Goal: Task Accomplishment & Management: Manage account settings

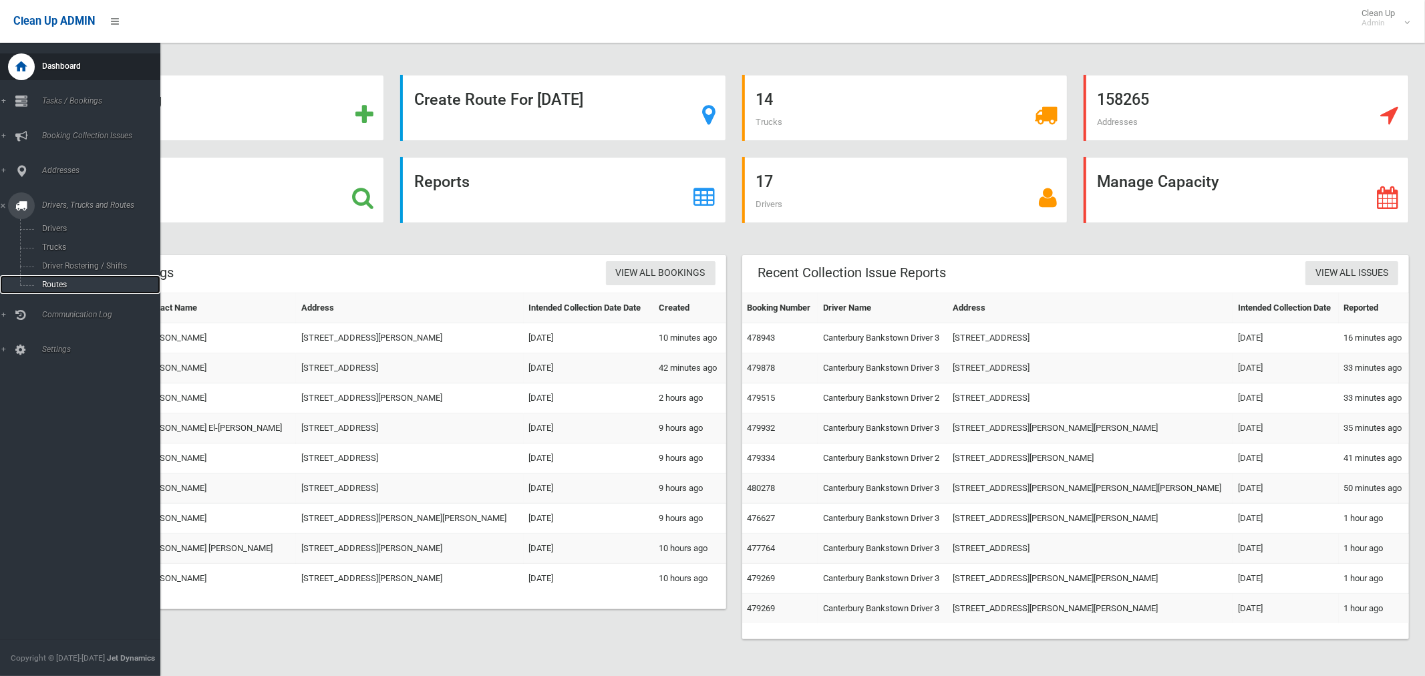
click at [51, 284] on span "Routes" at bounding box center [93, 284] width 111 height 9
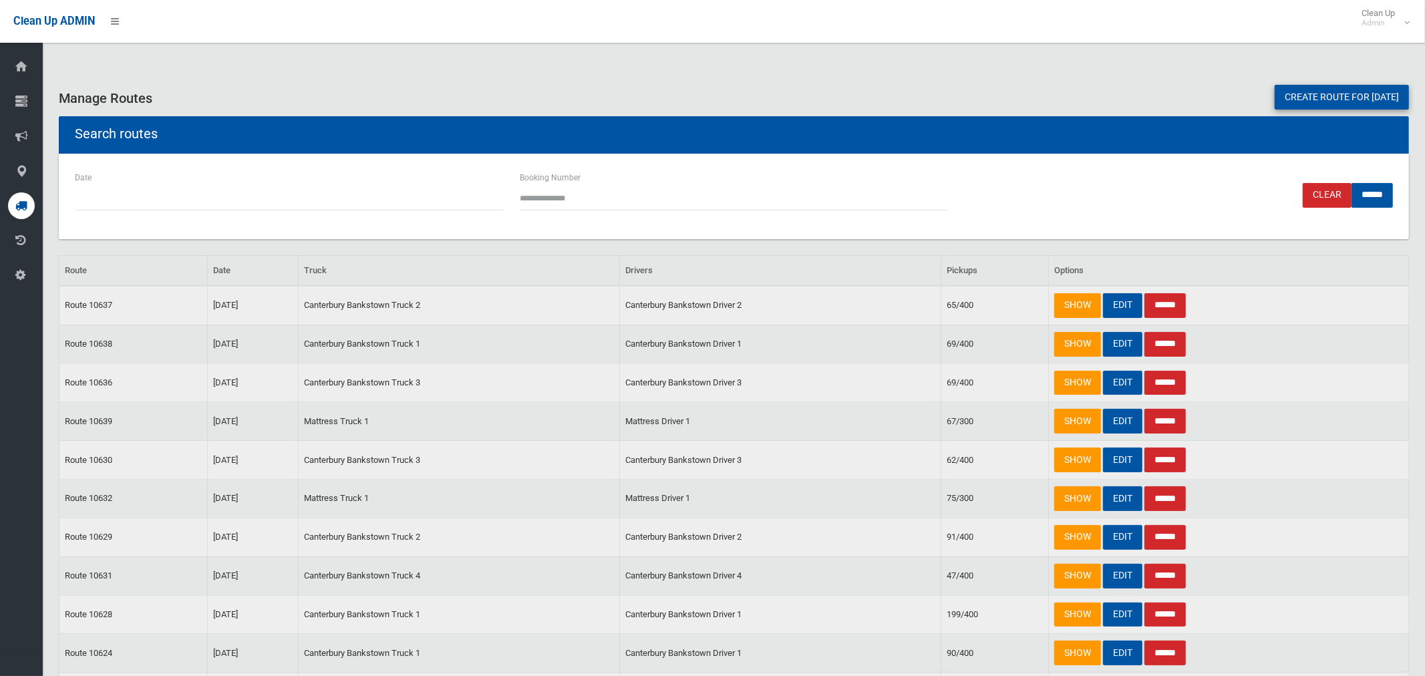
click at [1308, 94] on link "Create route for [DATE]" at bounding box center [1342, 97] width 134 height 25
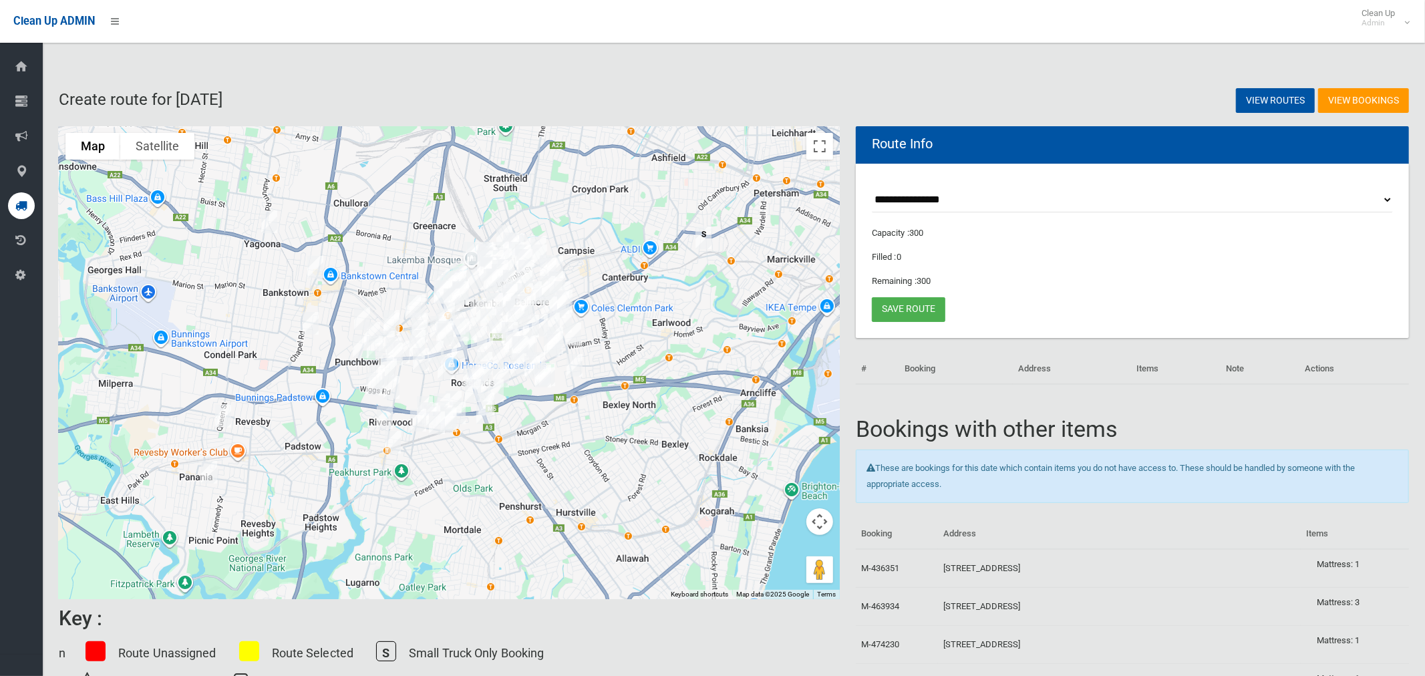
click at [929, 198] on select "**********" at bounding box center [1132, 200] width 521 height 25
click at [620, 218] on div at bounding box center [449, 362] width 781 height 473
click at [825, 144] on button "Toggle fullscreen view" at bounding box center [819, 146] width 27 height 27
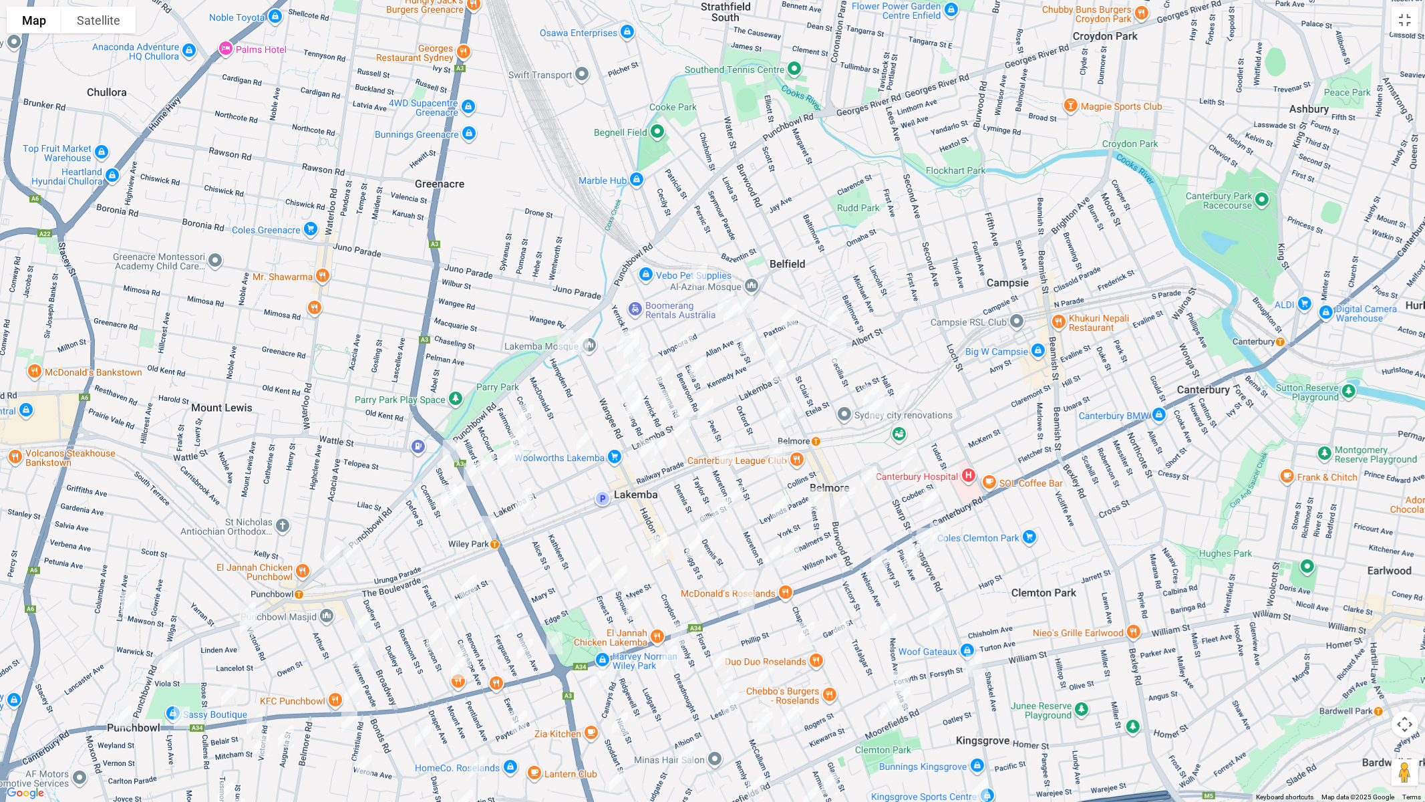
click at [701, 271] on img "51 Knox Street, BELMORE NSW 2192" at bounding box center [699, 274] width 27 height 33
drag, startPoint x: 718, startPoint y: 295, endPoint x: 738, endPoint y: 297, distance: 20.2
click at [718, 294] on img "15A Yangoora Road, BELMORE NSW 2192" at bounding box center [725, 302] width 27 height 33
click at [750, 300] on img "2 Yangoora Road, BELMORE NSW 2192" at bounding box center [745, 306] width 27 height 33
click at [734, 313] on img "14 Yangoora Road, BELMORE NSW 2192" at bounding box center [731, 313] width 27 height 33
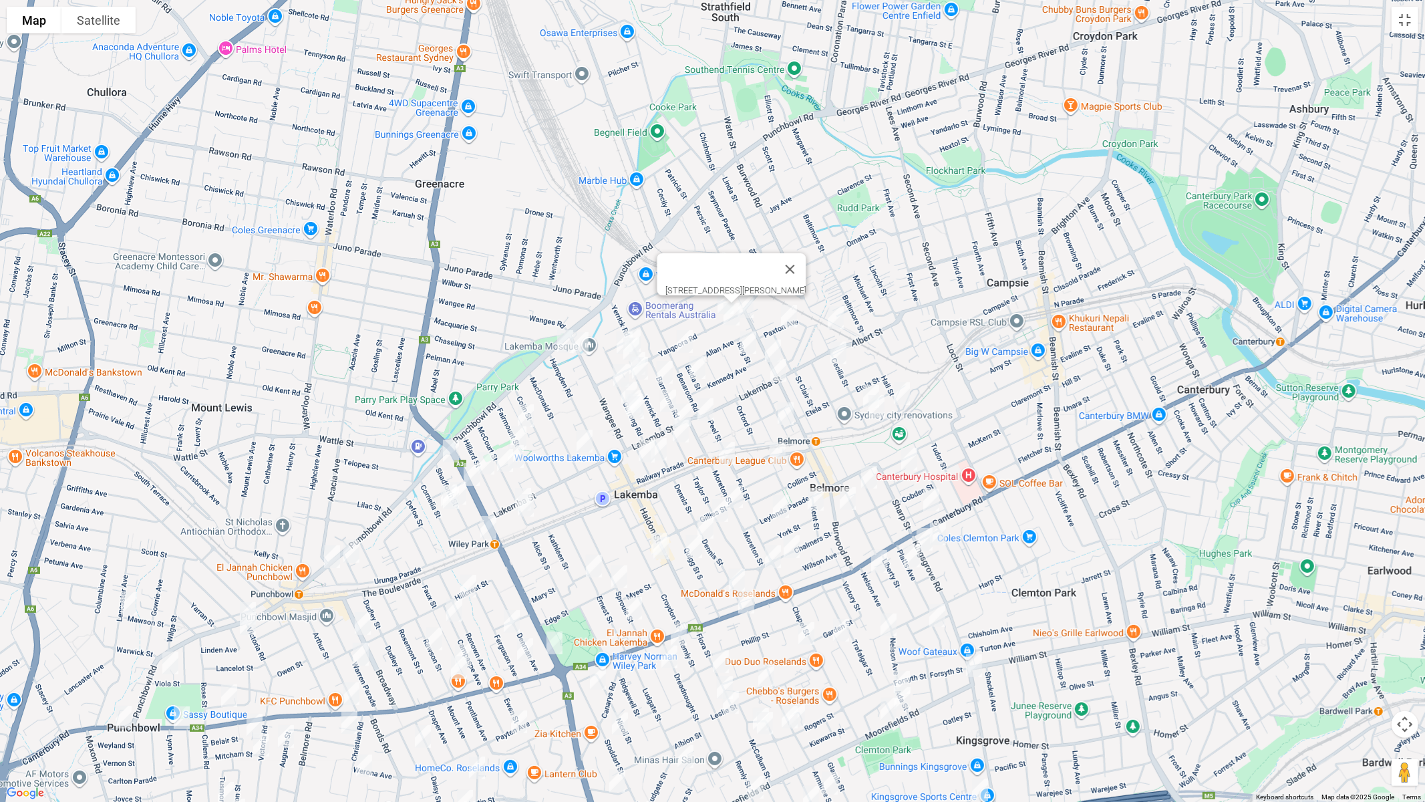
click at [748, 307] on img "2 Yangoora Road, BELMORE NSW 2192" at bounding box center [745, 306] width 27 height 33
click at [643, 329] on img "91 Yangoora Road, LAKEMBA NSW 2195" at bounding box center [632, 340] width 27 height 33
click at [620, 332] on img "97 Yangoora Road, LAKEMBA NSW 2195" at bounding box center [631, 348] width 27 height 33
click at [559, 341] on img "109 Hampden Road, LAKEMBA NSW 2195" at bounding box center [565, 341] width 27 height 33
click at [579, 345] on img "84 Wangee Road, LAKEMBA NSW 2195" at bounding box center [580, 343] width 27 height 33
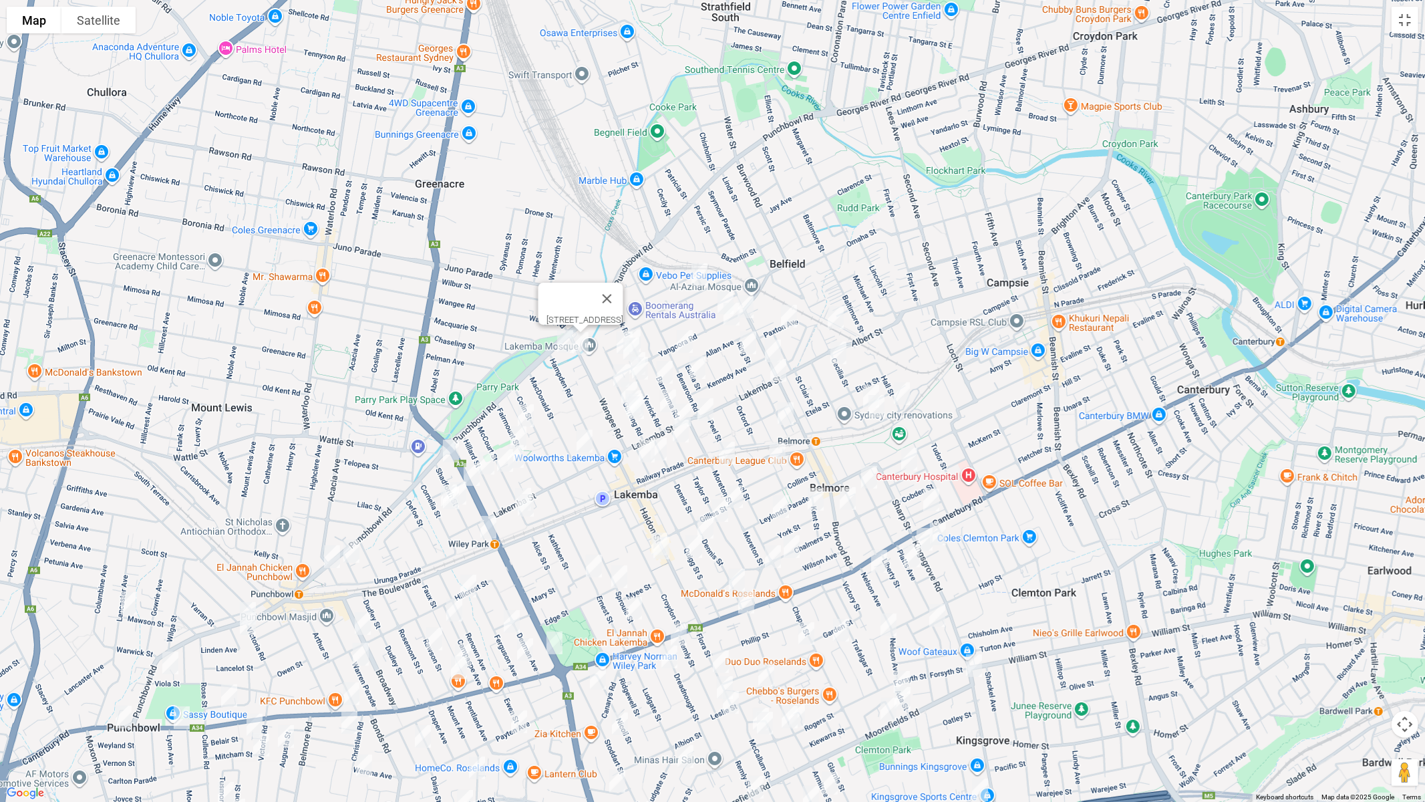
click at [610, 337] on div "84 Wangee Road, LAKEMBA NSW 2195" at bounding box center [712, 401] width 1425 height 802
click at [612, 334] on img "3 Boorea Avenue, LAKEMBA NSW 2195" at bounding box center [624, 342] width 27 height 33
click at [685, 339] on img "47 Benaroon Road, BELMORE NSW 2192" at bounding box center [684, 341] width 27 height 33
click at [694, 363] on img "2/8 Eulda Street, BELMORE NSW 2192" at bounding box center [697, 367] width 27 height 33
click at [764, 317] on button "Close" at bounding box center [756, 323] width 32 height 32
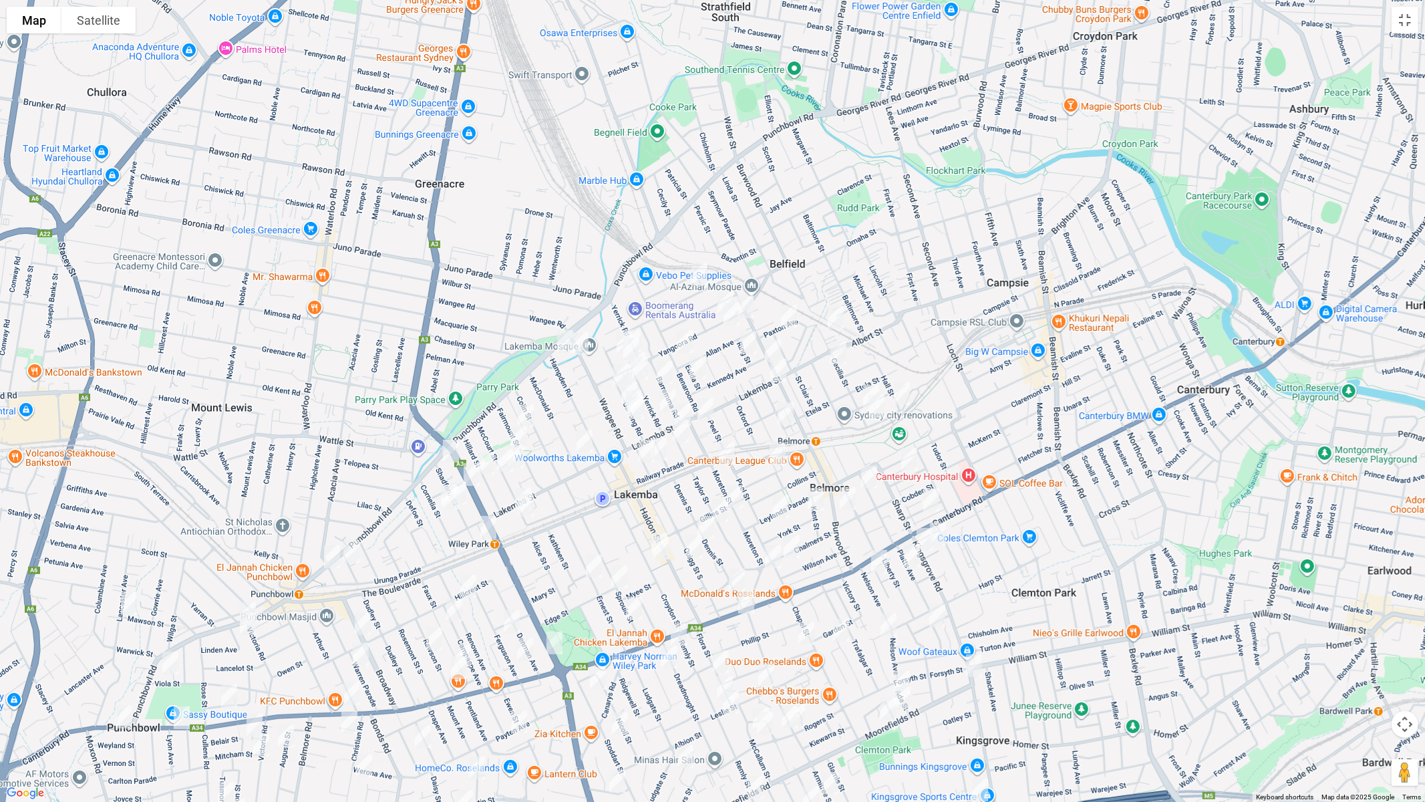
click at [794, 316] on img "9 Paxton Avenue, BELMORE NSW 2192" at bounding box center [789, 315] width 27 height 33
click at [836, 324] on img "4/45 Cecilia Street, BELMORE NSW 2192" at bounding box center [835, 317] width 27 height 33
click at [745, 337] on img "2 Ring Street, BELMORE NSW 2192" at bounding box center [748, 342] width 27 height 33
click at [774, 341] on img "218 Burwood Road, BELMORE NSW 2192" at bounding box center [773, 350] width 27 height 33
click at [785, 370] on img "56 Lakemba Street, BELMORE NSW 2192" at bounding box center [778, 369] width 27 height 33
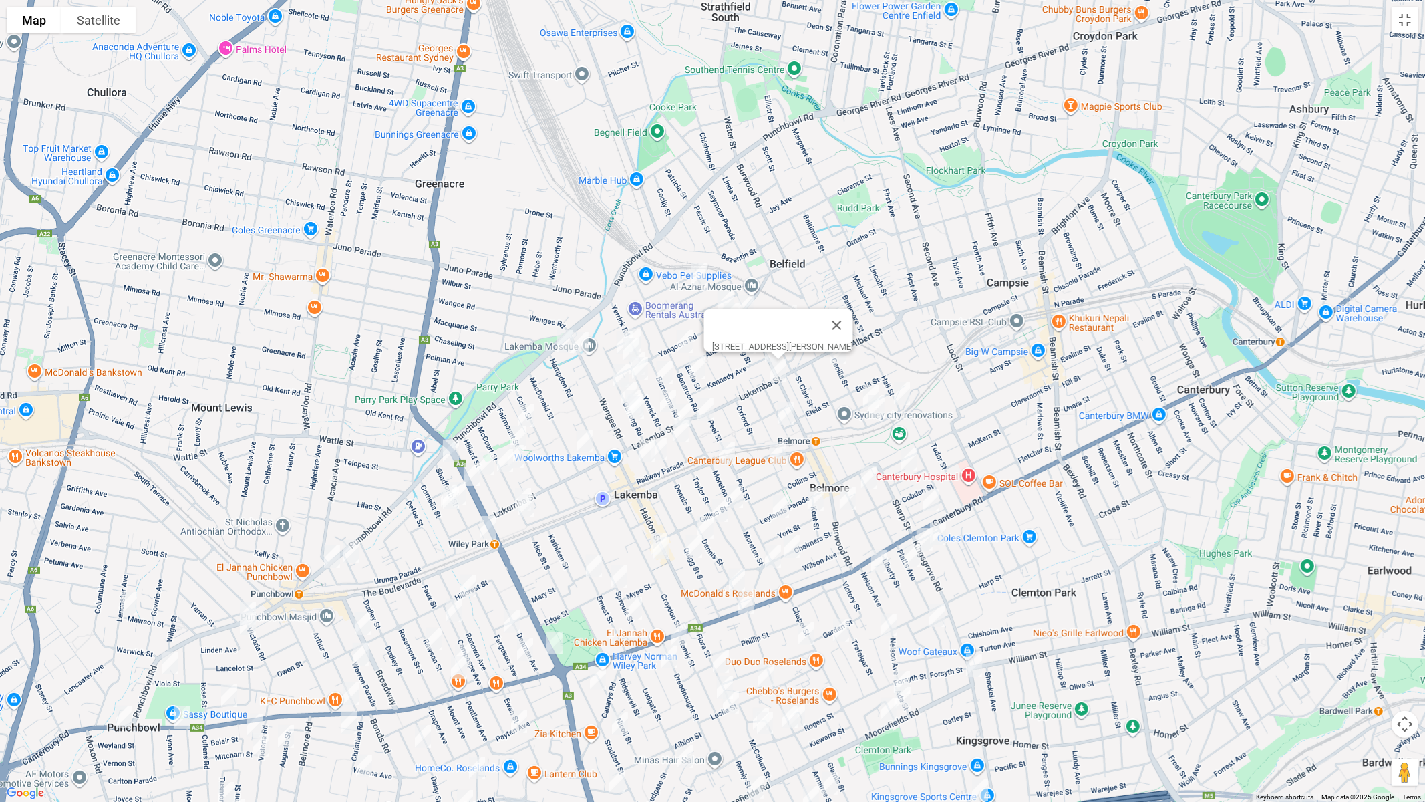
click at [839, 362] on img "22 Cecilia Street, BELMORE NSW 2192" at bounding box center [838, 352] width 27 height 33
click at [862, 383] on img "9 Cecilia Street, BELMORE NSW 2192" at bounding box center [871, 396] width 27 height 33
click at [873, 409] on img "15 Redman Parade, BELMORE NSW 2192" at bounding box center [876, 406] width 27 height 33
click at [899, 400] on img "2 Redman Parade, BELMORE NSW 2192" at bounding box center [902, 393] width 27 height 33
click at [786, 410] on img "12 Cleary Avenue, BELMORE NSW 2192" at bounding box center [785, 413] width 27 height 33
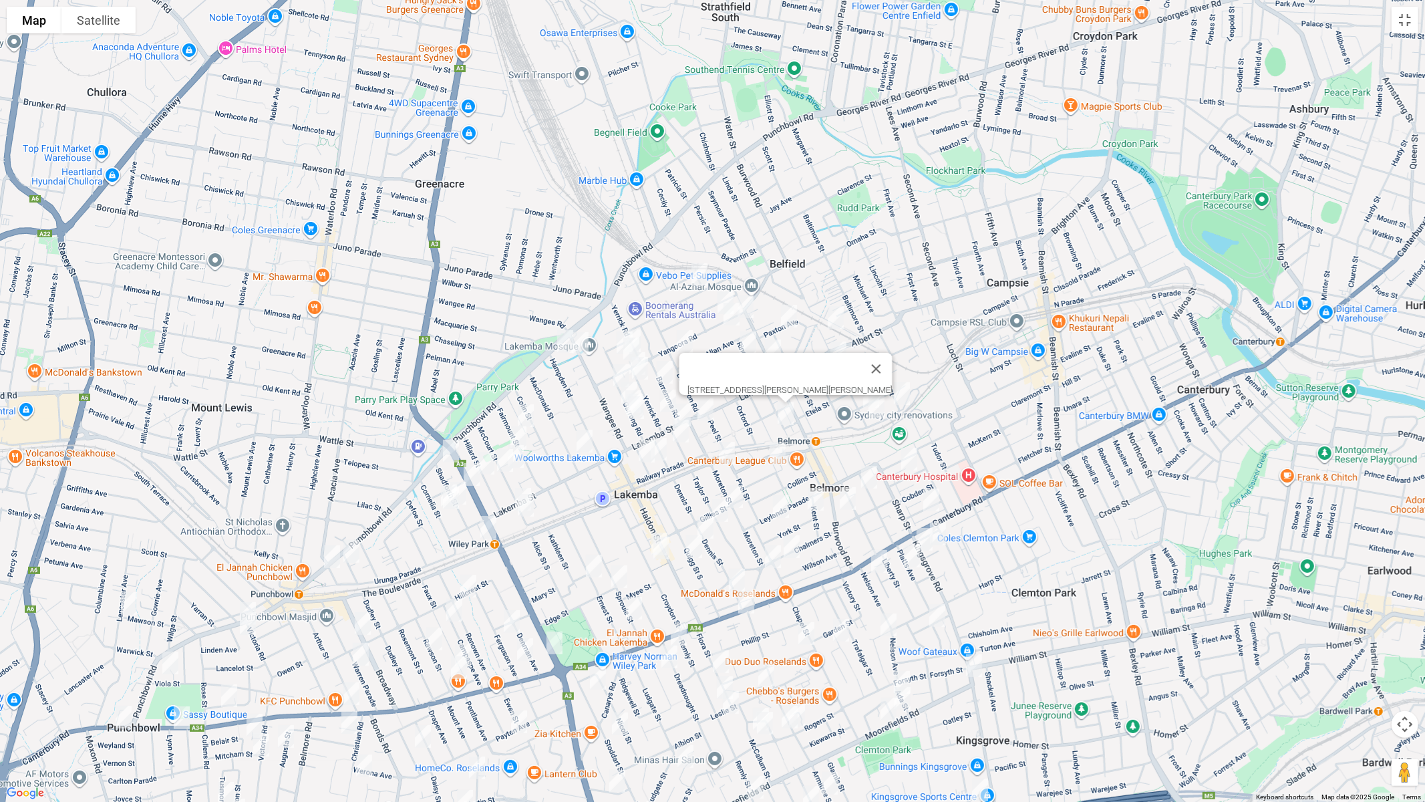
drag, startPoint x: 644, startPoint y: 347, endPoint x: 646, endPoint y: 355, distance: 7.6
click at [645, 347] on img "38 Yerrick Road, LAKEMBA NSW 2195" at bounding box center [637, 363] width 27 height 33
click at [647, 373] on img "34 Yerrick Road, LAKEMBA NSW 2195" at bounding box center [640, 367] width 27 height 33
click at [673, 369] on img "36 Barremma Road, LAKEMBA NSW 2195" at bounding box center [664, 371] width 27 height 33
click at [611, 371] on img "42 Garrong Road, LAKEMBA NSW 2195" at bounding box center [621, 375] width 27 height 33
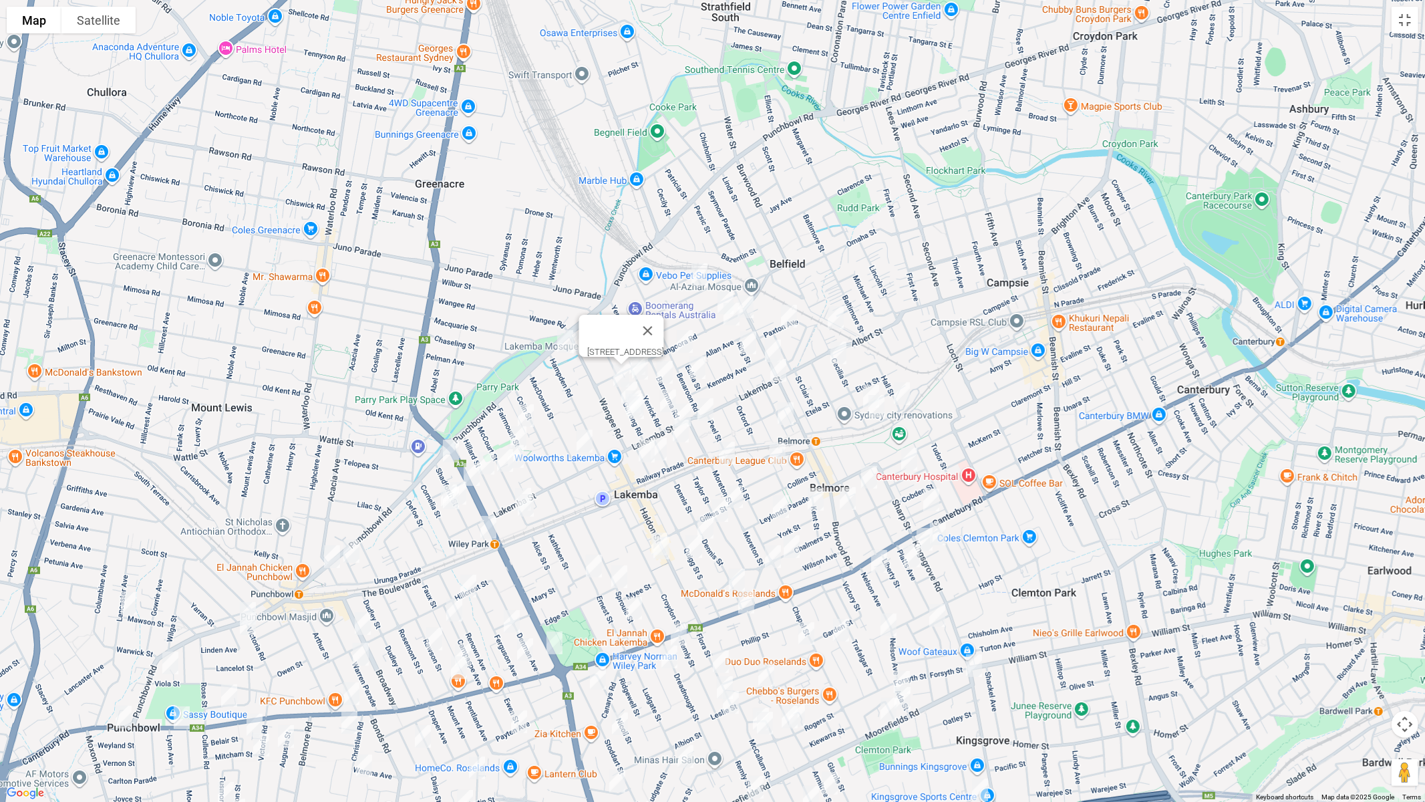
click at [618, 388] on img "26 Garrong Road, LAKEMBA NSW 2195" at bounding box center [629, 392] width 27 height 33
click at [665, 398] on img "5 Yerrick Road, LAKEMBA NSW 2195" at bounding box center [668, 400] width 27 height 33
click at [703, 404] on img "2 Moreton Street, LAKEMBA NSW 2195" at bounding box center [705, 409] width 27 height 33
click at [687, 408] on img "1/116-118 Lakemba Street, LAKEMBA NSW 2195" at bounding box center [682, 414] width 27 height 33
click at [687, 428] on img "9 Taylor Street, LAKEMBA NSW 2195" at bounding box center [680, 430] width 27 height 33
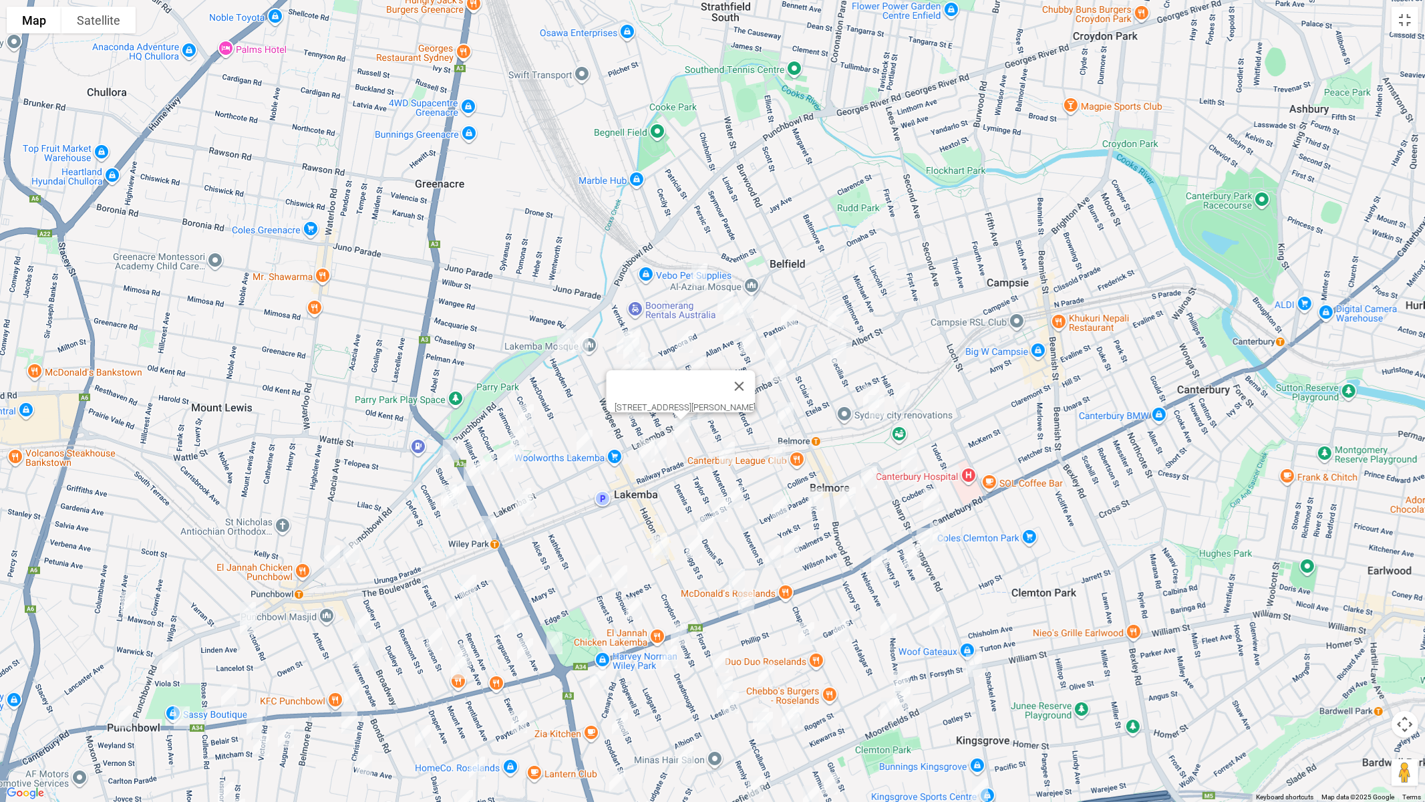
click at [667, 449] on img "18 Quigg Street North, LAKEMBA NSW 2195" at bounding box center [658, 448] width 27 height 33
click at [647, 456] on img "15 Quigg Street North, LAKEMBA NSW 2195" at bounding box center [646, 450] width 27 height 33
click at [724, 458] on img "38 Moreton Street, LAKEMBA NSW 2195" at bounding box center [727, 452] width 27 height 33
click at [778, 458] on img "15 Gladstone Street, BELMORE NSW 2192" at bounding box center [777, 453] width 27 height 33
drag, startPoint x: 589, startPoint y: 440, endPoint x: 547, endPoint y: 429, distance: 43.0
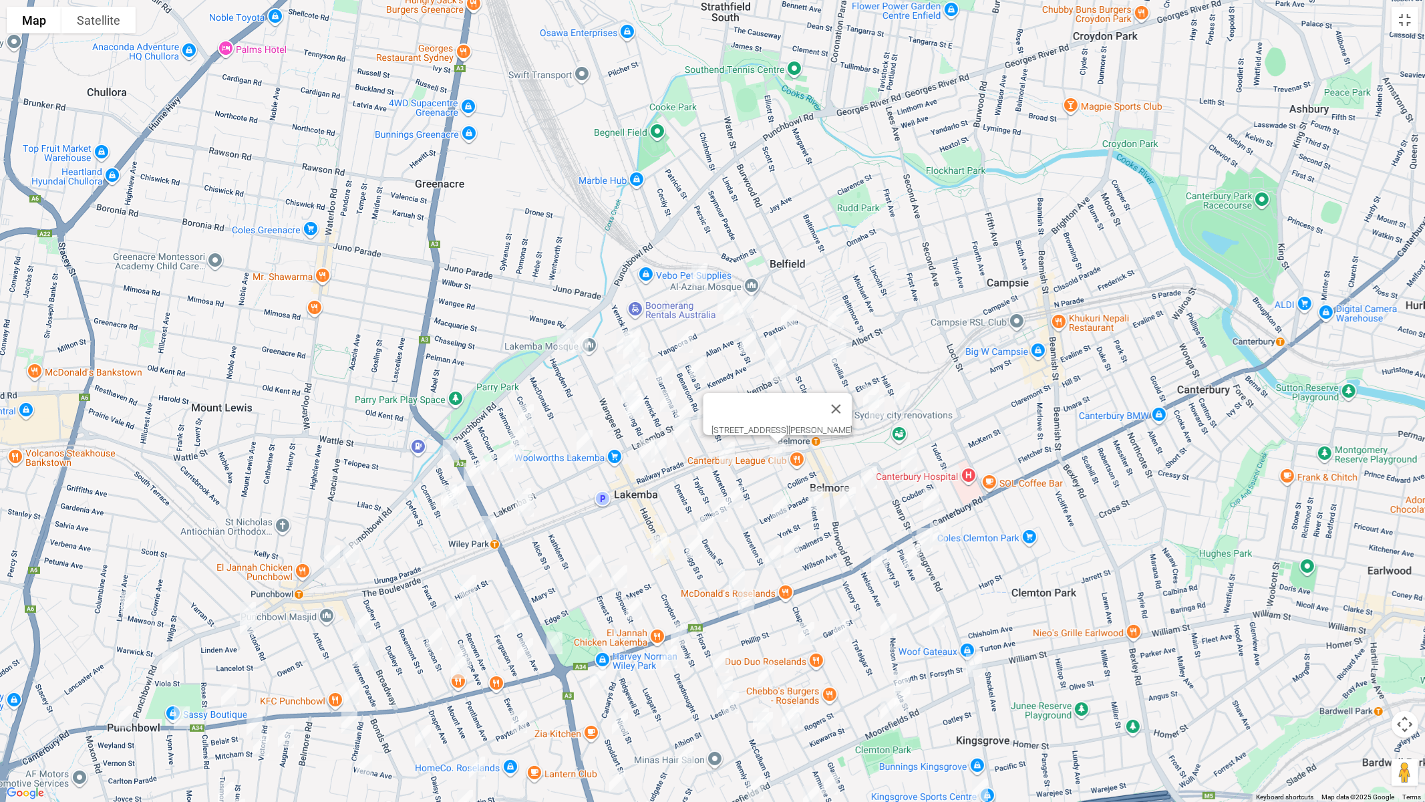
click at [588, 441] on img "7 MacDonald Street, LAKEMBA NSW 2195" at bounding box center [584, 440] width 27 height 33
click at [593, 440] on img "7 MacDonald Street, LAKEMBA NSW 2195" at bounding box center [584, 440] width 27 height 33
click at [659, 386] on button "Close" at bounding box center [643, 396] width 32 height 32
click at [533, 412] on img "47 Fairmount Street, LAKEMBA NSW 2195" at bounding box center [525, 415] width 27 height 33
drag, startPoint x: 523, startPoint y: 432, endPoint x: 522, endPoint y: 444, distance: 12.8
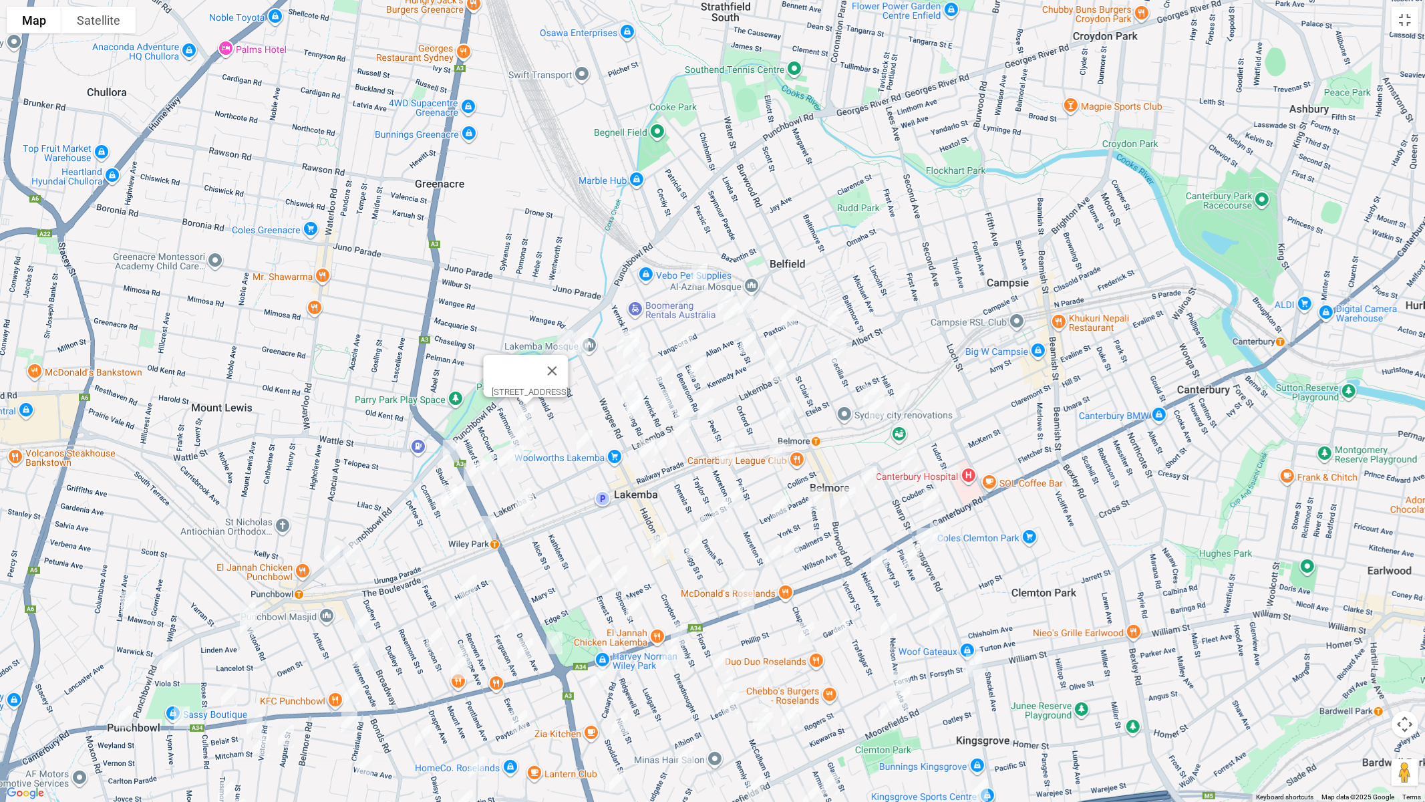
click at [522, 431] on img "3/38A Fairmount Street, LAKEMBA NSW 2195" at bounding box center [518, 437] width 27 height 33
click at [514, 426] on img "3/38A Fairmount Street, LAKEMBA NSW 2195" at bounding box center [518, 437] width 27 height 33
click at [521, 457] on img "19-21 McCourt Street, WILEY PARK NSW 2195" at bounding box center [515, 456] width 27 height 33
click at [503, 464] on img "20 McCourt Street, WILEY PARK NSW 2195" at bounding box center [505, 460] width 27 height 33
click at [485, 460] on img "34 Hillard Street, WILEY PARK NSW 2195" at bounding box center [486, 462] width 27 height 33
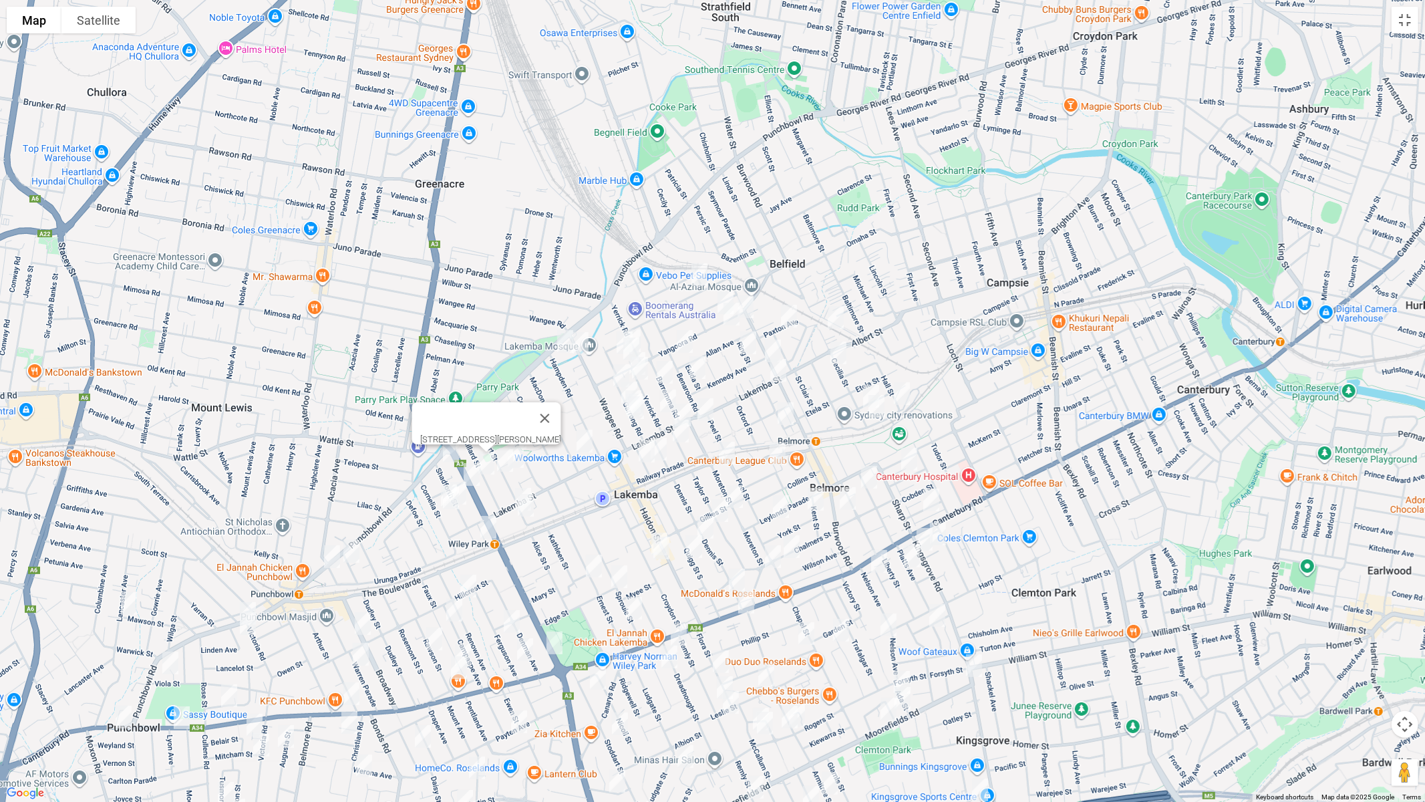
click at [452, 450] on img "65-67 Shadforth Street, WILEY PARK NSW 2195" at bounding box center [451, 450] width 27 height 33
click at [469, 471] on img "29 King Georges Road, WILEY PARK NSW 2195" at bounding box center [471, 474] width 27 height 33
click at [466, 492] on img "34-38 Shadforth Street, WILEY PARK NSW 2195" at bounding box center [458, 492] width 27 height 33
click at [454, 506] on img "35 Cornelia Street, WILEY PARK NSW 2195" at bounding box center [451, 497] width 27 height 33
click at [514, 488] on img "9 Alice Street North, WILEY PARK NSW 2195" at bounding box center [525, 504] width 27 height 33
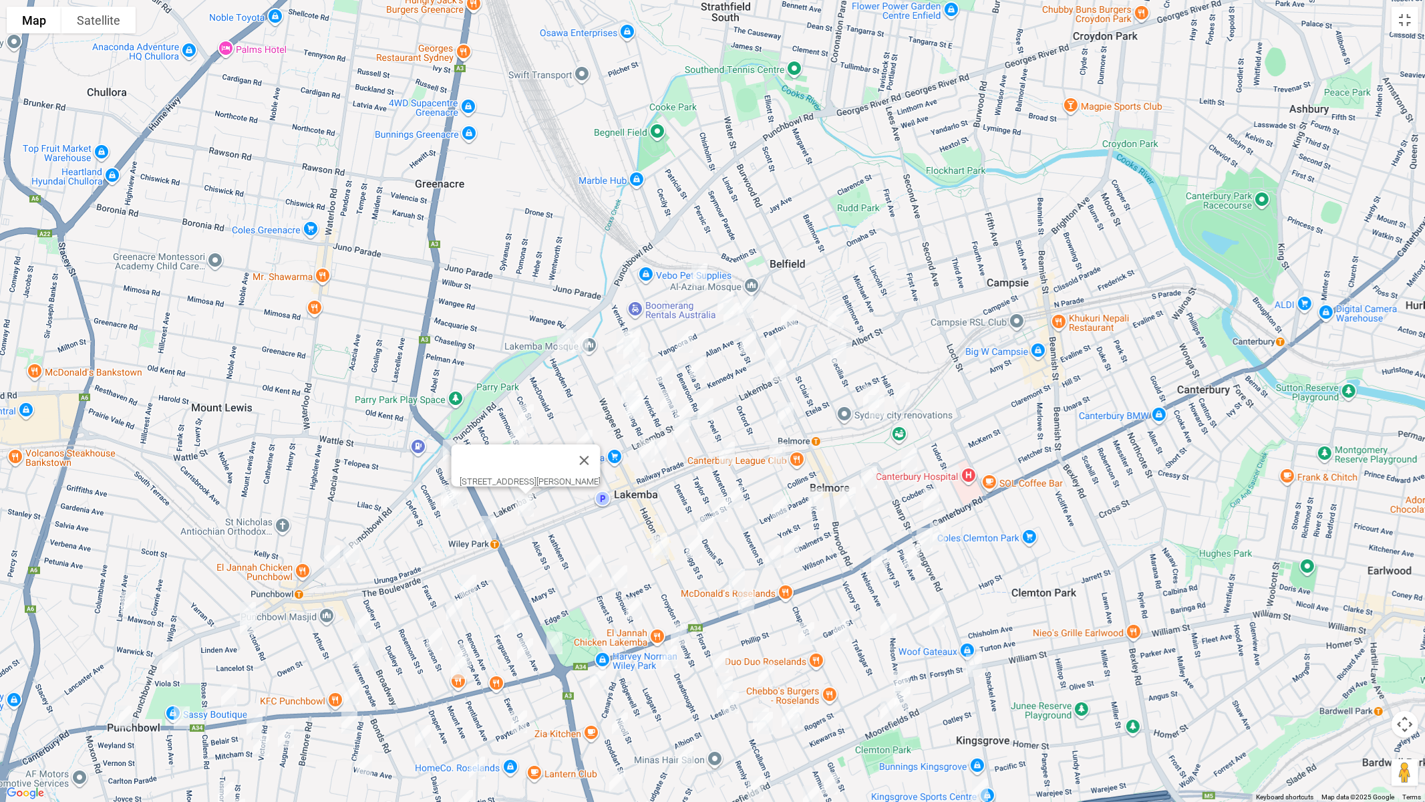
click at [526, 511] on img "9 Alice Street North, WILEY PARK NSW 2195" at bounding box center [525, 504] width 27 height 33
click at [523, 506] on img "9 Alice Street North, WILEY PARK NSW 2195" at bounding box center [525, 504] width 27 height 33
click at [600, 453] on button "Close" at bounding box center [584, 460] width 32 height 32
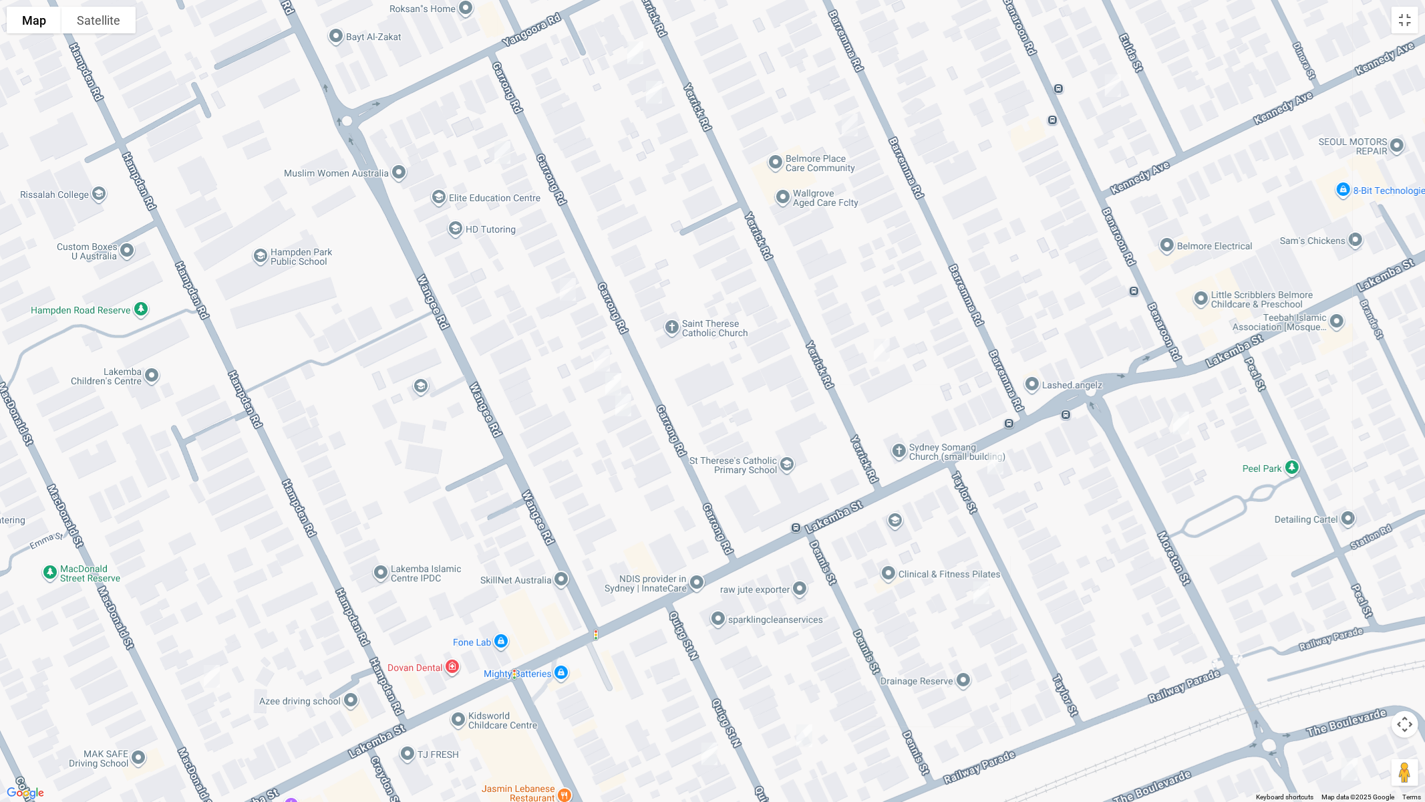
click at [599, 357] on img "14 Garrong Road, LAKEMBA NSW 2195" at bounding box center [602, 359] width 27 height 33
click at [613, 375] on img "12 Garrong Road, LAKEMBA NSW 2195" at bounding box center [613, 383] width 27 height 33
click at [622, 405] on img "10 Garrong Road, LAKEMBA NSW 2195" at bounding box center [623, 404] width 27 height 33
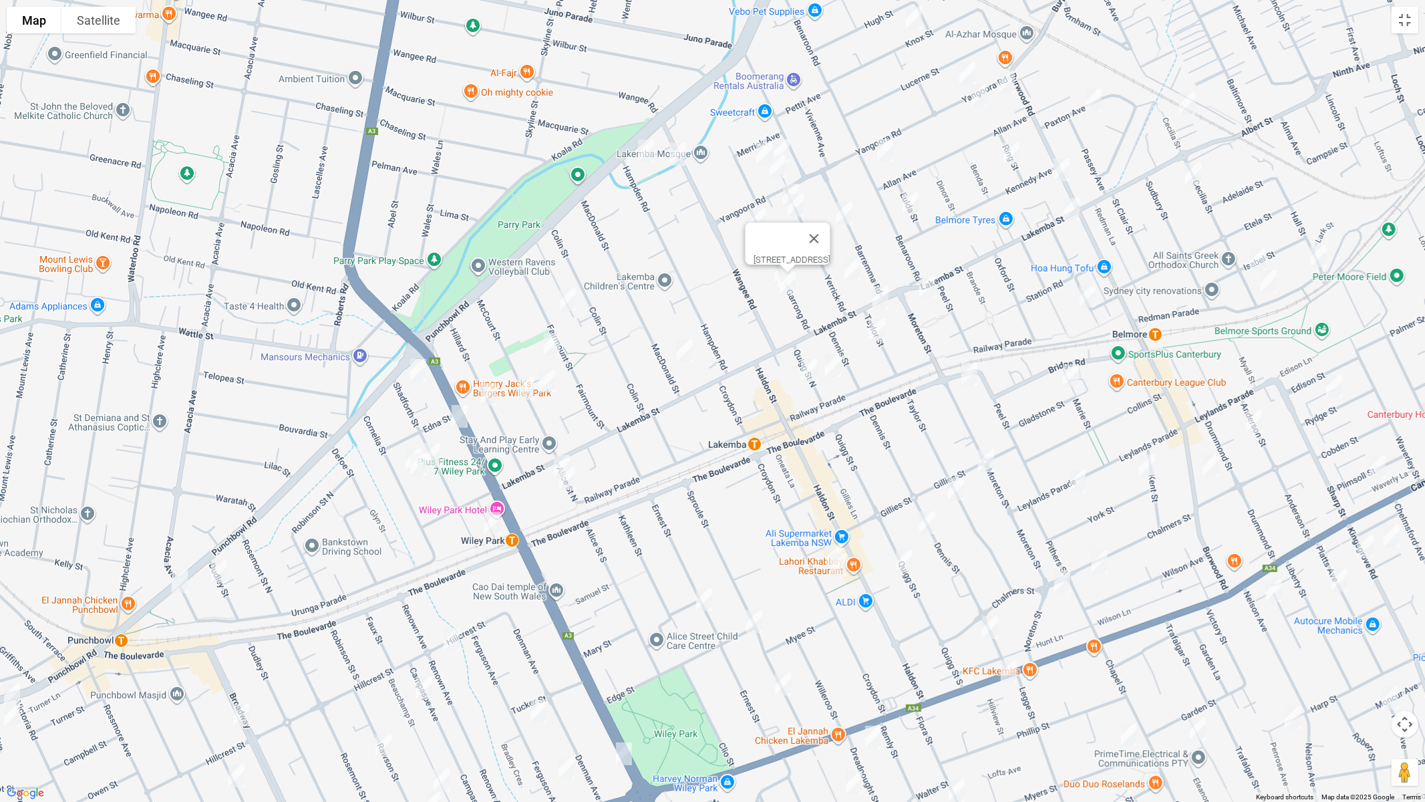
drag, startPoint x: 544, startPoint y: 538, endPoint x: 762, endPoint y: 349, distance: 288.5
click at [762, 349] on div "10 Garrong Road, LAKEMBA NSW 2195" at bounding box center [712, 401] width 1425 height 802
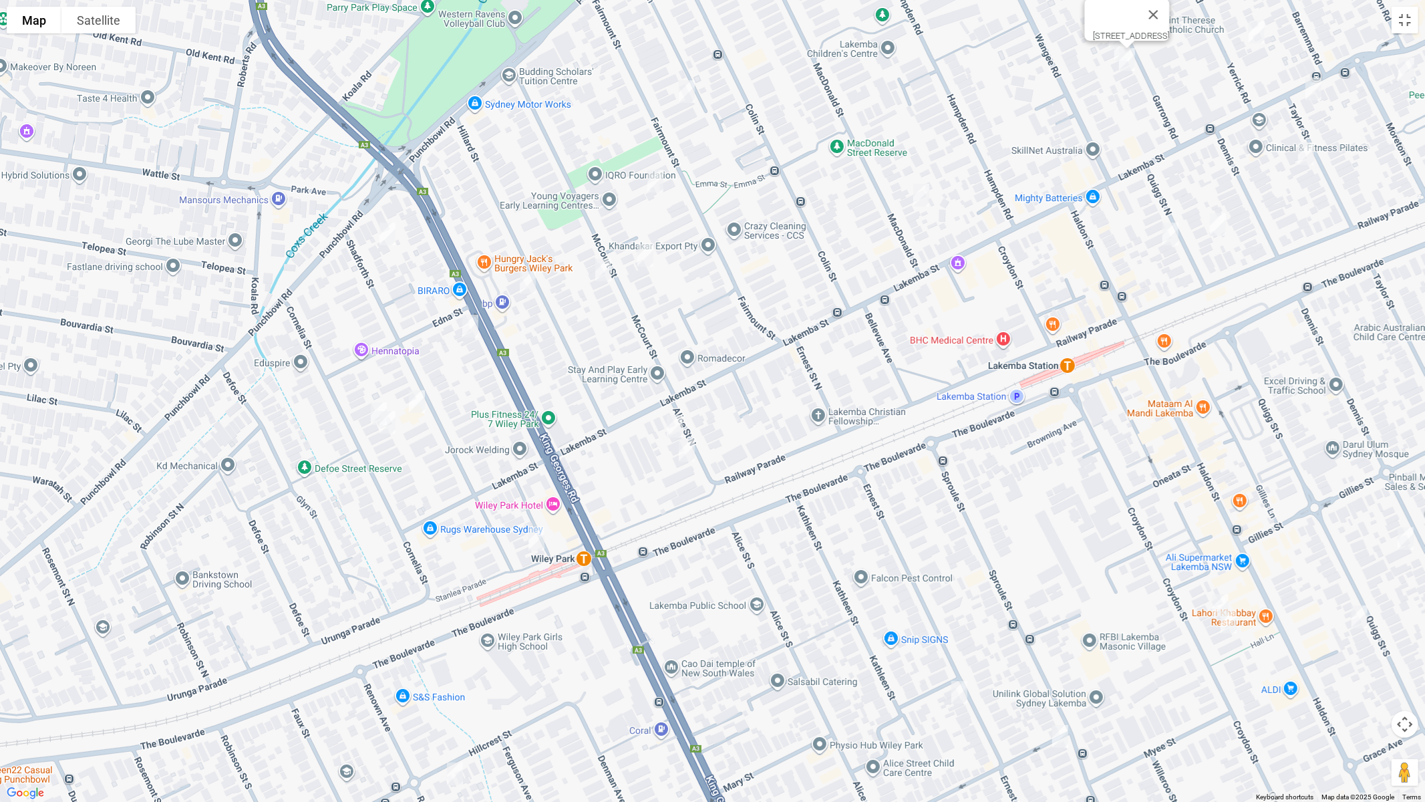
click at [367, 404] on img "37 Cornelia Street, WILEY PARK NSW 2195" at bounding box center [378, 413] width 27 height 33
click at [536, 536] on img "1-3 Shadforth Street, WILEY PARK NSW 2195" at bounding box center [536, 538] width 27 height 33
click at [670, 416] on img "1 Alice Street North, WILEY PARK NSW 2195" at bounding box center [674, 426] width 27 height 33
click at [669, 427] on img "1 Alice Street North, WILEY PARK NSW 2195" at bounding box center [674, 426] width 27 height 33
click at [679, 424] on img "1 Alice Street North, WILEY PARK NSW 2195" at bounding box center [674, 426] width 27 height 33
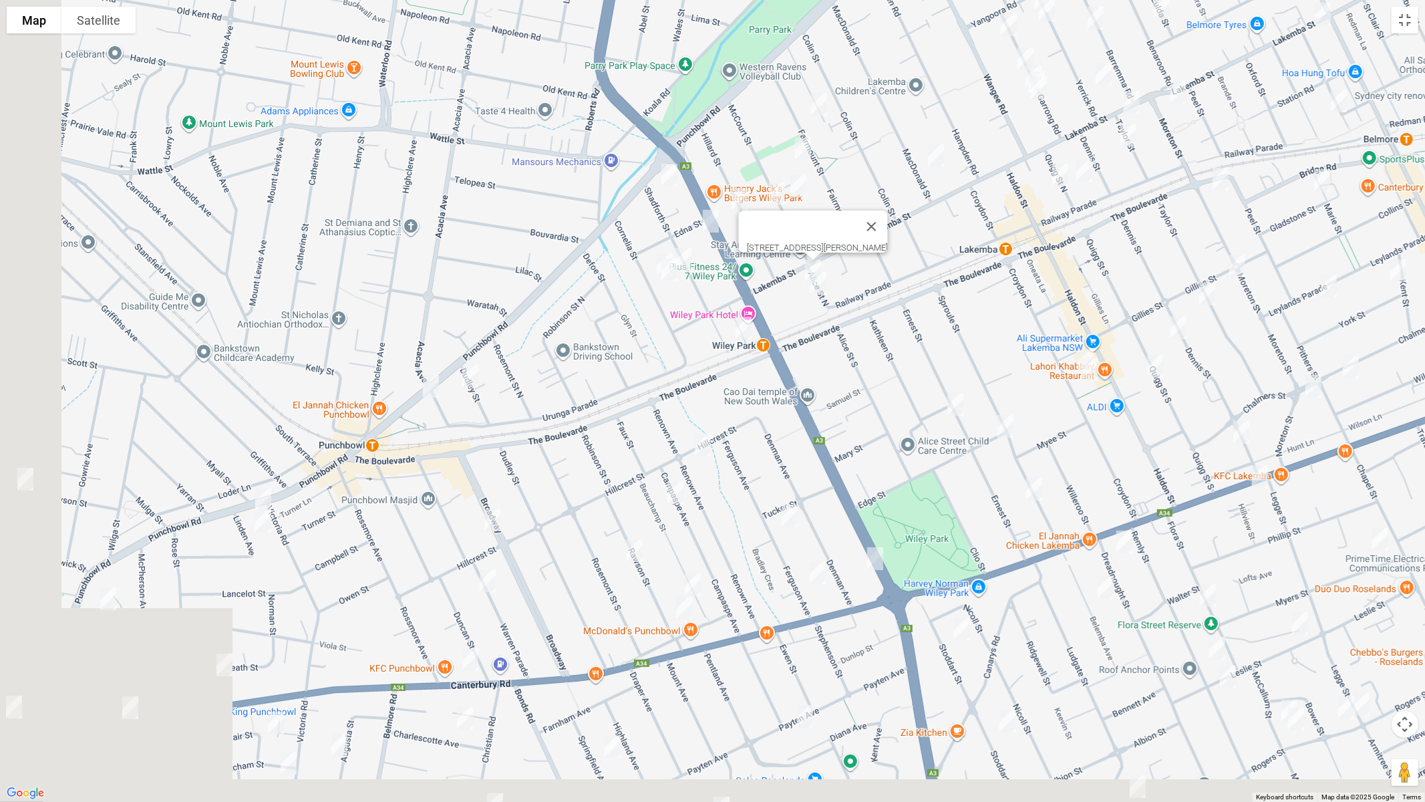
drag, startPoint x: 523, startPoint y: 597, endPoint x: 718, endPoint y: 331, distance: 329.4
click at [718, 333] on div "1 Alice Street North, WILEY PARK NSW 2195" at bounding box center [712, 401] width 1425 height 802
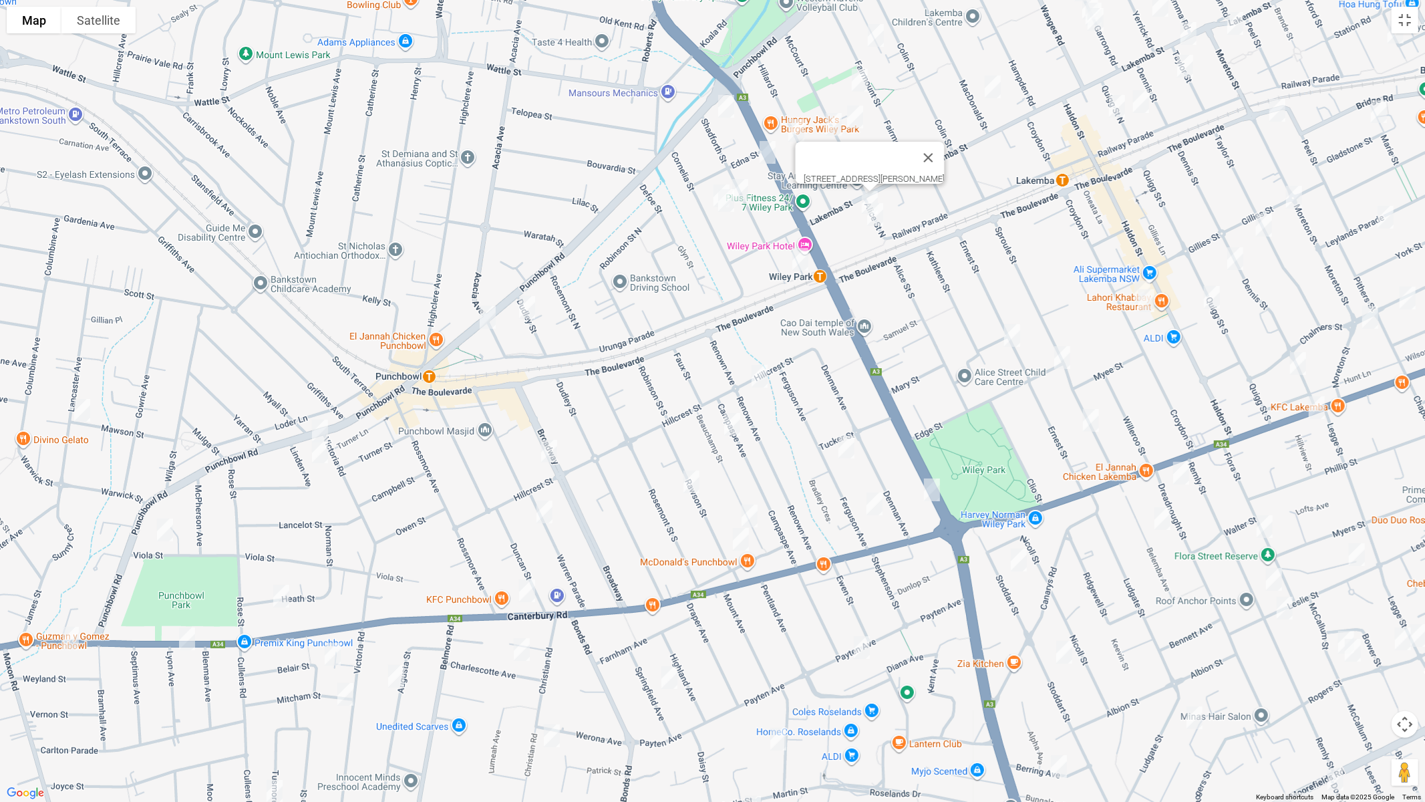
click at [530, 309] on img "11 Dudley Street, PUNCHBOWL NSW 2196" at bounding box center [527, 307] width 27 height 33
click at [490, 315] on img "744 Punchbowl Road, PUNCHBOWL NSW 2196" at bounding box center [487, 317] width 27 height 33
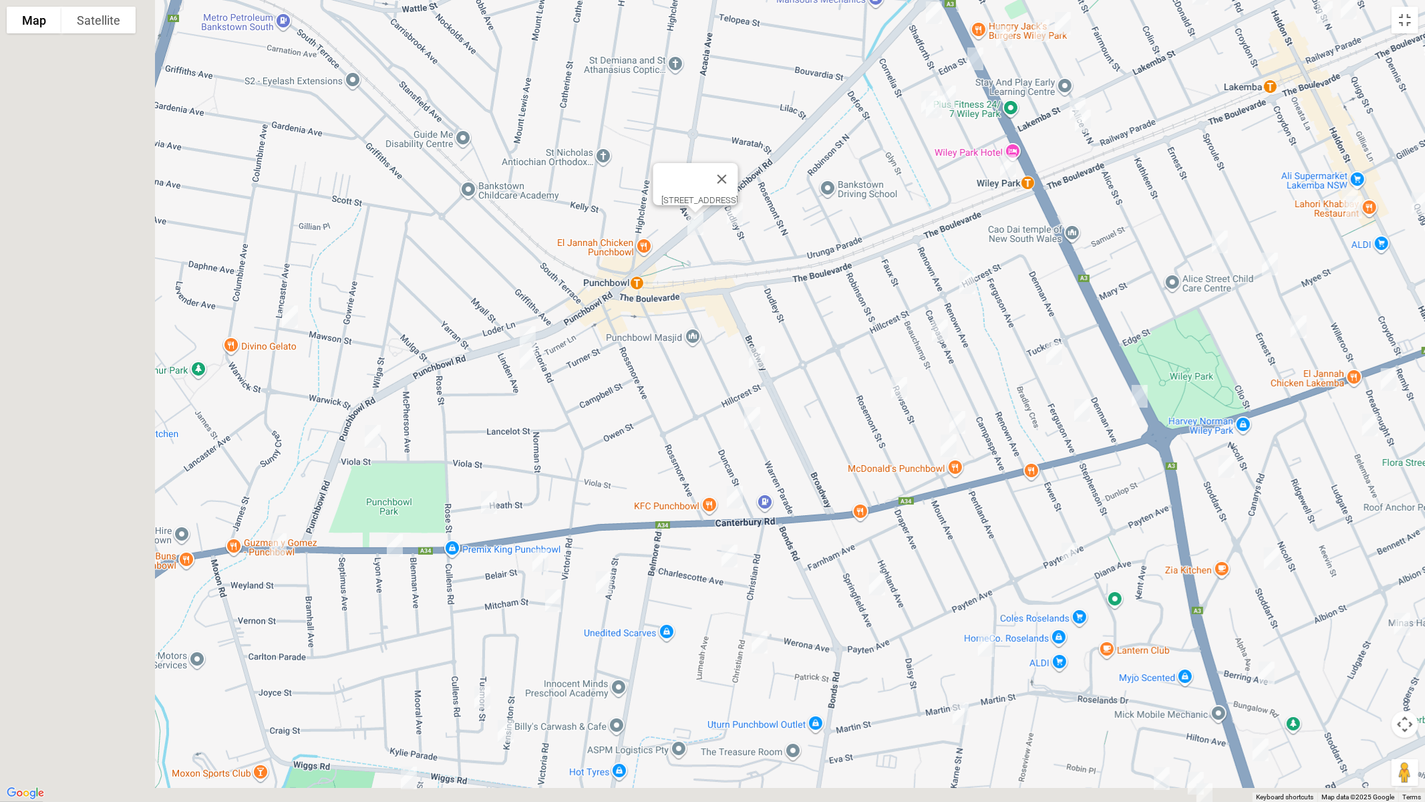
drag, startPoint x: 538, startPoint y: 405, endPoint x: 637, endPoint y: 360, distance: 108.5
click at [637, 360] on div "744 Punchbowl Road, PUNCHBOWL NSW 2196" at bounding box center [712, 401] width 1425 height 802
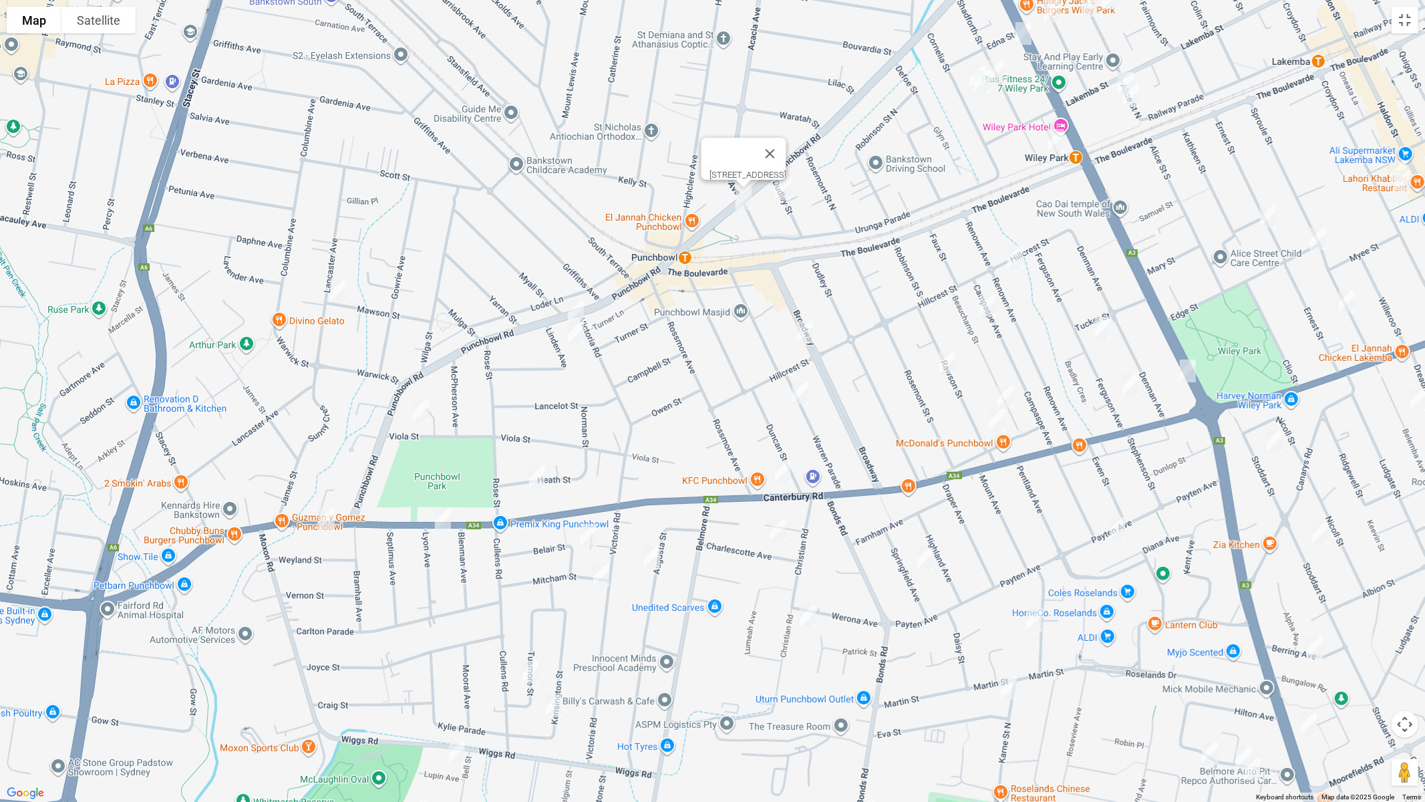
click at [578, 303] on img "874 Punchbowl Road, PUNCHBOWL NSW 2196" at bounding box center [576, 311] width 27 height 33
click at [574, 335] on img "6A Linden Avenue, PUNCHBOWL NSW 2196" at bounding box center [576, 332] width 27 height 33
click at [427, 403] on img "61 Viola Street, PUNCHBOWL NSW 2196" at bounding box center [421, 410] width 27 height 33
click at [327, 519] on img "1560 Canterbury Road, PUNCHBOWL NSW 2196" at bounding box center [326, 518] width 27 height 33
click at [442, 518] on img "1514 Canterbury Road, PUNCHBOWL NSW 2196" at bounding box center [443, 519] width 27 height 33
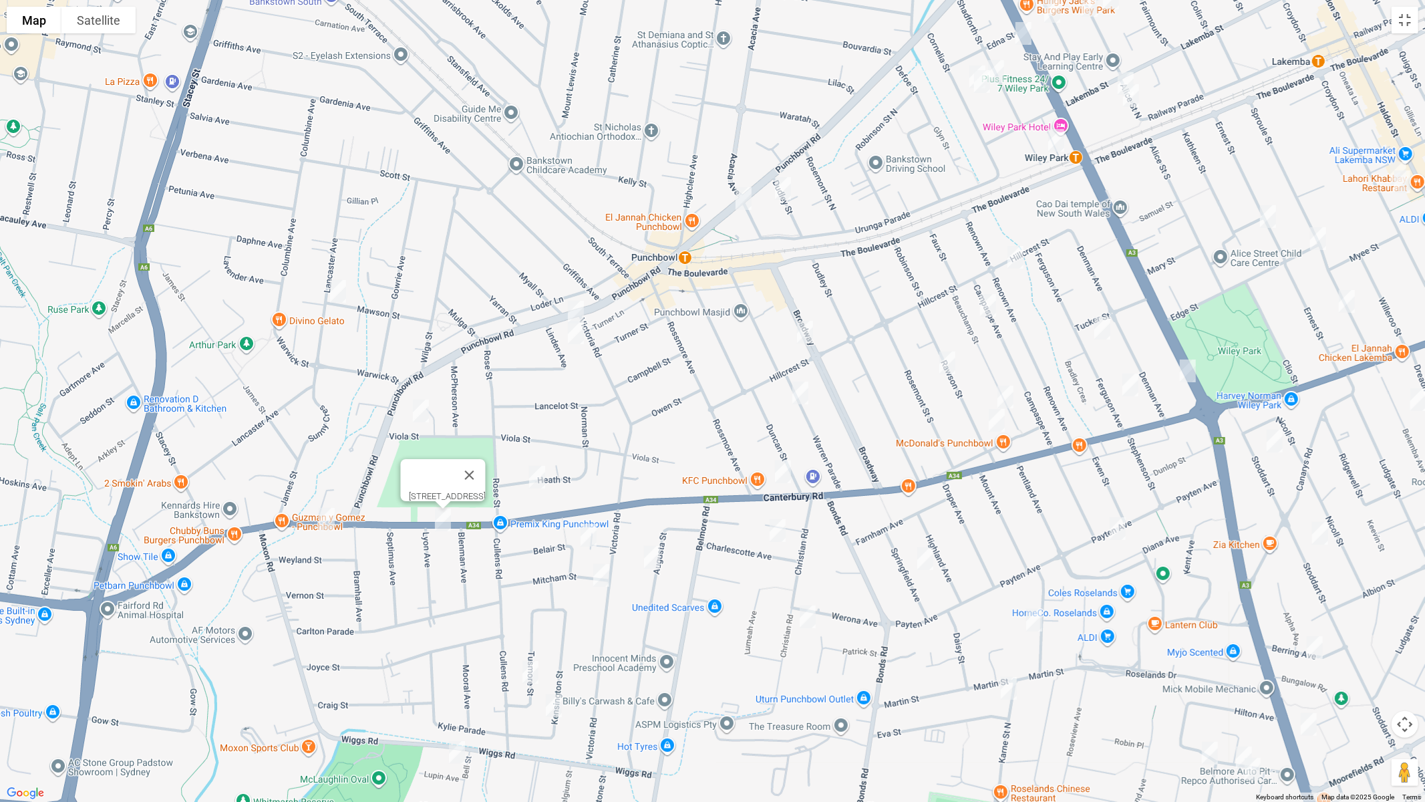
click at [586, 535] on img "5 Belair Street, PUNCHBOWL NSW 2196" at bounding box center [588, 534] width 27 height 33
click at [652, 552] on img "39 Augusta Street, PUNCHBOWL NSW 2196" at bounding box center [652, 557] width 27 height 33
click at [604, 573] on img "117 Victoria Road, PUNCHBOWL NSW 2196" at bounding box center [601, 575] width 27 height 33
drag, startPoint x: 543, startPoint y: 485, endPoint x: 547, endPoint y: 479, distance: 7.2
click at [544, 484] on img "6 Heath Street, PUNCHBOWL NSW 2196" at bounding box center [537, 476] width 27 height 33
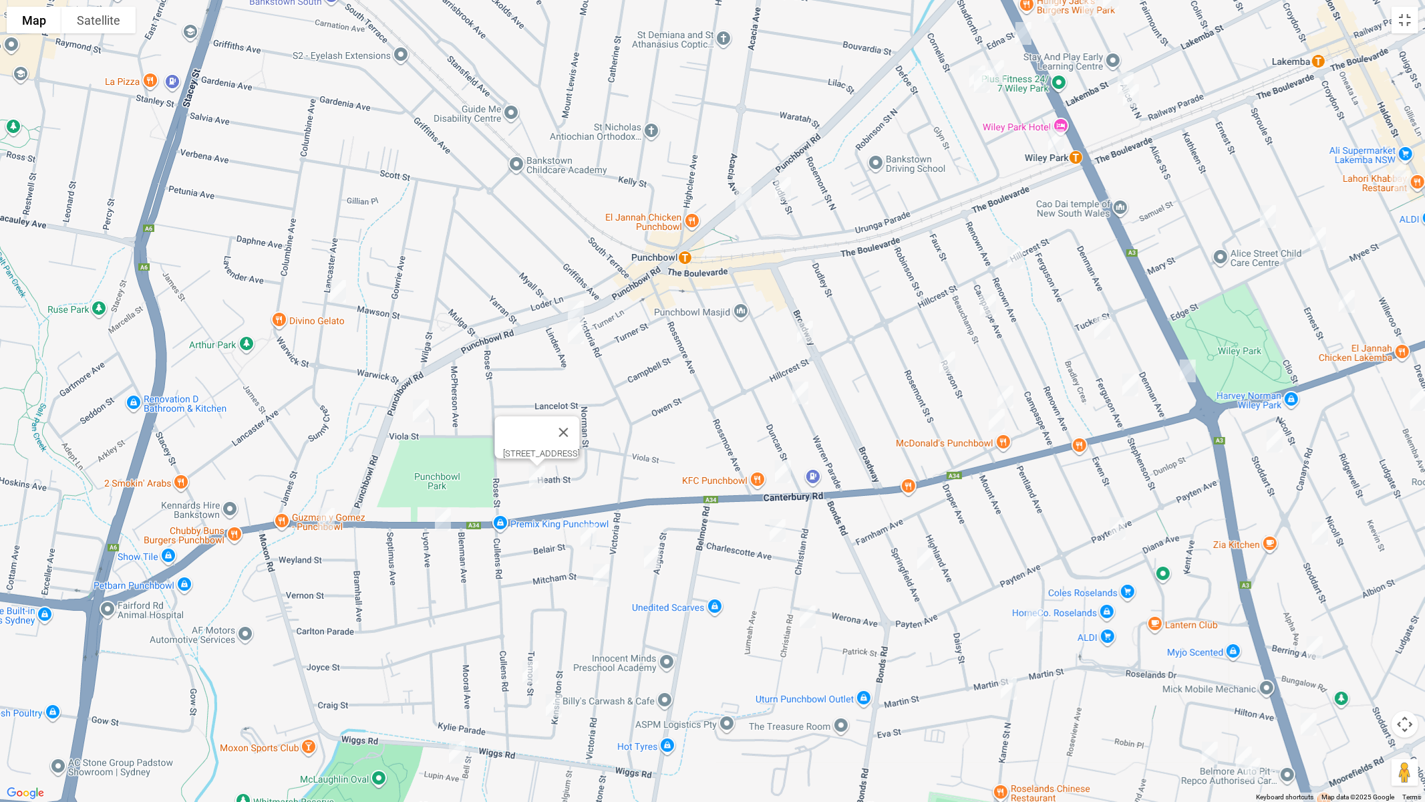
click at [804, 329] on img "1/29 Broadway, PUNCHBOWL NSW 2196" at bounding box center [805, 331] width 27 height 33
click at [800, 395] on img "36 Warren Parade, PUNCHBOWL NSW 2196" at bounding box center [800, 392] width 27 height 33
click at [780, 469] on img "1307 Canterbury Road, PUNCHBOWL NSW 2196" at bounding box center [783, 471] width 27 height 33
click at [1020, 257] on img "14 Hillcrest Street, WILEY PARK NSW 2195" at bounding box center [1015, 257] width 27 height 33
click at [986, 307] on img "20 Beauchamp Street, WILEY PARK NSW 2195" at bounding box center [988, 305] width 27 height 33
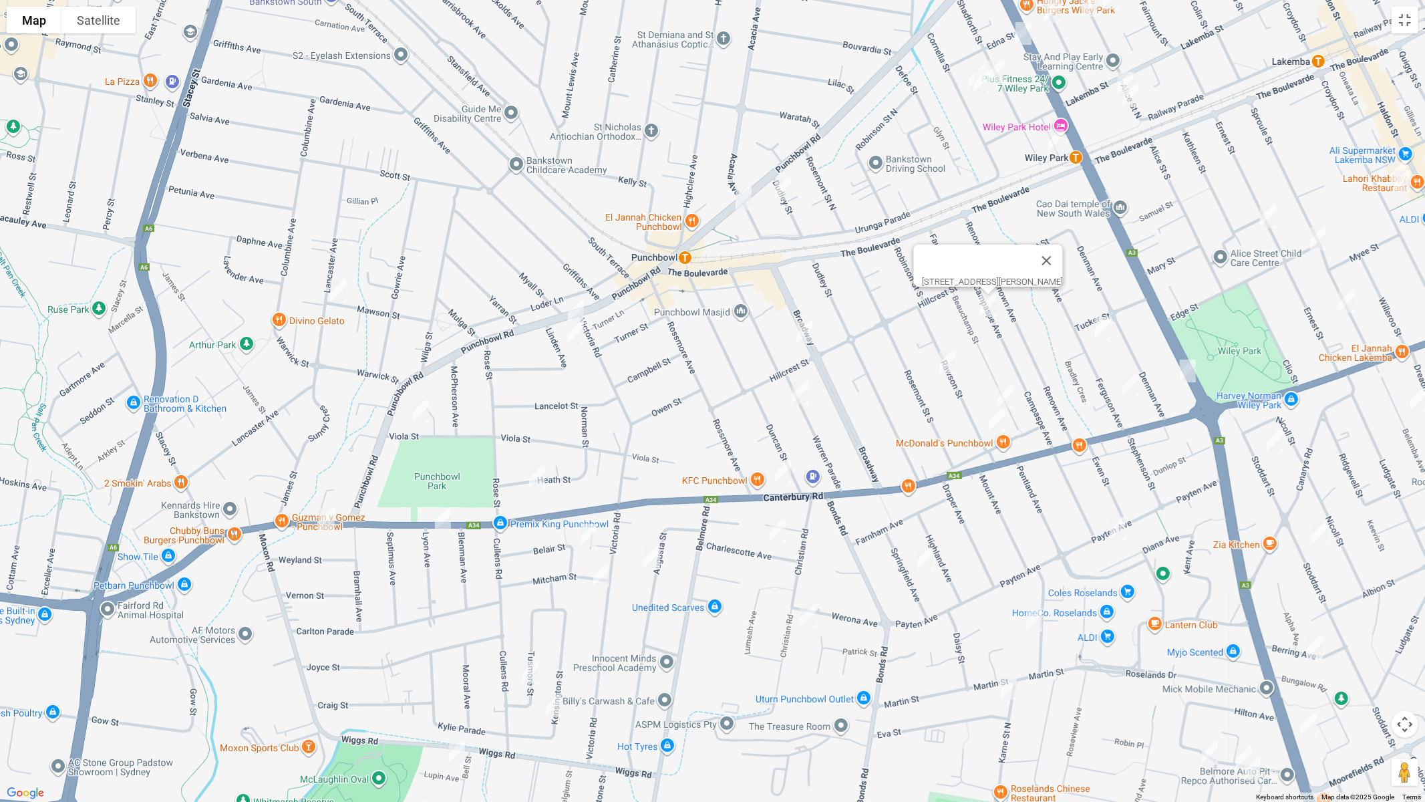
click at [949, 360] on img "37 Rawson Street, WILEY PARK NSW 2195" at bounding box center [947, 362] width 27 height 33
click at [1102, 325] on img "42-44 Ferguson Avenue, WILEY PARK NSW 2195" at bounding box center [1102, 327] width 27 height 33
click at [1189, 368] on img "163 King Georges Road, WILEY PARK NSW 2195" at bounding box center [1188, 370] width 27 height 33
click at [1130, 382] on img "72 Ferguson Avenue, WILEY PARK NSW 2195" at bounding box center [1130, 384] width 27 height 33
click at [1006, 391] on img "63 Beauchamp Street, WILEY PARK NSW 2195" at bounding box center [1005, 396] width 27 height 33
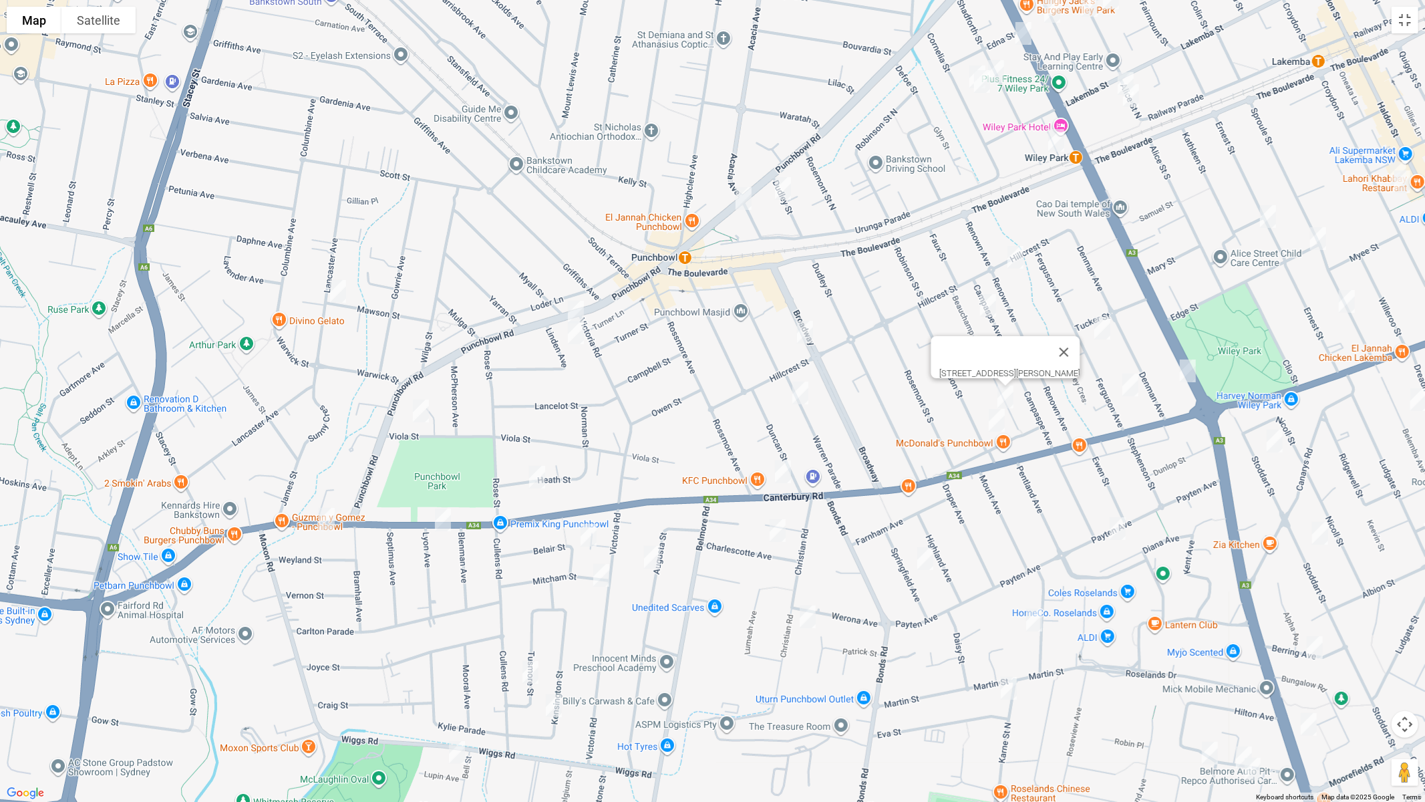
click at [1000, 419] on img "76 Rawson Street, WILEY PARK NSW 2195" at bounding box center [996, 420] width 27 height 33
click at [1110, 524] on img "50 Payten Avenue, ROSELANDS NSW 2196" at bounding box center [1117, 528] width 27 height 33
click at [921, 555] on img "14 Springfield Avenue, ROSELANDS NSW 2196" at bounding box center [925, 558] width 27 height 33
click at [774, 526] on img "5B Charlescotte Avenue, PUNCHBOWL NSW 2196" at bounding box center [777, 530] width 27 height 33
click at [805, 613] on img "2/44 Christian Road, PUNCHBOWL NSW 2196" at bounding box center [807, 616] width 27 height 33
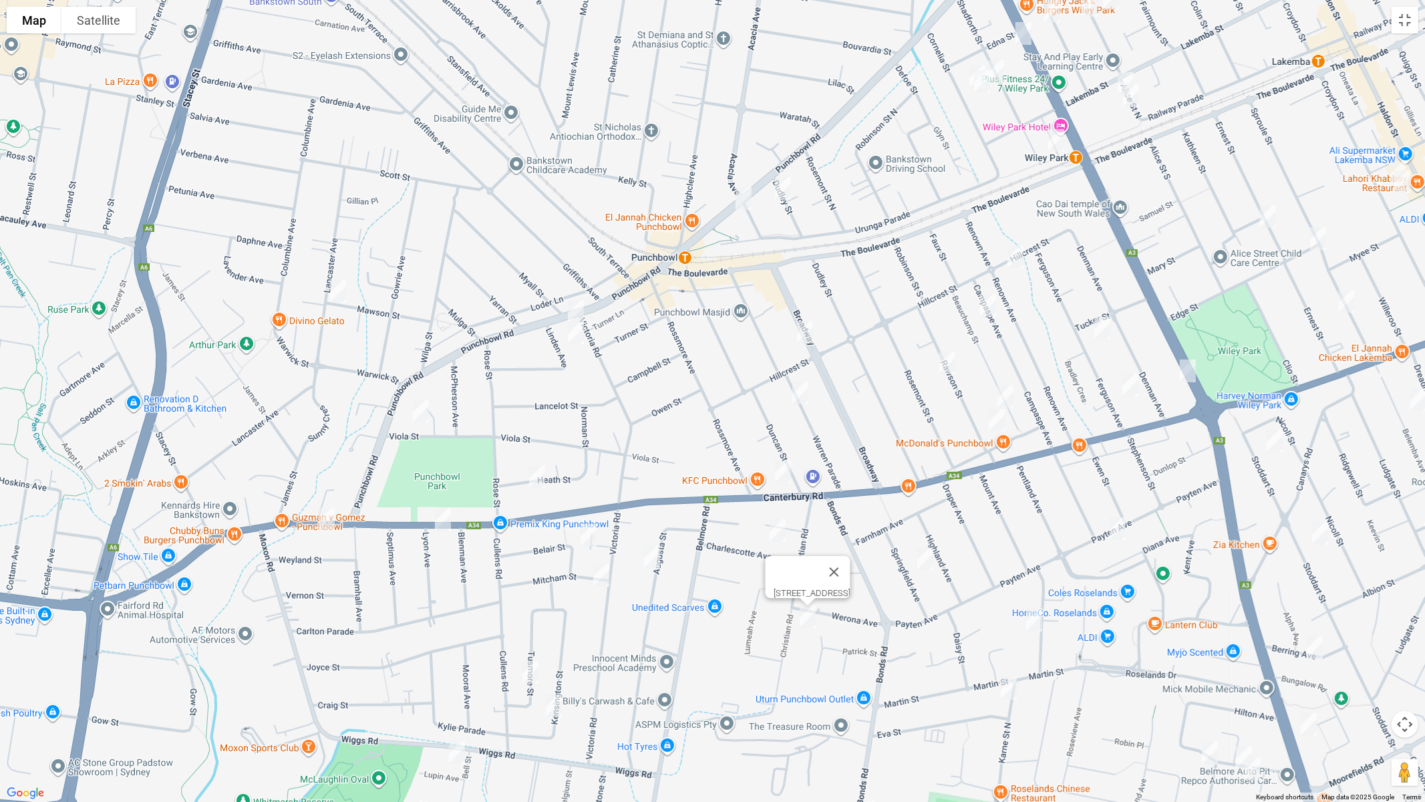
click at [1120, 530] on img "50 Payten Avenue, ROSELANDS NSW 2196" at bounding box center [1117, 528] width 27 height 33
click at [530, 670] on img "5 Tusmore Street, PUNCHBOWL NSW 2196" at bounding box center [530, 671] width 27 height 33
click at [555, 675] on img "14B Kensington Street, PUNCHBOWL NSW 2196" at bounding box center [554, 705] width 27 height 33
click at [456, 675] on img "1A Lupin Avenue, RIVERWOOD NSW 2210" at bounding box center [457, 752] width 27 height 33
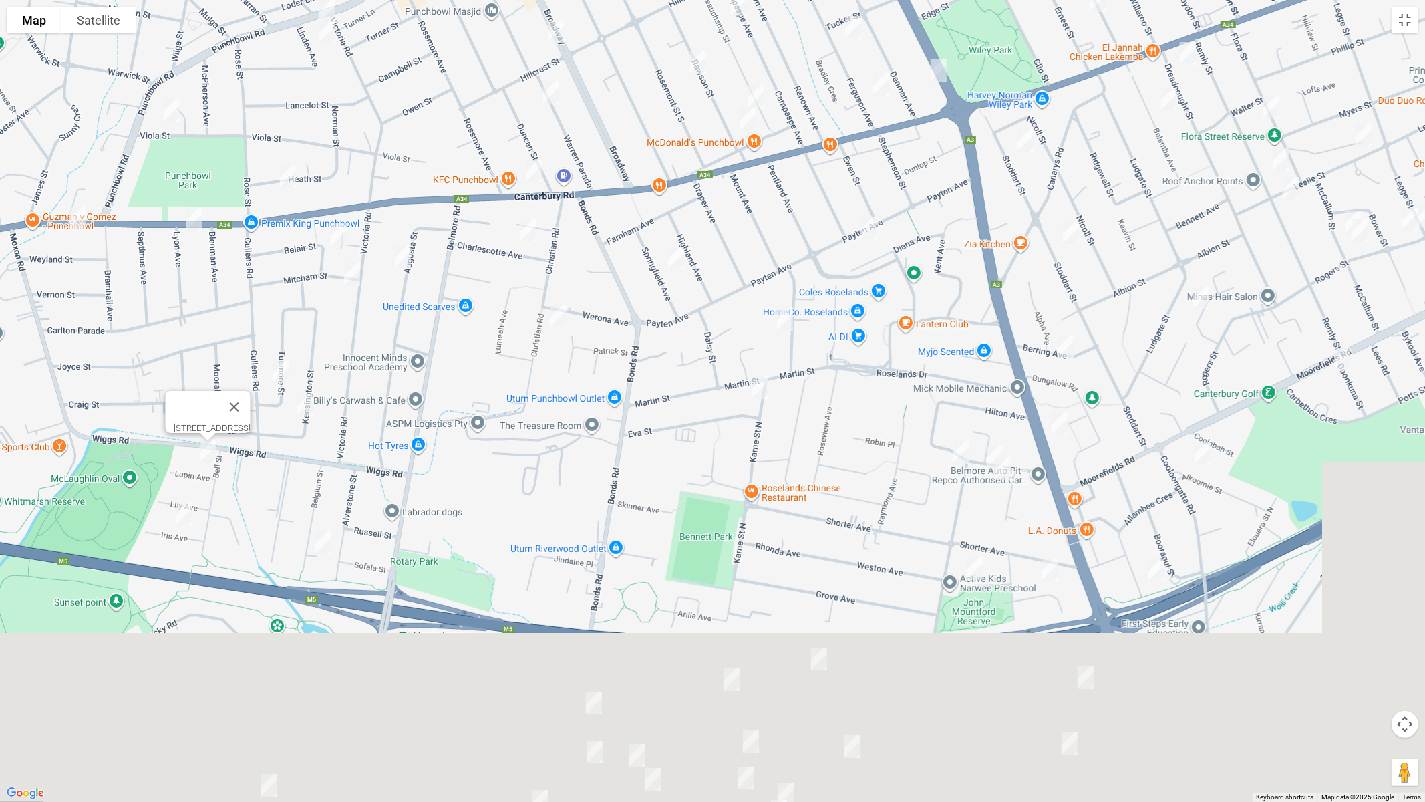
drag, startPoint x: 817, startPoint y: 708, endPoint x: 541, endPoint y: 354, distance: 448.4
click at [511, 355] on div "1A Lupin Avenue, RIVERWOOD NSW 2210" at bounding box center [712, 401] width 1425 height 802
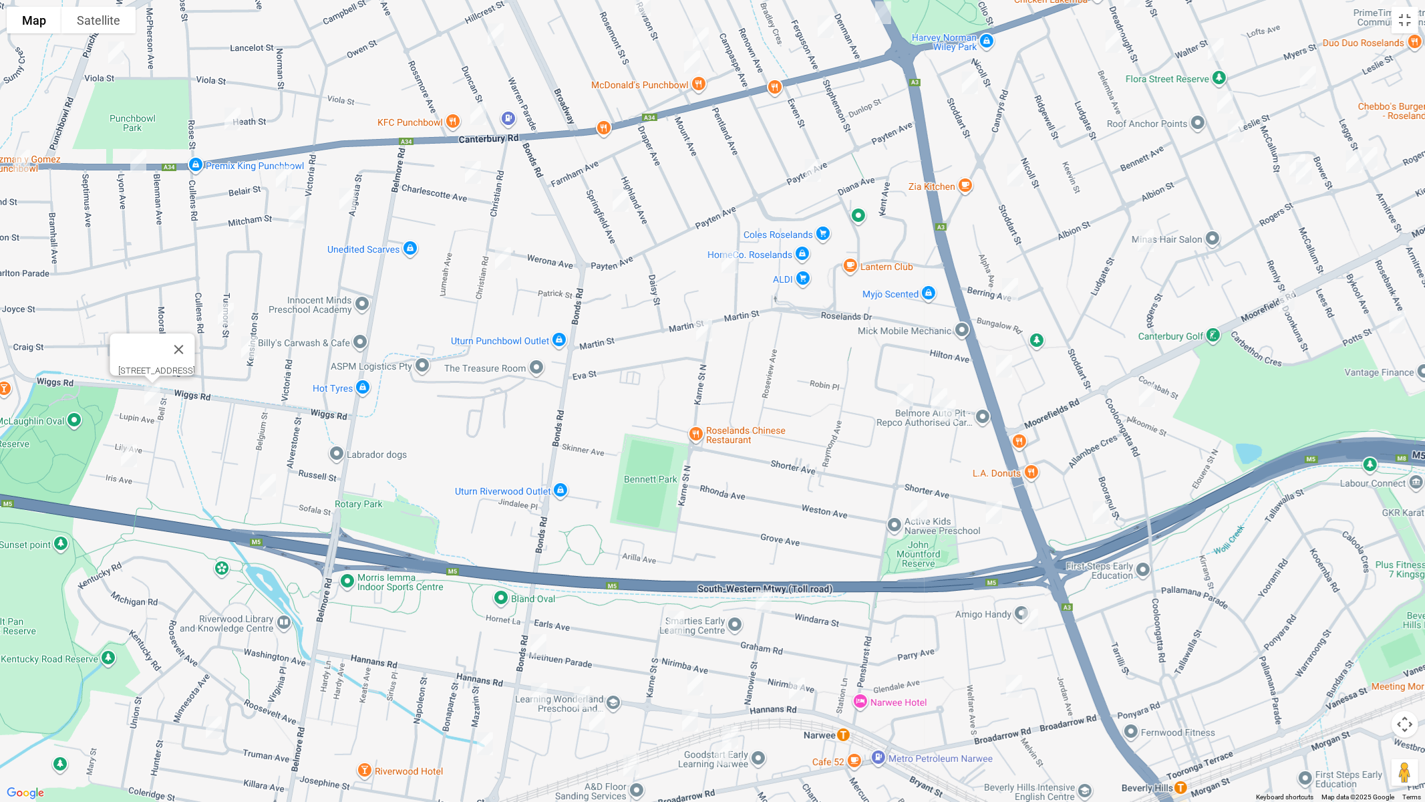
click at [732, 266] on img "4/17 Violet Street, ROSELANDS NSW 2196" at bounding box center [729, 261] width 27 height 33
click at [704, 328] on img "140 Karne Street North, ROSELANDS NSW 2196" at bounding box center [704, 329] width 27 height 33
click at [131, 453] on img "11B Iris Avenue, RIVERWOOD NSW 2210" at bounding box center [129, 455] width 27 height 33
click at [263, 490] on img "2/32 Belgium Street, RIVERWOOD NSW 2210" at bounding box center [268, 484] width 27 height 33
click at [901, 390] on img "29 Penshurst Road, ROSELANDS NSW 2196" at bounding box center [905, 394] width 27 height 33
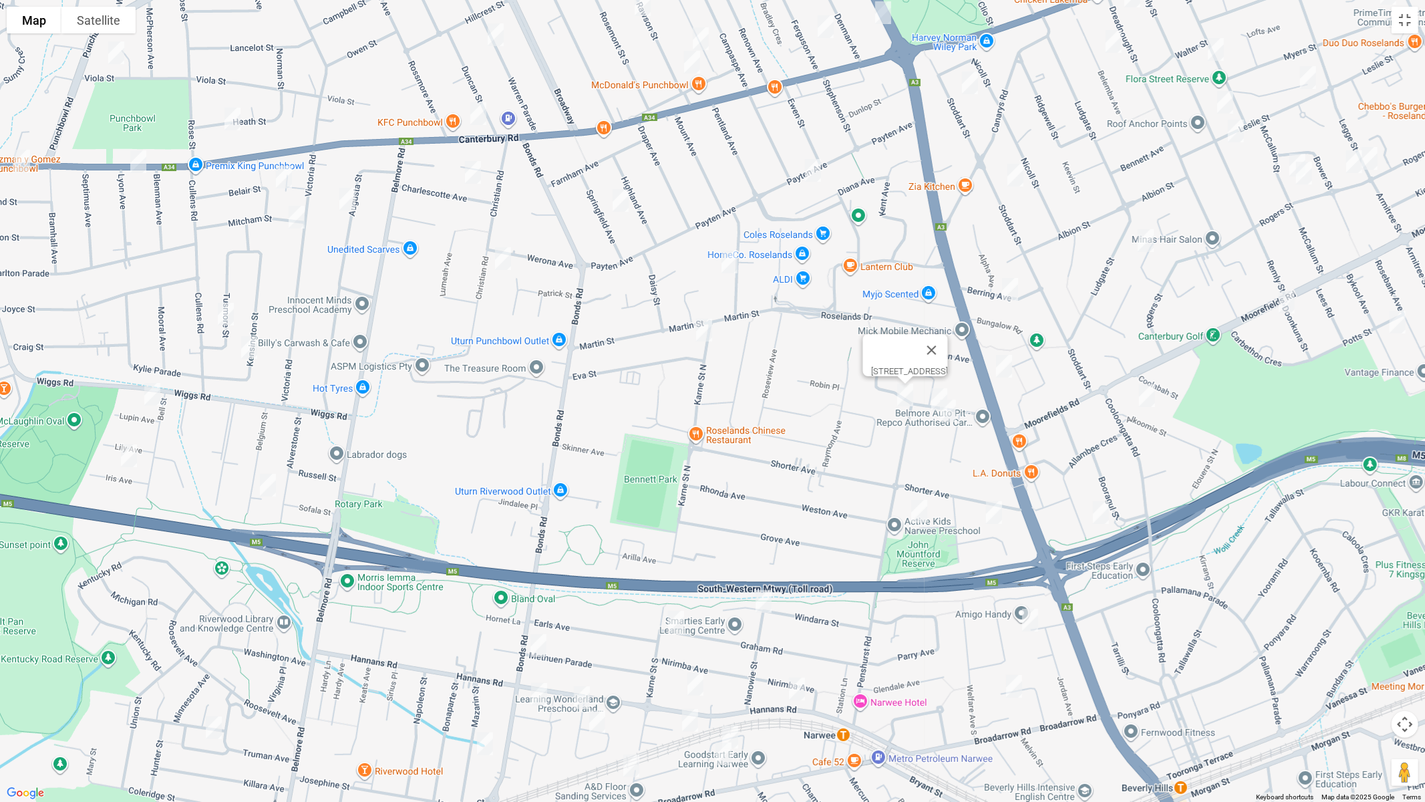
click at [933, 389] on img "20 Penshurst Road, ROSELANDS NSW 2196" at bounding box center [939, 399] width 27 height 33
click at [946, 415] on img "1/16 Penshurst Road, ROSELANDS NSW 2196" at bounding box center [948, 410] width 27 height 33
drag, startPoint x: 1003, startPoint y: 511, endPoint x: 967, endPoint y: 512, distance: 35.4
click at [1003, 512] on img "8 Warne Crescent, BEVERLY HILLS NSW 2209" at bounding box center [994, 512] width 27 height 33
click at [913, 509] on img "16 Woodlands Avenue, NARWEE NSW 2209" at bounding box center [919, 510] width 27 height 33
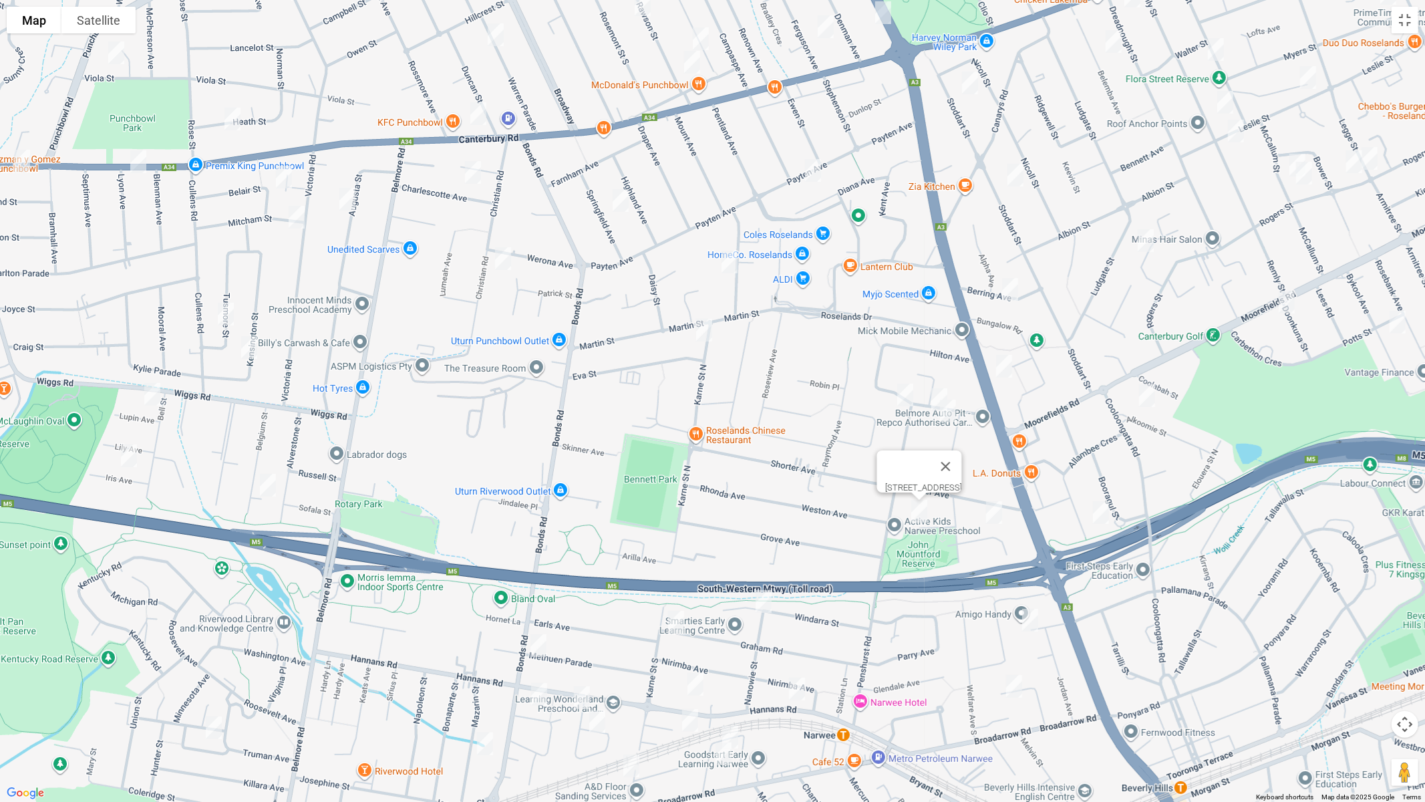
click at [997, 513] on img "8 Warne Crescent, BEVERLY HILLS NSW 2209" at bounding box center [994, 512] width 27 height 33
click at [1027, 622] on img "8 Zuttion Avenue, BEVERLY HILLS NSW 2209" at bounding box center [1030, 619] width 27 height 33
click at [1014, 675] on img "26 Mayfair Crescent, BEVERLY HILLS NSW 2209" at bounding box center [1014, 685] width 27 height 33
click at [762, 597] on img "1 Nanowie Street, NARWEE NSW 2209" at bounding box center [763, 601] width 27 height 33
click at [805, 675] on img "140 Hannans Road, NARWEE NSW 2209" at bounding box center [797, 688] width 27 height 33
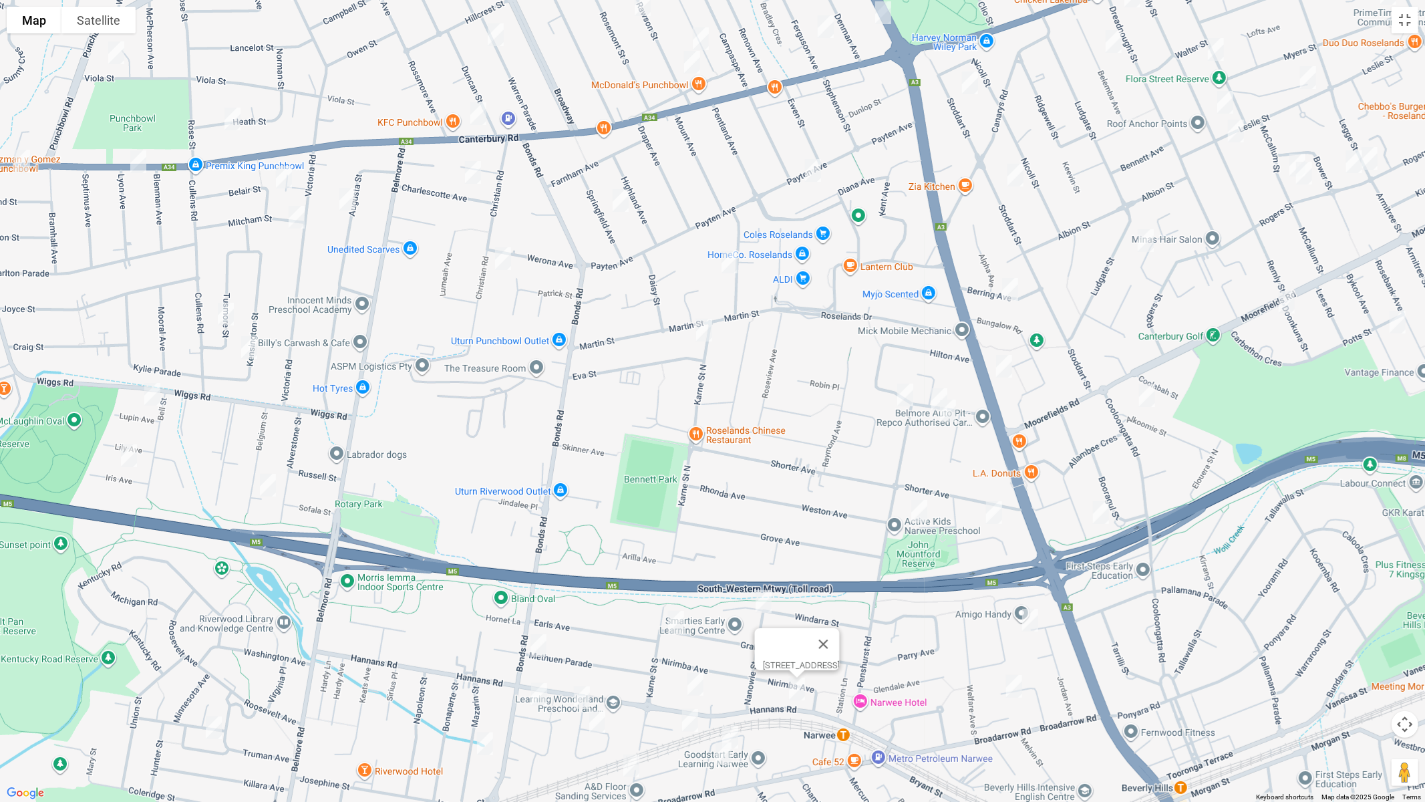
click at [677, 619] on img "33 Karne Street South, NARWEE NSW 2209" at bounding box center [676, 621] width 27 height 33
click at [697, 675] on img "118-120 Hannans Road, NARWEE NSW 2209" at bounding box center [695, 683] width 27 height 33
click at [726, 675] on img "10A Elston Avenue, NARWEE NSW 2209" at bounding box center [730, 736] width 27 height 33
click at [693, 675] on img "4 Ventura Avenue, NARWEE NSW 2209" at bounding box center [690, 720] width 27 height 33
click at [730, 675] on img "4 Elston Avenue, NARWEE NSW 2209" at bounding box center [723, 753] width 27 height 33
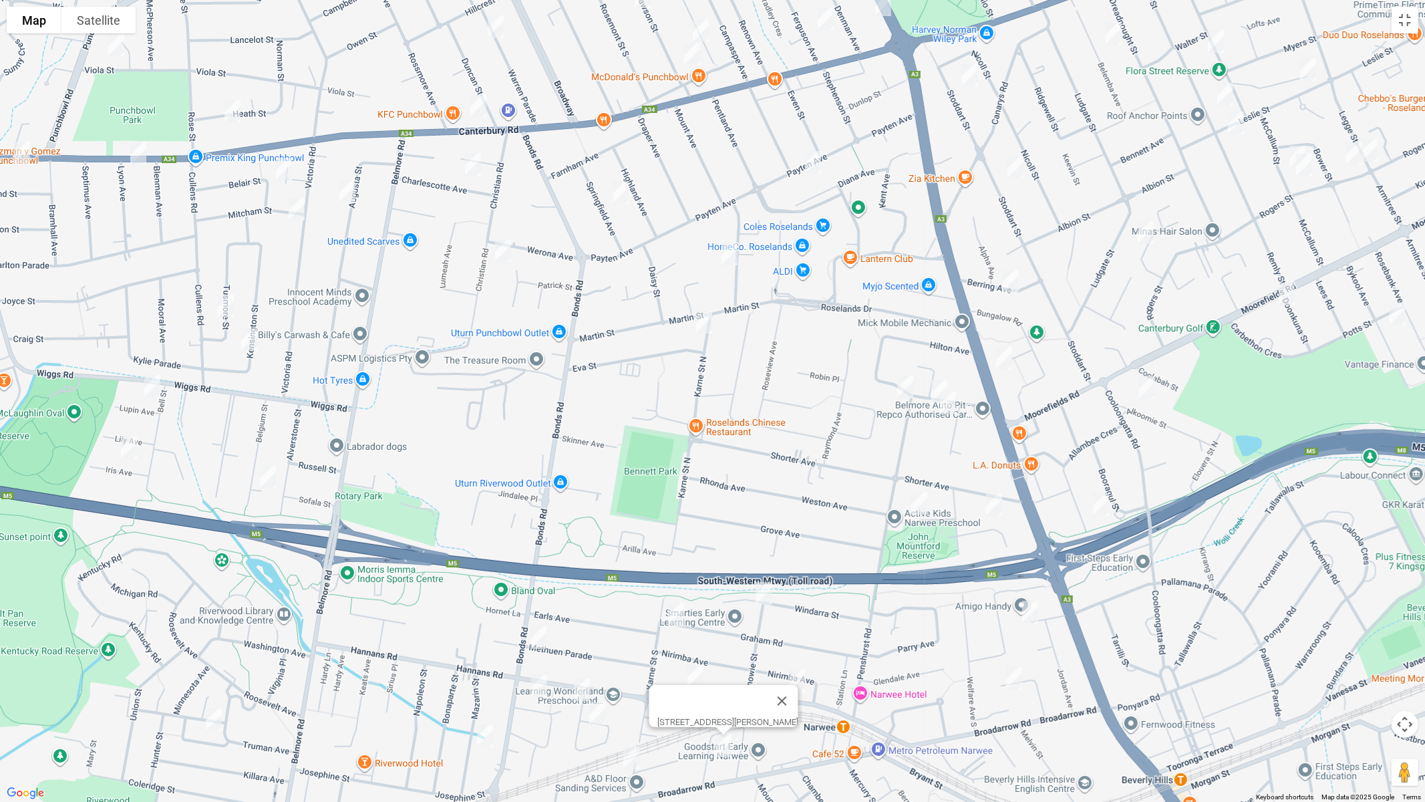
click at [534, 630] on img "198 Bonds Road, RIVERWOOD NSW 2210" at bounding box center [538, 637] width 27 height 33
click at [583, 675] on img "1 Fullerton Crescent, RIVERWOOD NSW 2210" at bounding box center [582, 689] width 27 height 33
click at [597, 675] on img "3 Salisbury Avenue, RIVERWOOD NSW 2210" at bounding box center [597, 713] width 27 height 33
click at [631, 675] on img "8 Yardley Avenue, NARWEE NSW 2209" at bounding box center [631, 757] width 27 height 33
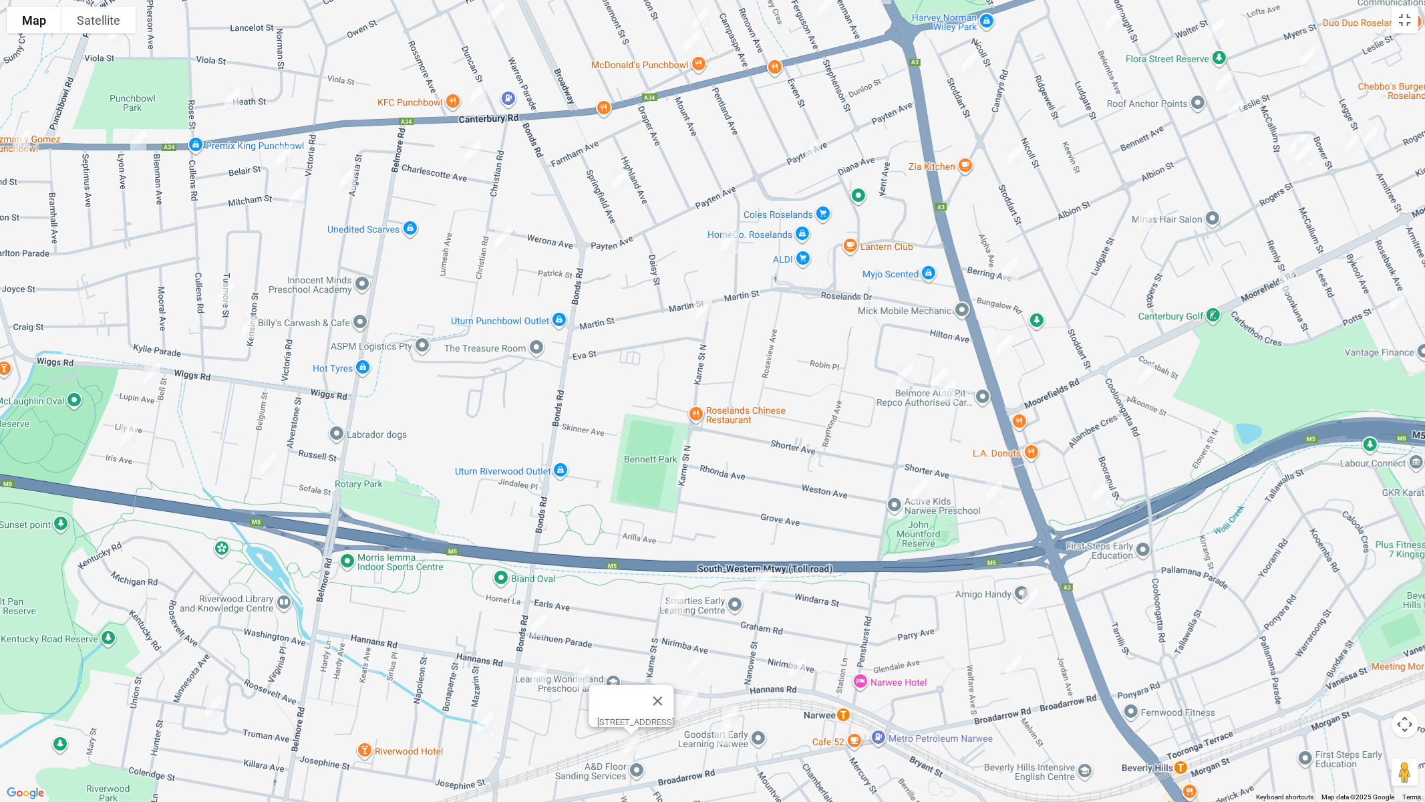
click at [673, 675] on button "Close" at bounding box center [657, 701] width 32 height 32
click at [543, 667] on img "6 Iluka Street, RIVERWOOD NSW 2210" at bounding box center [539, 673] width 27 height 33
click at [490, 675] on img "18 Mazarin Street, RIVERWOOD NSW 2210" at bounding box center [485, 723] width 27 height 33
click at [213, 675] on img "8 Florida Crescent, RIVERWOOD NSW 2210" at bounding box center [213, 707] width 27 height 33
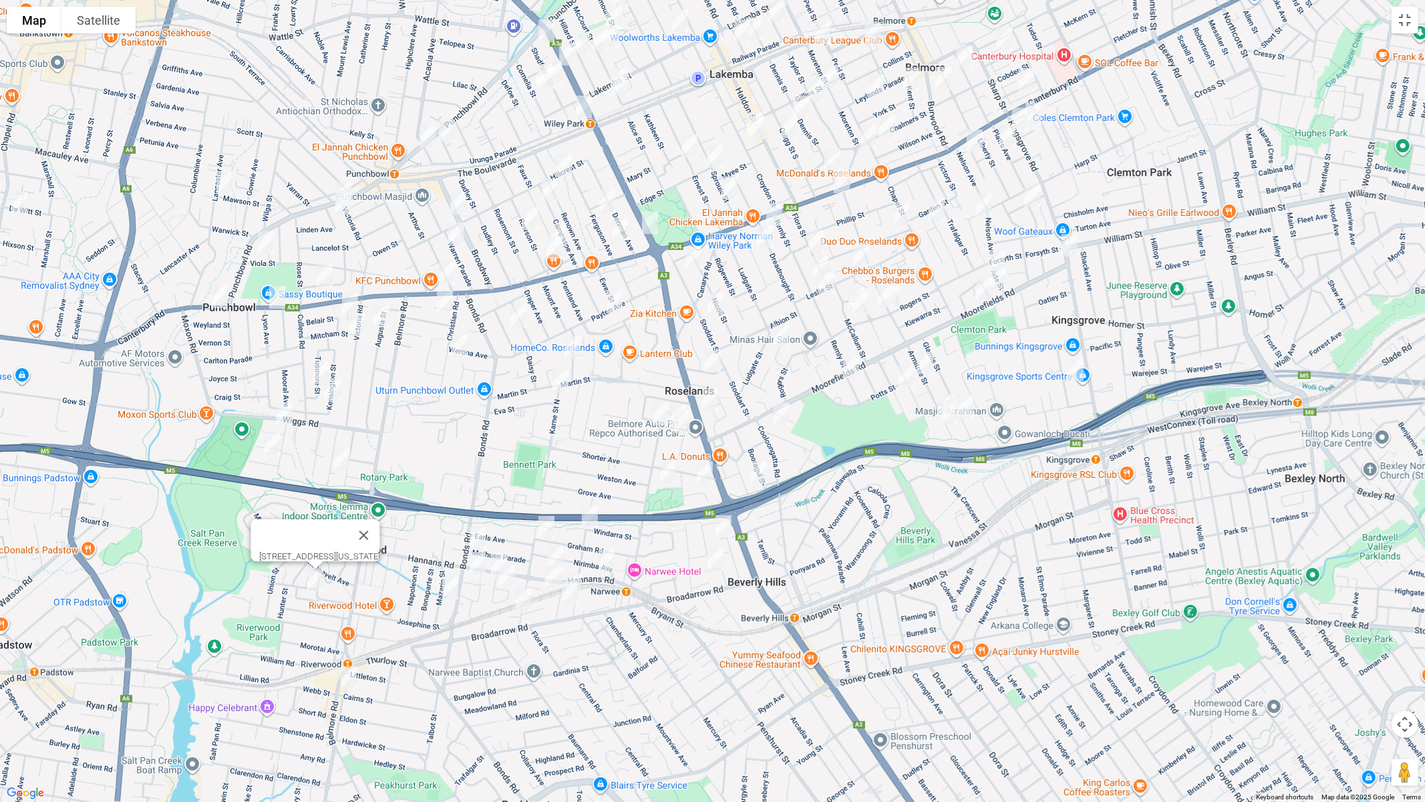
drag, startPoint x: 353, startPoint y: 641, endPoint x: 377, endPoint y: 549, distance: 94.8
click at [377, 549] on div "8 Florida Crescent, RIVERWOOD NSW 2210" at bounding box center [712, 401] width 1425 height 802
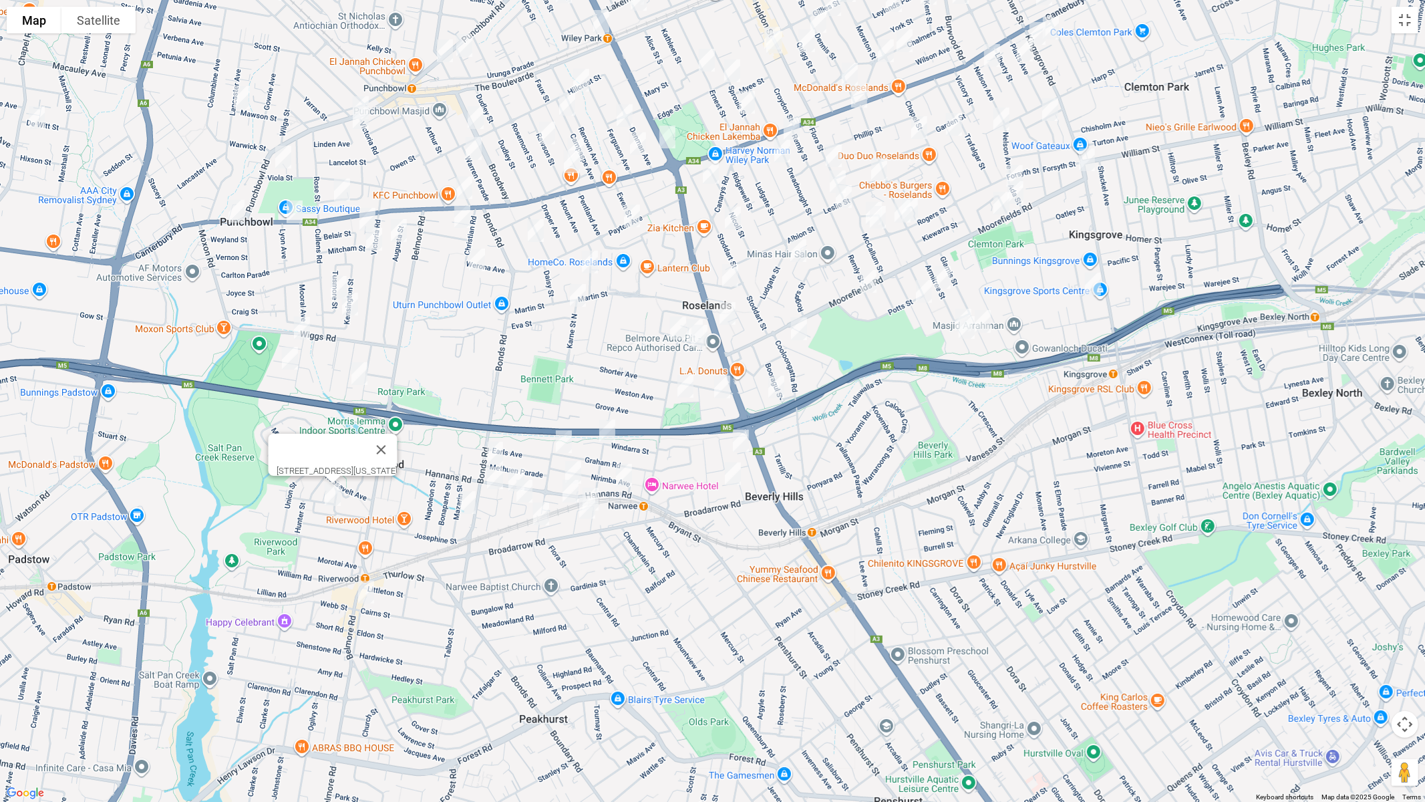
click at [362, 601] on img "186 Belmore Road North, RIVERWOOD NSW 2210" at bounding box center [366, 591] width 27 height 33
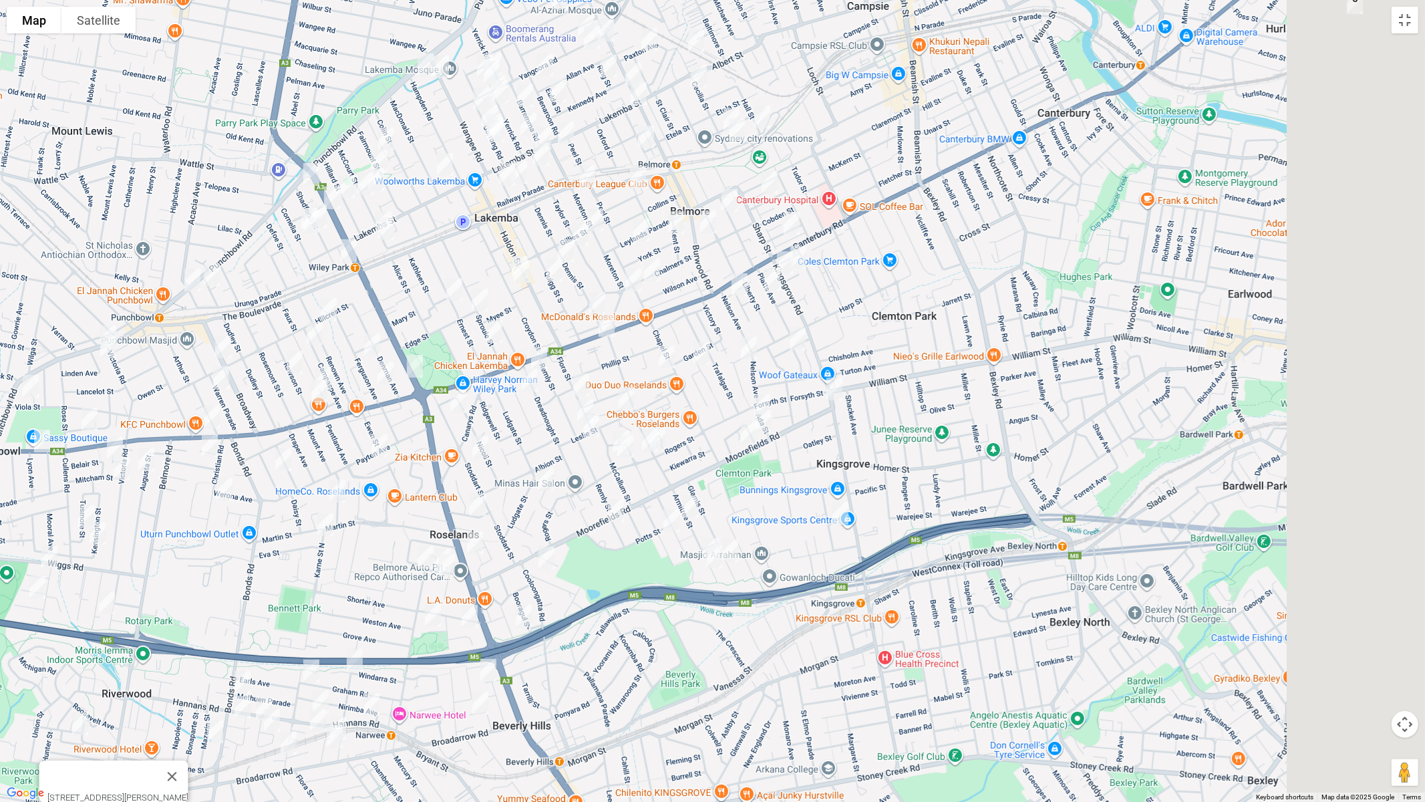
drag, startPoint x: 889, startPoint y: 490, endPoint x: 630, endPoint y: 725, distance: 349.5
click at [630, 675] on div "186 Belmore Road North, RIVERWOOD NSW 2210" at bounding box center [712, 401] width 1425 height 802
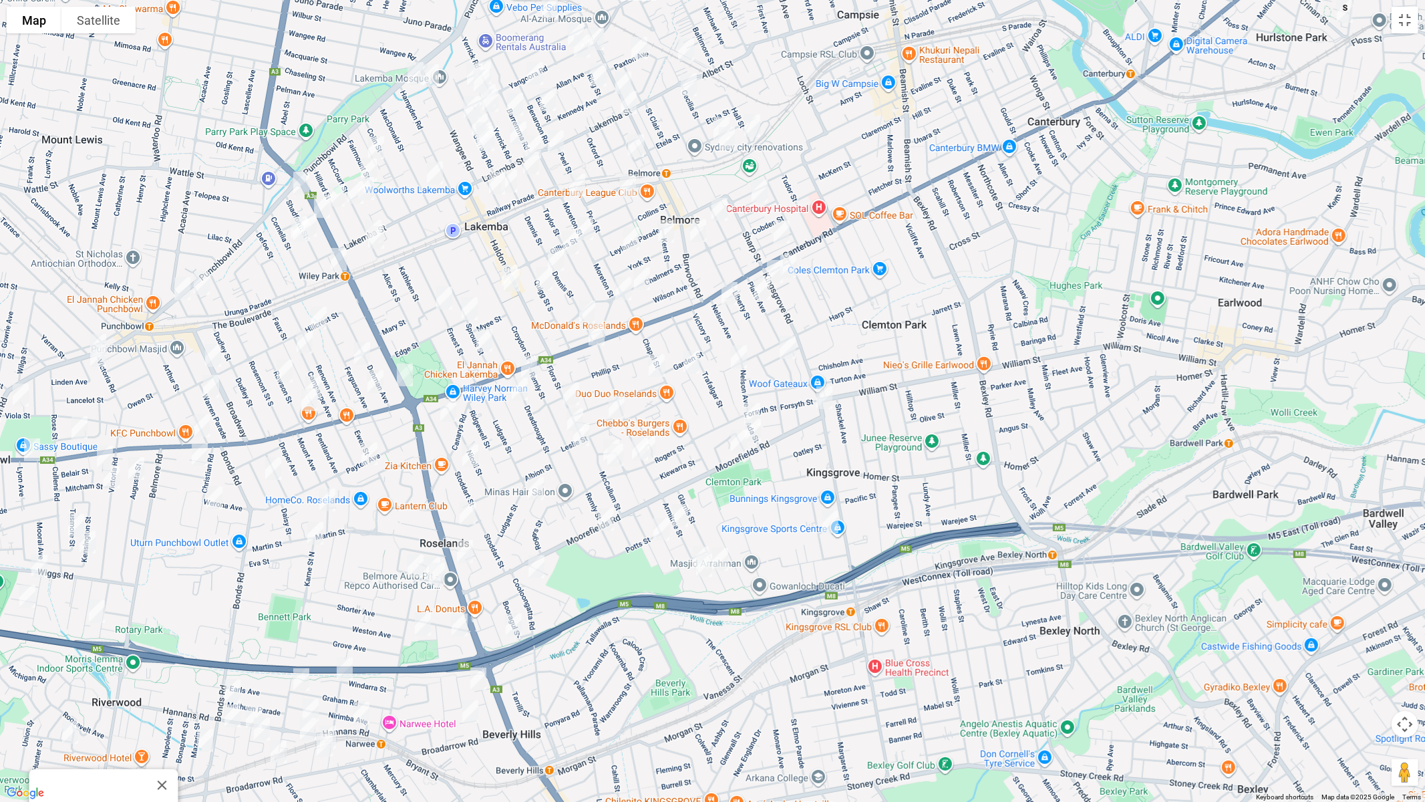
click at [587, 229] on img "6 Gillies Street, LAKEMBA NSW 2195" at bounding box center [585, 228] width 27 height 33
click at [573, 244] on img "63A Taylor Street, LAKEMBA NSW 2195" at bounding box center [570, 242] width 27 height 33
click at [561, 256] on img "2/77 Dennis Street, LAKEMBA NSW 2195" at bounding box center [556, 259] width 27 height 33
click at [548, 279] on img "85 Quigg Street South, LAKEMBA NSW 2195" at bounding box center [544, 278] width 27 height 33
click at [494, 265] on div "85 Quigg Street South, LAKEMBA NSW 2195" at bounding box center [712, 401] width 1425 height 802
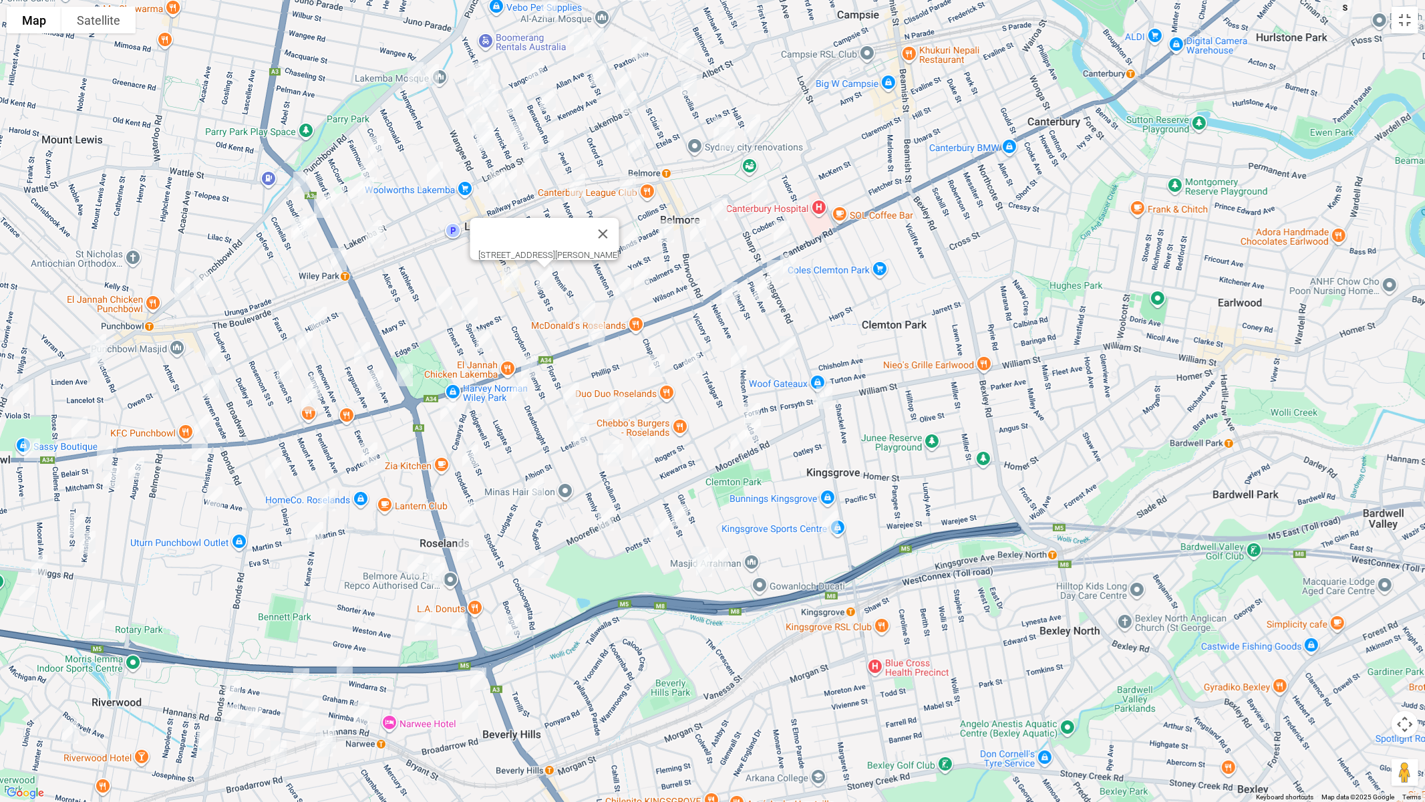
click at [498, 267] on img "72 Croydon Street, LAKEMBA NSW 2195" at bounding box center [511, 279] width 27 height 33
click at [438, 297] on img "57 Ernest Street, LAKEMBA NSW 2195" at bounding box center [444, 297] width 27 height 33
click at [465, 306] on img "85 Sproule Street, LAKEMBA NSW 2195" at bounding box center [469, 308] width 27 height 33
click at [483, 336] on img "3/113 Sproule Street, LAKEMBA NSW 2195" at bounding box center [484, 339] width 27 height 33
click at [451, 406] on img "16-18 Stoddart Street, ROSELANDS NSW 2196" at bounding box center [448, 410] width 27 height 33
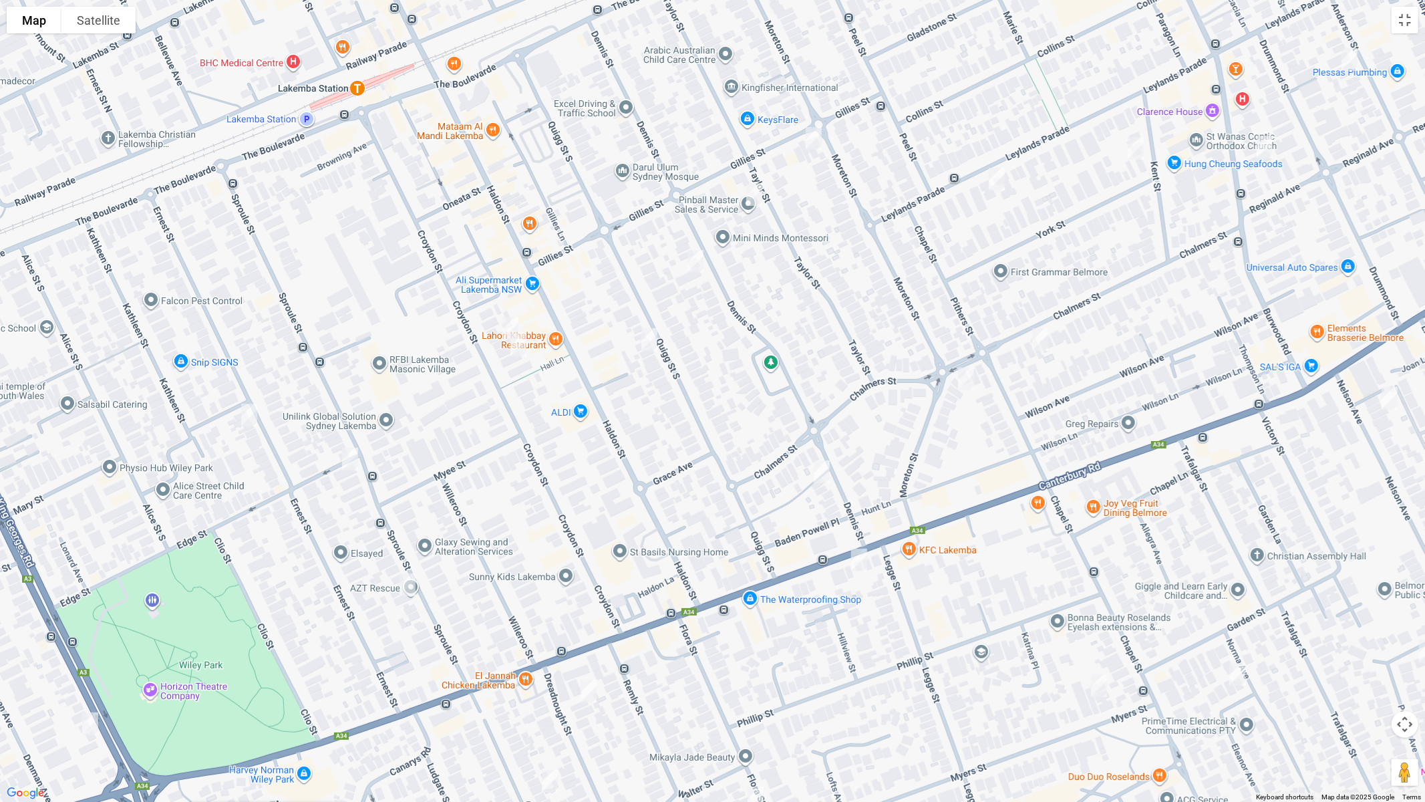
click at [507, 315] on img "68 Croydon Street, LAKEMBA NSW 2195" at bounding box center [510, 327] width 27 height 33
click at [352, 450] on img "85 Sproule Street, LAKEMBA NSW 2195" at bounding box center [350, 458] width 27 height 33
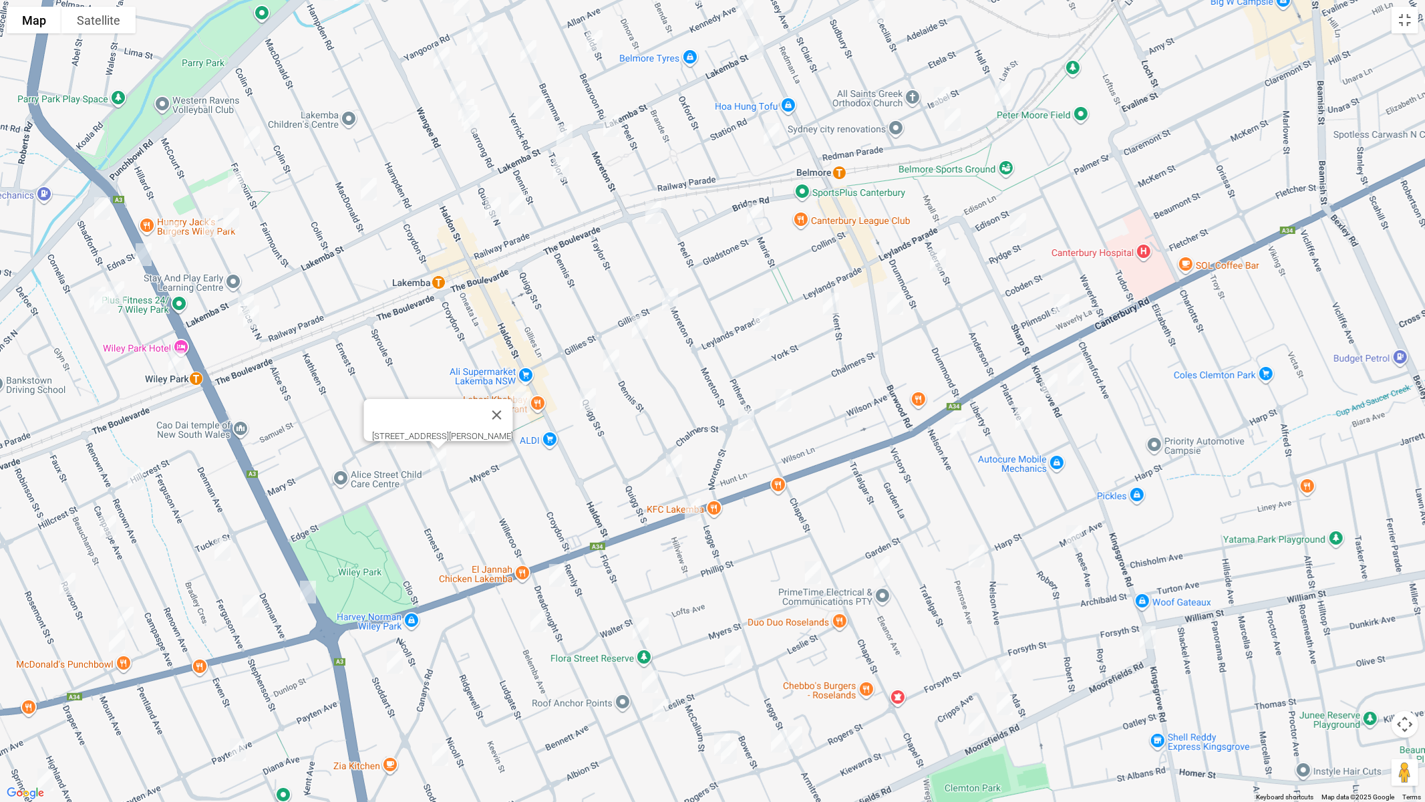
click at [1022, 226] on img "15 Rydge Street, BELMORE NSW 2192" at bounding box center [1018, 224] width 27 height 33
click at [936, 259] on img "9 Anderson Street, BELMORE NSW 2192" at bounding box center [938, 259] width 27 height 33
click at [897, 308] on img "503-505 Burwood Road, BELMORE NSW 2192" at bounding box center [895, 303] width 27 height 33
click at [828, 307] on img "3 York Street, BELMORE NSW 2192" at bounding box center [831, 303] width 27 height 33
click at [761, 317] on img "92 Leylands Parade, BELMORE NSW 2192" at bounding box center [761, 319] width 27 height 33
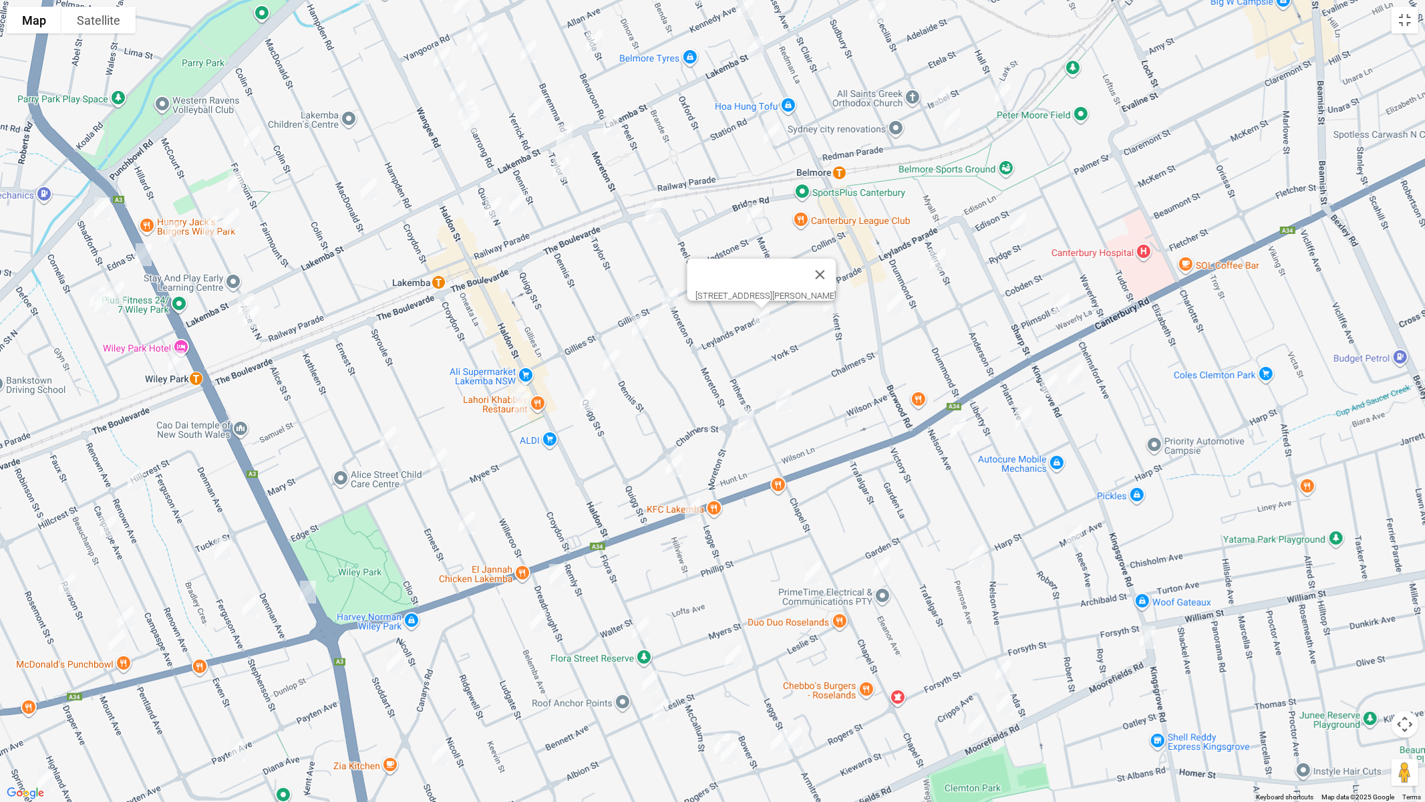
click at [786, 403] on img "1/50 Chalmers Street, BELMORE NSW 2192" at bounding box center [783, 400] width 27 height 33
click at [747, 418] on img "144 Moreton Street, LAKEMBA NSW 2195" at bounding box center [746, 419] width 27 height 33
click at [671, 468] on img "121 Dennis Street, LAKEMBA NSW 2195" at bounding box center [674, 465] width 27 height 33
click at [692, 516] on img "850 Canterbury Road, ROSELANDS NSW 2196" at bounding box center [692, 509] width 27 height 33
click at [1060, 307] on img "14 Plimsoll Street, BELMORE NSW 2192" at bounding box center [1061, 305] width 27 height 33
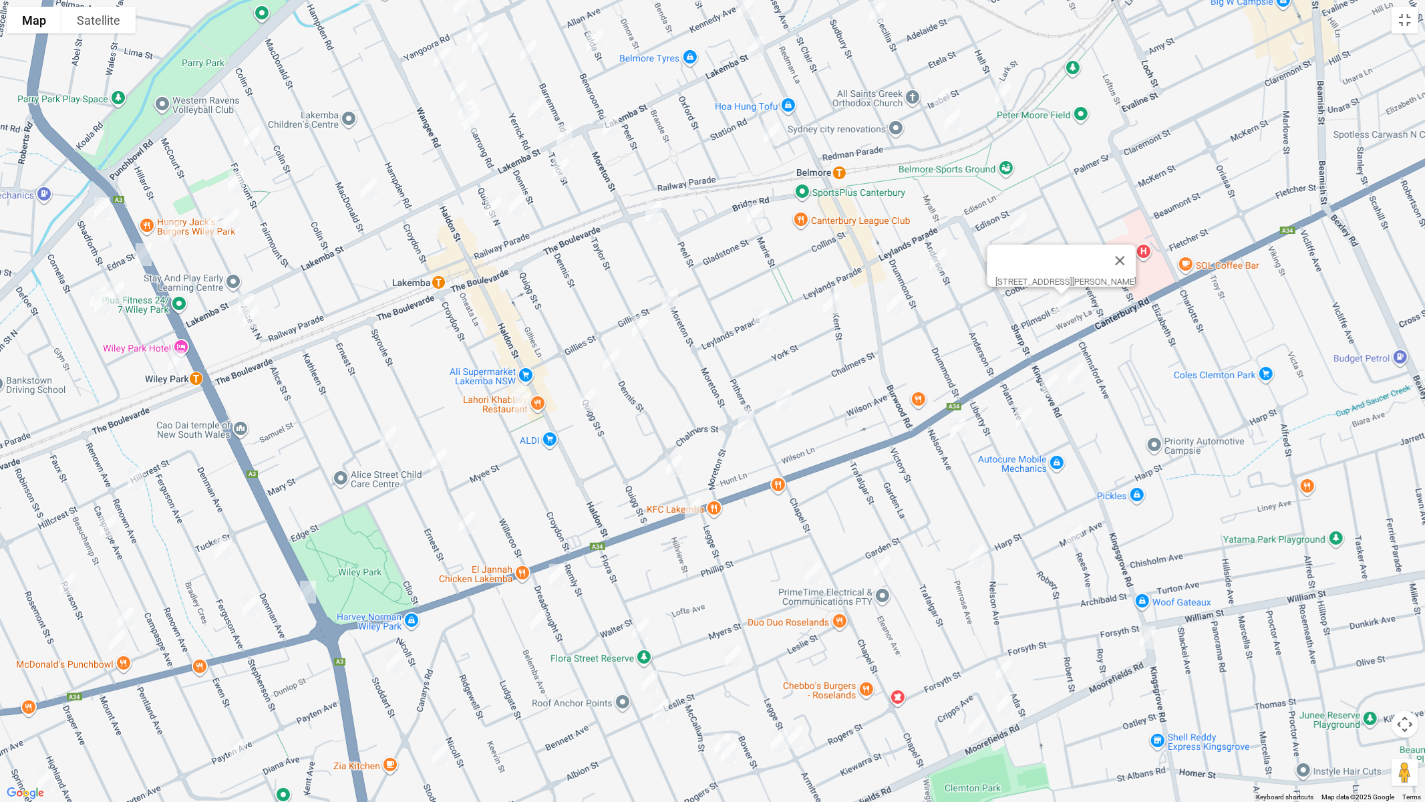
click at [1075, 377] on img "10 Westwood Avenue, BELMORE NSW 2192" at bounding box center [1075, 373] width 27 height 33
click at [1044, 388] on img "9-13 Kingsgrove Road, BELMORE NSW 2192" at bounding box center [1049, 384] width 27 height 33
click at [1023, 424] on img "17 Platts Avenue, BELMORE NSW 2192" at bounding box center [1023, 418] width 27 height 33
click at [955, 433] on img "6 Nelson Avenue, BELMORE NSW 2192" at bounding box center [958, 428] width 27 height 33
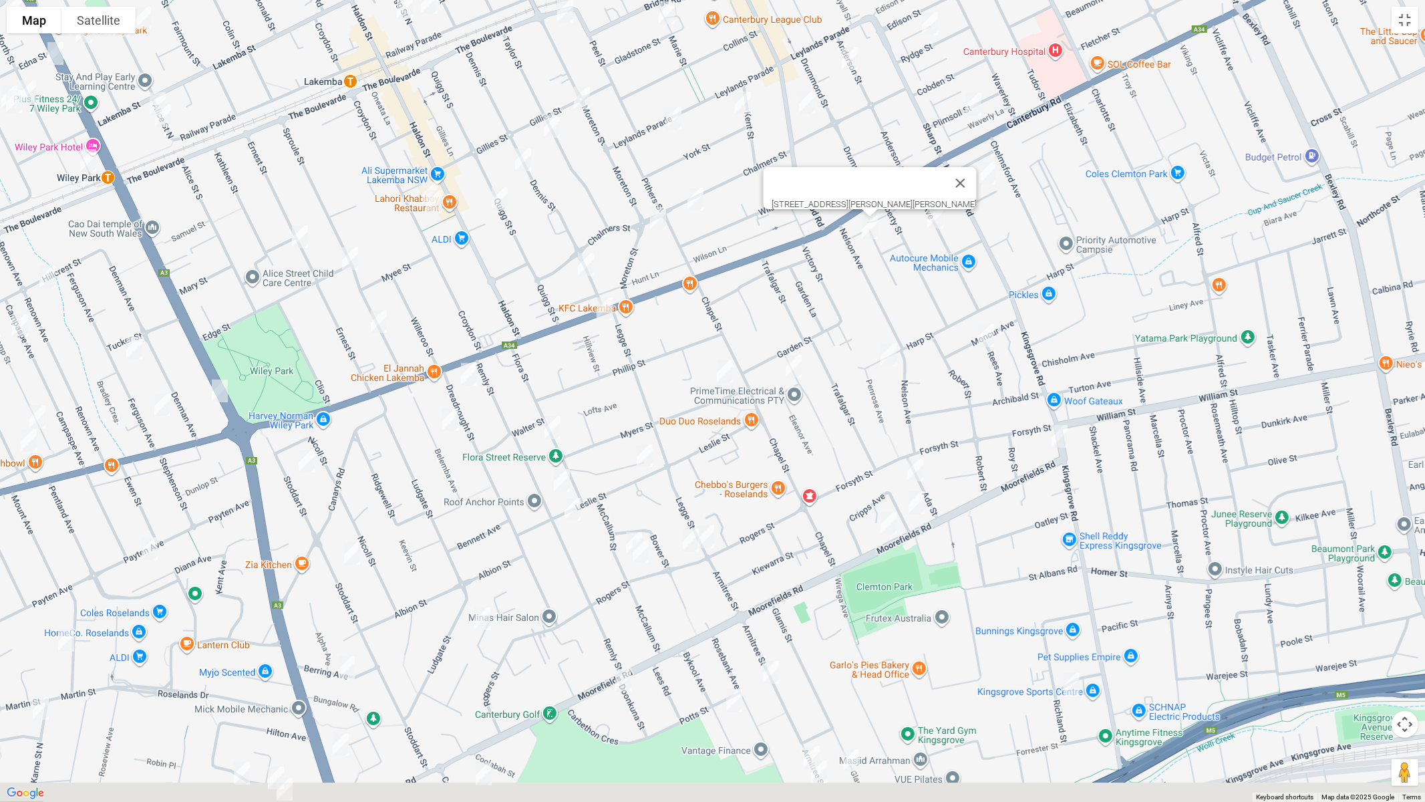
drag, startPoint x: 929, startPoint y: 469, endPoint x: 795, endPoint y: 261, distance: 247.4
click at [832, 261] on div "6 Nelson Avenue, BELMORE NSW 2192" at bounding box center [712, 401] width 1425 height 802
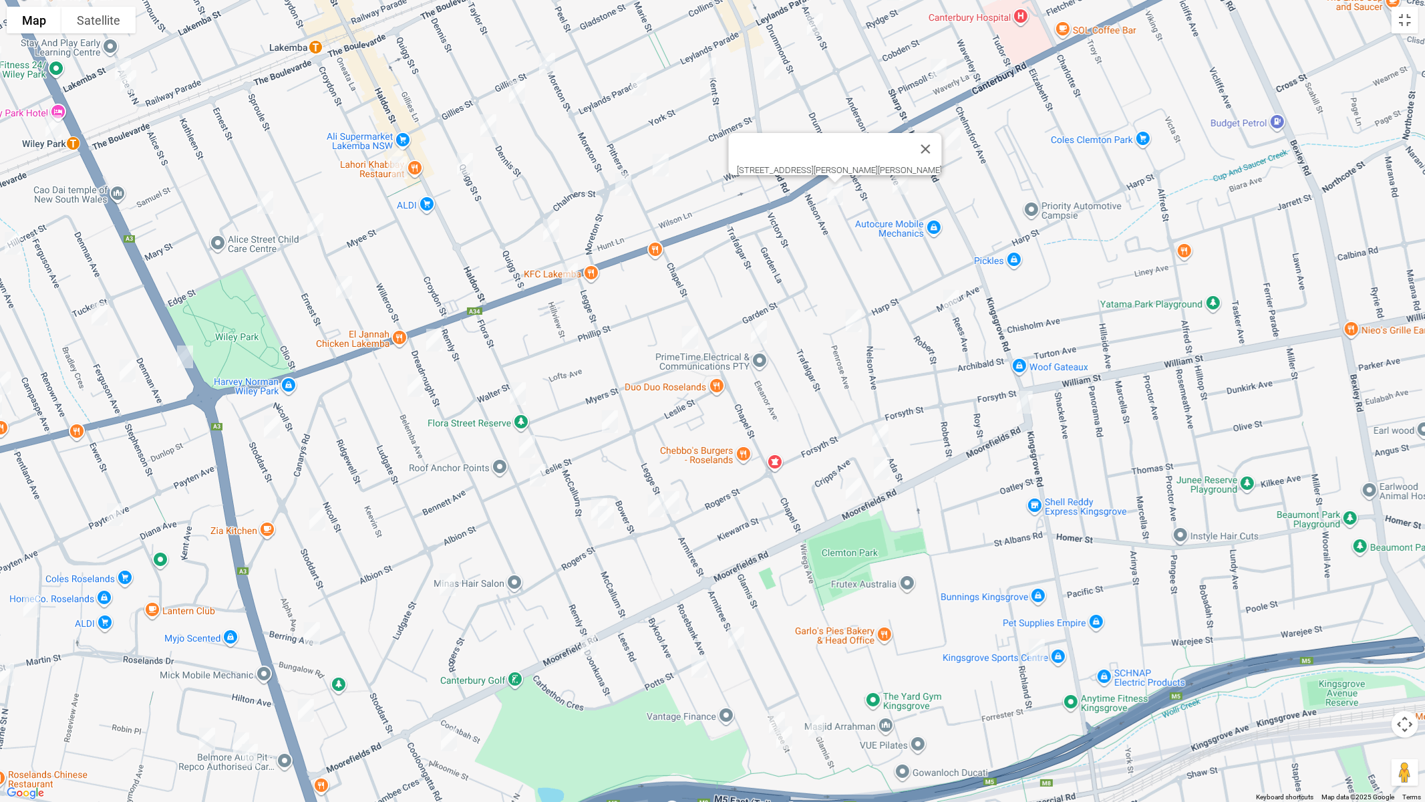
click at [436, 345] on img "4 Dreadnought Street, ROSELANDS NSW 2196" at bounding box center [434, 339] width 27 height 33
click at [420, 382] on img "26 Belemba Avenue, ROSELANDS NSW 2196" at bounding box center [415, 385] width 27 height 33
click at [311, 508] on img "48 Stoddart Street, ROSELANDS NSW 2196" at bounding box center [317, 518] width 27 height 33
click at [305, 633] on img "16 Berring Avenue, ROSELANDS NSW 2196" at bounding box center [312, 633] width 27 height 33
click at [307, 675] on img "284 King Georges Road, ROSELANDS NSW 2196" at bounding box center [306, 710] width 27 height 33
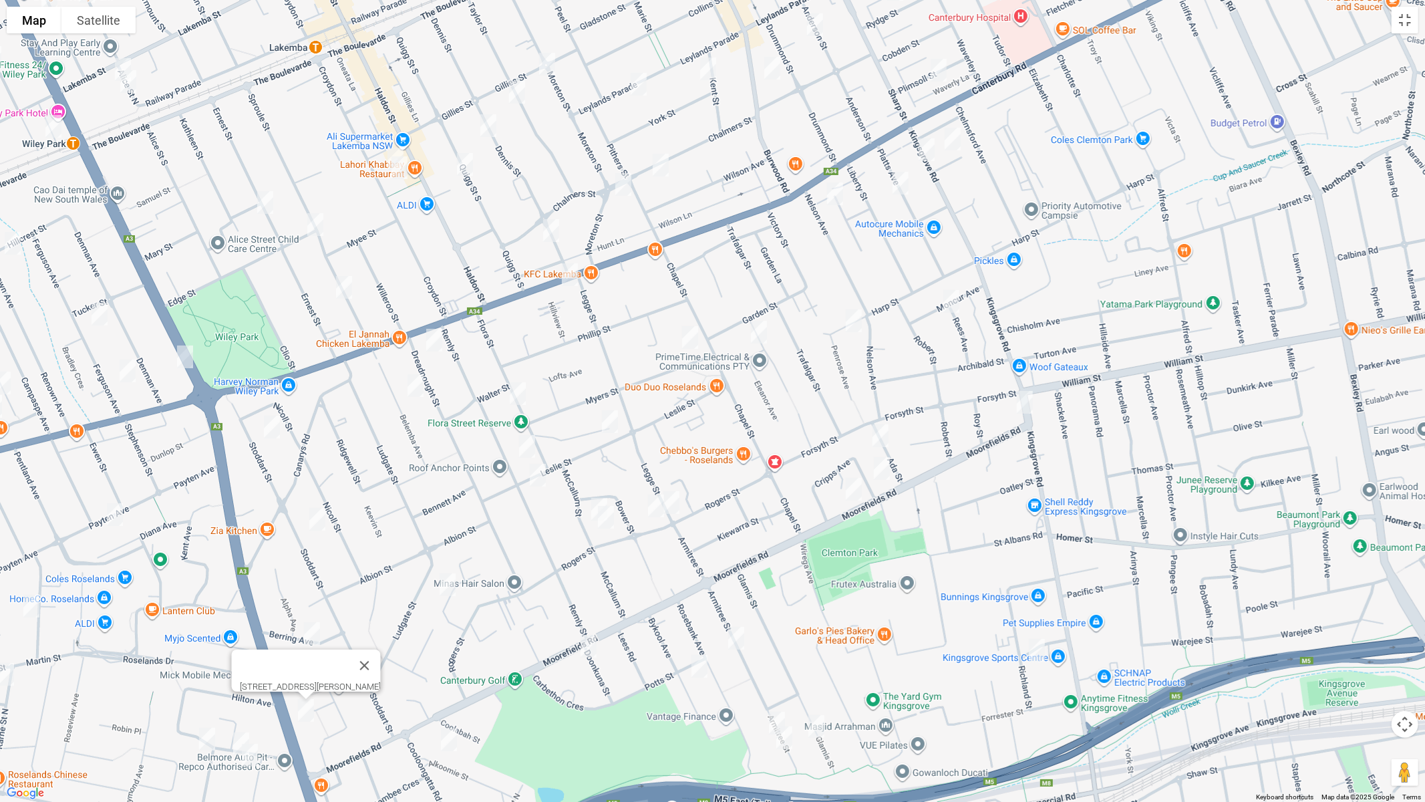
click at [452, 589] on img "10 Enid Avenue, ROSELANDS NSW 2196" at bounding box center [447, 584] width 27 height 33
click at [457, 675] on img "8 Alkoomie Street, BEVERLY HILLS NSW 2209" at bounding box center [449, 739] width 27 height 33
click at [586, 650] on img "1 Doonkuna Street, BEVERLY HILLS NSW 2209" at bounding box center [588, 645] width 27 height 33
click at [517, 393] on img "35 Flora Street, ROSELANDS NSW 2196" at bounding box center [517, 393] width 27 height 33
click at [522, 444] on img "54-58 Remly Street, ROSELANDS NSW 2196" at bounding box center [527, 446] width 27 height 33
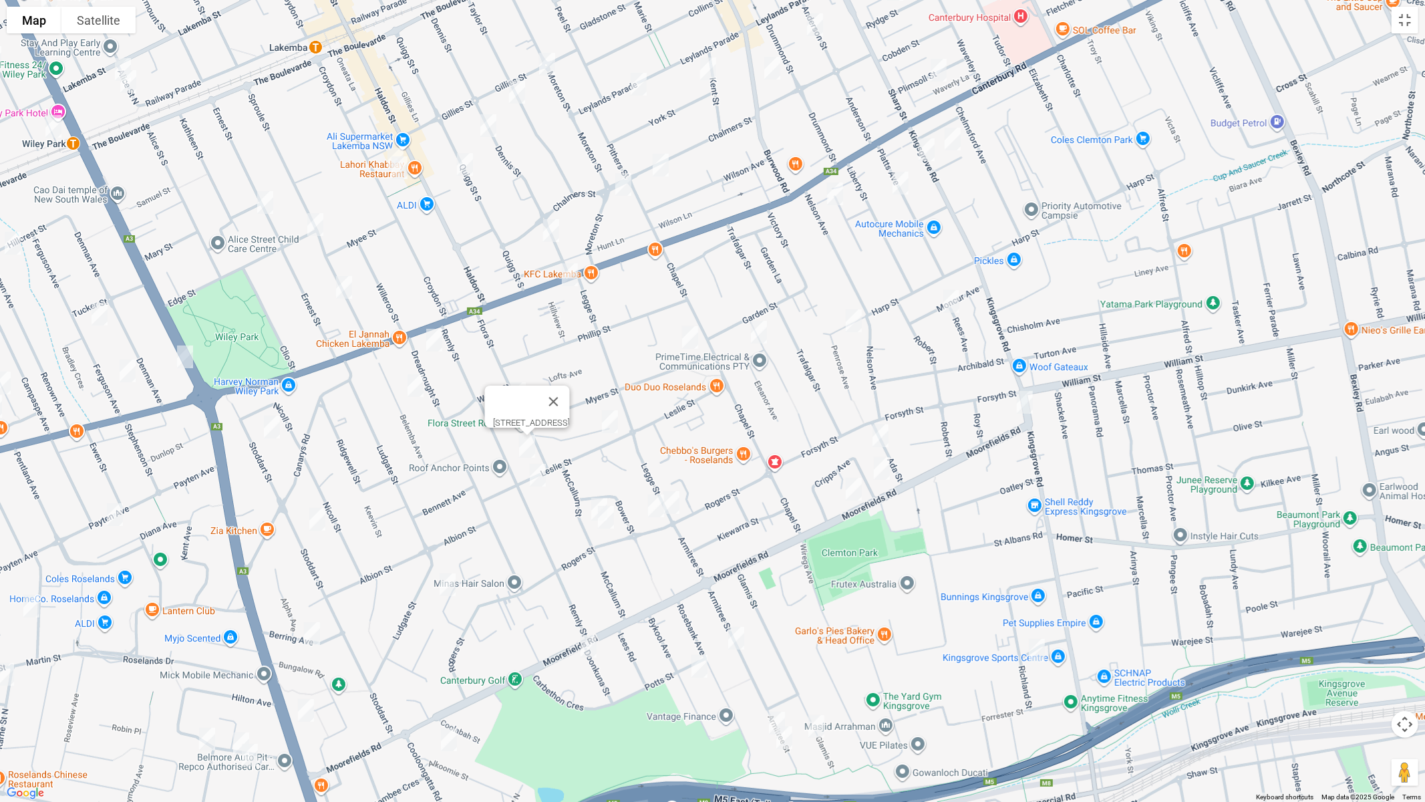
click at [537, 476] on img "68 Remly Street, ROSELANDS NSW 2196" at bounding box center [537, 474] width 27 height 33
click at [580, 427] on button "Close" at bounding box center [564, 430] width 32 height 32
click at [613, 428] on img "18 Leslie Street, ROSELANDS NSW 2196" at bounding box center [610, 421] width 27 height 33
click at [587, 496] on img "26B McCallum Street, ROSELANDS NSW 2196" at bounding box center [599, 508] width 27 height 33
drag, startPoint x: 611, startPoint y: 522, endPoint x: 628, endPoint y: 519, distance: 17.0
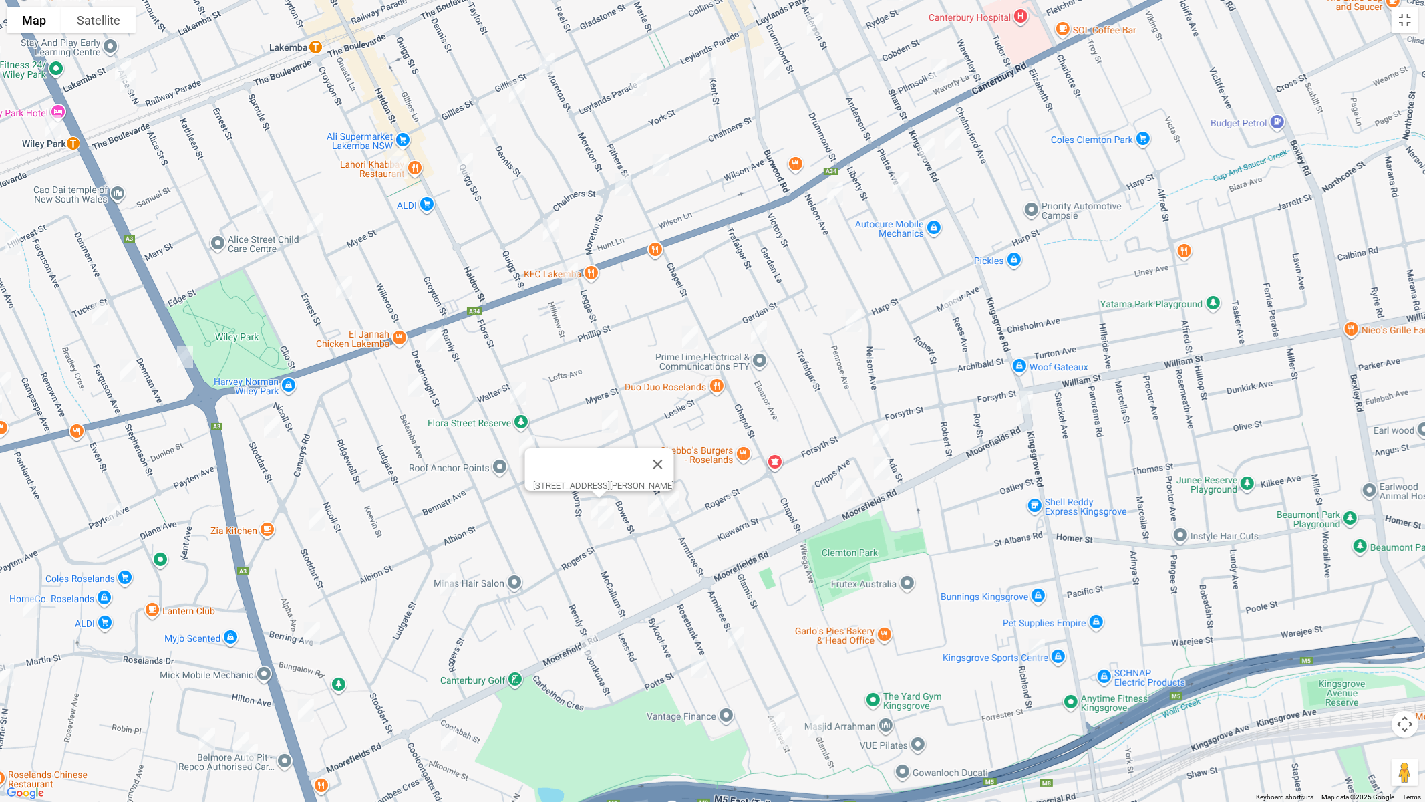
click at [611, 523] on img "30 McCallum Street, ROSELANDS NSW 2196" at bounding box center [606, 516] width 27 height 33
click at [643, 510] on img "68 Rogers Street, ROSELANDS NSW 2196" at bounding box center [656, 505] width 27 height 33
click at [673, 512] on img "74 Rogers Street, ROSELANDS NSW 2196" at bounding box center [671, 502] width 27 height 33
click at [694, 338] on img "1/5 Myers Street, ROSELANDS NSW 2196" at bounding box center [690, 337] width 27 height 33
click at [762, 340] on img "4 Eleanor Avenue, BELMORE NSW 2192" at bounding box center [759, 331] width 27 height 33
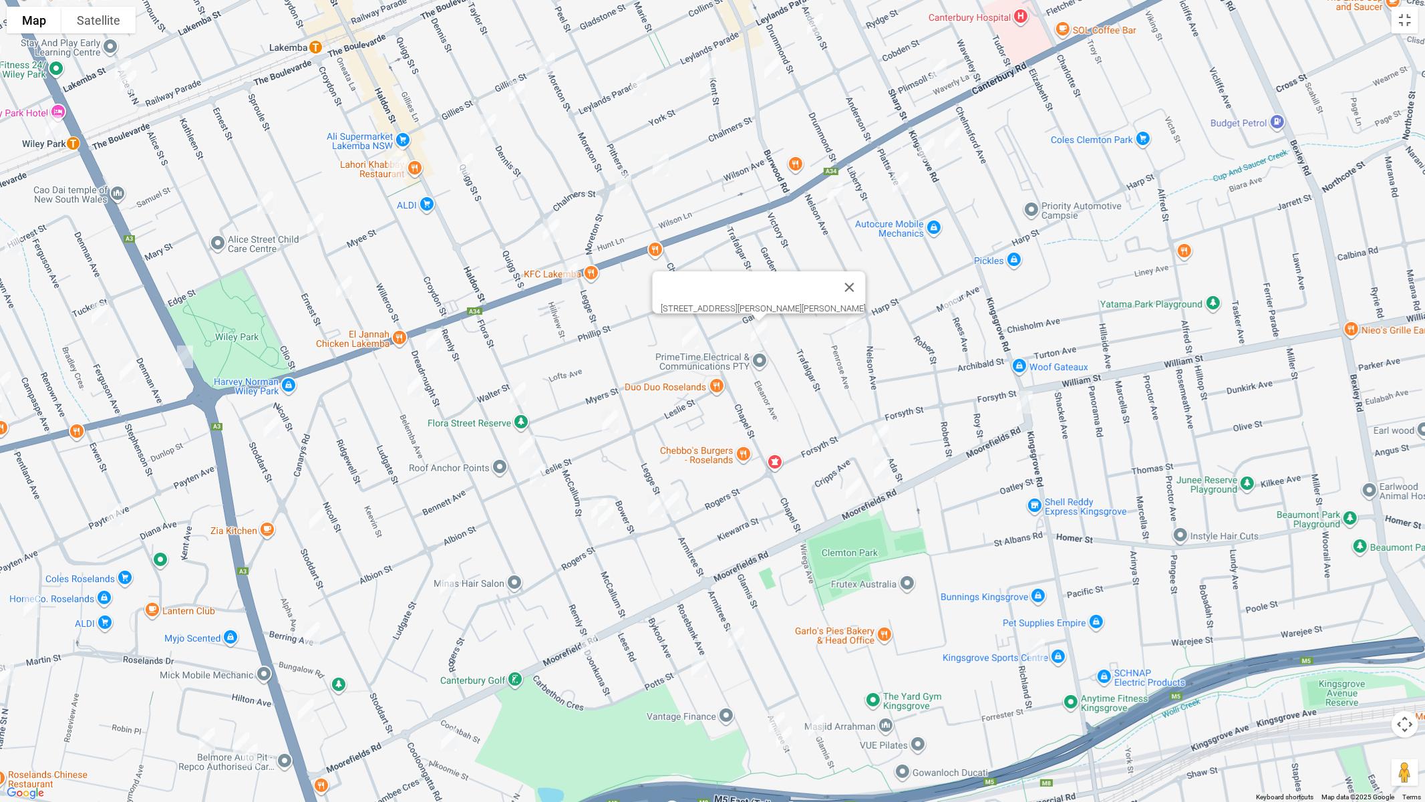
click at [859, 327] on img "70 Harp Street, BELMORE NSW 2192" at bounding box center [854, 320] width 27 height 33
click at [952, 303] on img "12 Moncur Avenue, BELMORE NSW 2192" at bounding box center [951, 301] width 27 height 33
click at [1028, 399] on img "111 Kingsgrove Road, KINGSGROVE NSW 2208" at bounding box center [1025, 402] width 27 height 33
click at [883, 436] on img "16 Ada Street, KINGSGROVE NSW 2208" at bounding box center [880, 435] width 27 height 33
click at [879, 475] on img "60 Cripps Avenue, KINGSGROVE NSW 2208" at bounding box center [882, 468] width 27 height 33
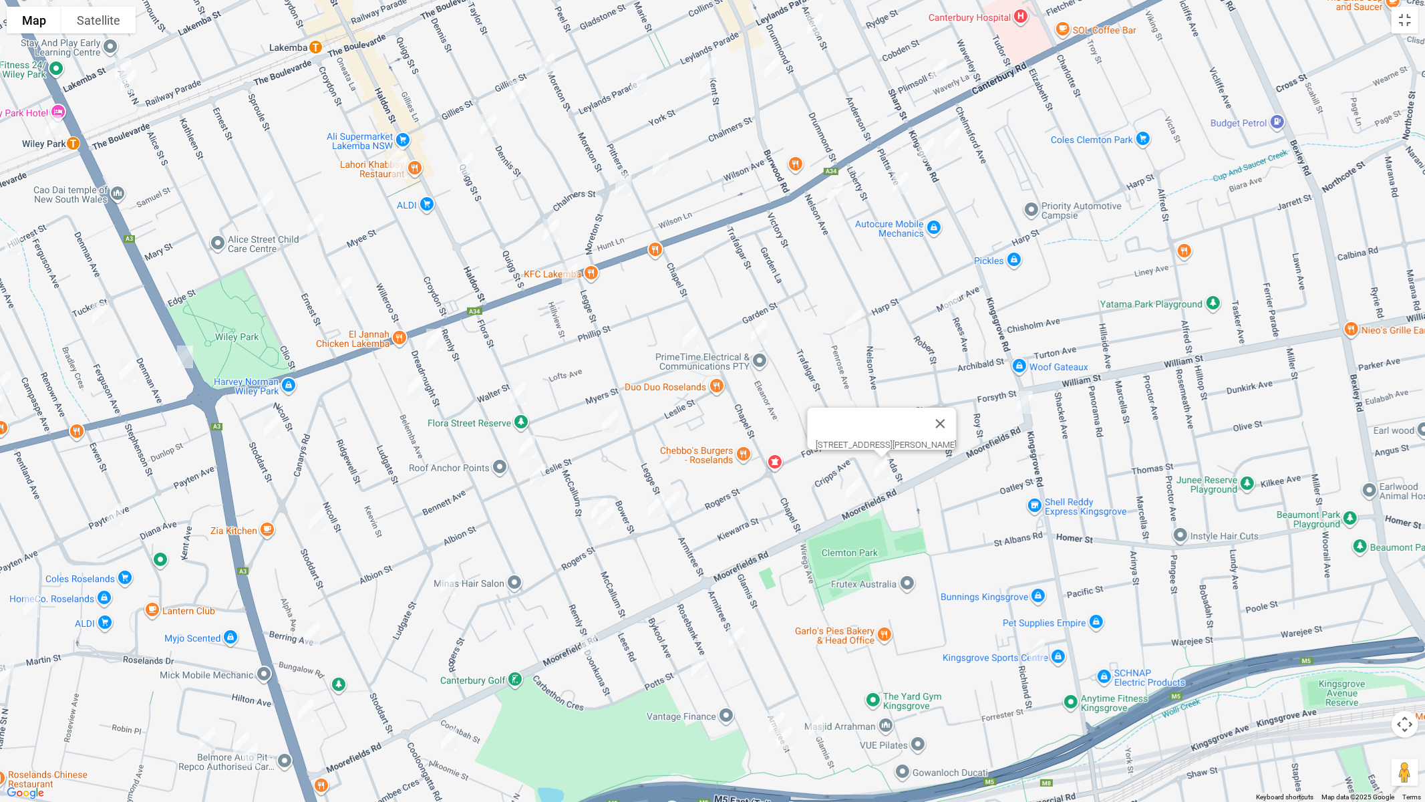
click at [850, 490] on img "35 Moorefields Road, KINGSGROVE NSW 2208" at bounding box center [854, 488] width 27 height 33
click at [740, 639] on img "45 Armitree Street, KINGSGROVE NSW 2208" at bounding box center [736, 637] width 27 height 33
click at [698, 663] on img "20B Bykool Avenue, KINGSGROVE NSW 2208" at bounding box center [699, 665] width 27 height 33
click at [766, 675] on img "91 Armitree Street, KINGSGROVE NSW 2208" at bounding box center [777, 722] width 27 height 33
drag, startPoint x: 785, startPoint y: 739, endPoint x: 814, endPoint y: 729, distance: 30.4
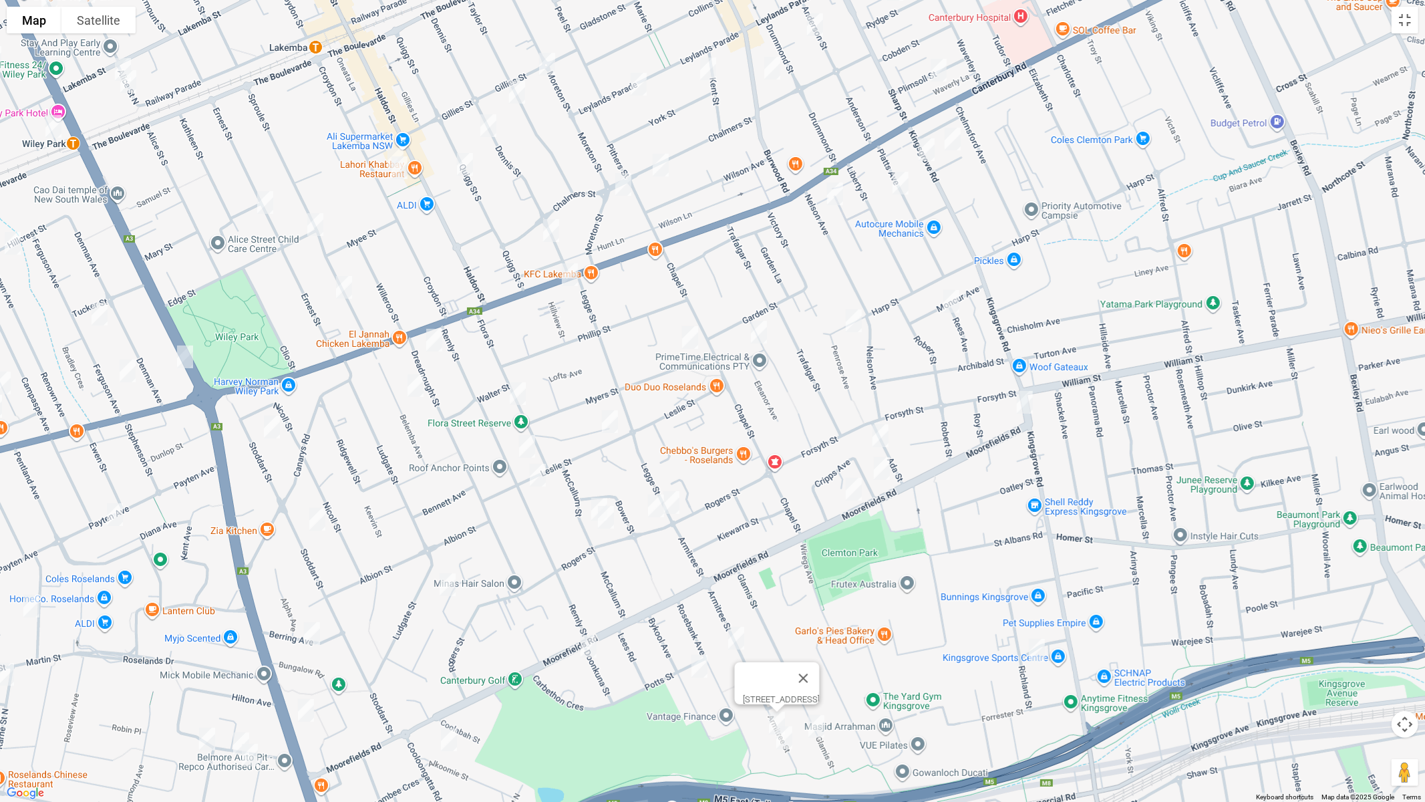
click at [785, 675] on img "99 Armitree Street, KINGSGROVE NSW 2208" at bounding box center [784, 737] width 27 height 33
click at [820, 675] on img "80 Glamis Street, KINGSGROVE NSW 2208" at bounding box center [816, 726] width 27 height 33
click at [1043, 650] on img "16 Richland Street, KINGSGROVE NSW 2208" at bounding box center [1037, 649] width 27 height 33
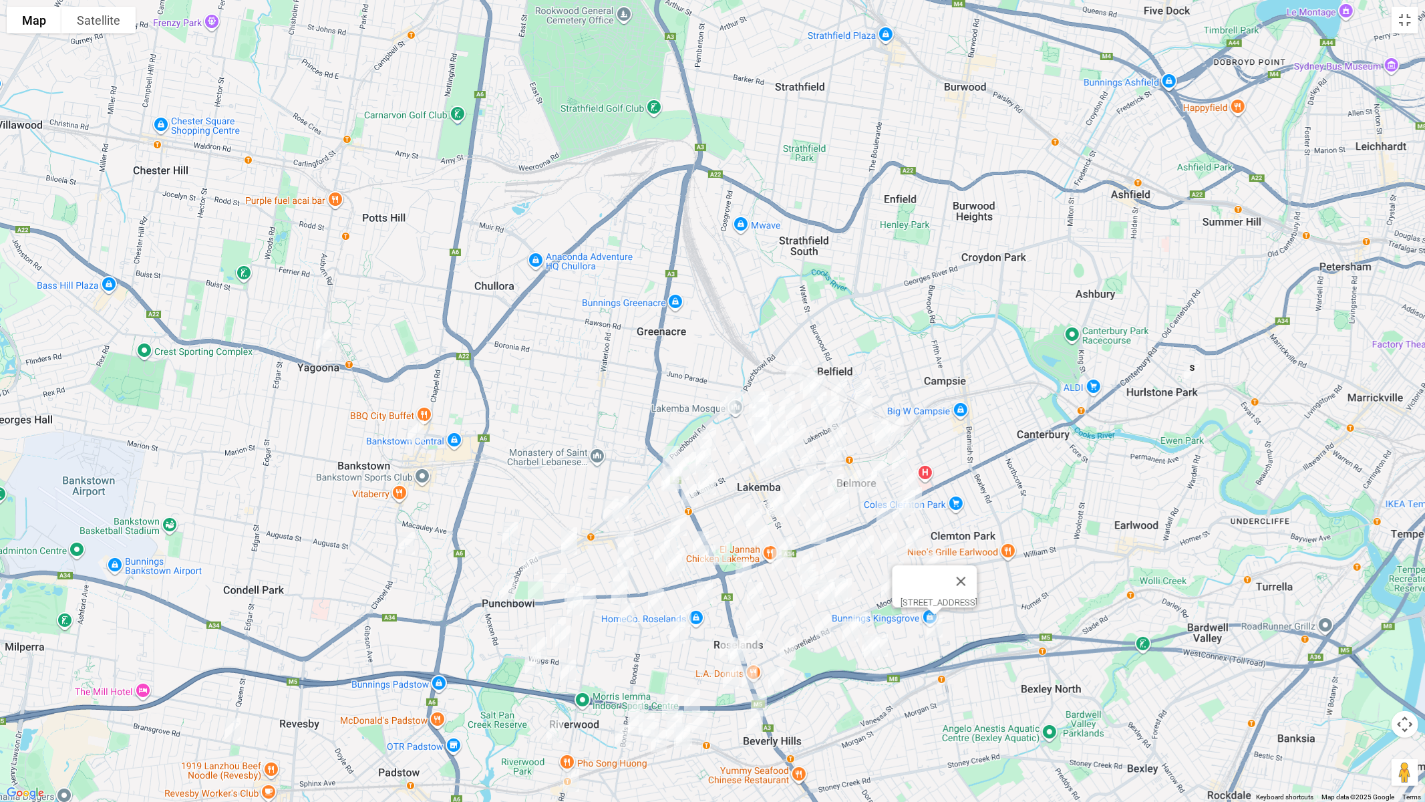
click at [778, 675] on img "25 Allambee Crescent, BEVERLY HILLS NSW 2209" at bounding box center [776, 677] width 27 height 33
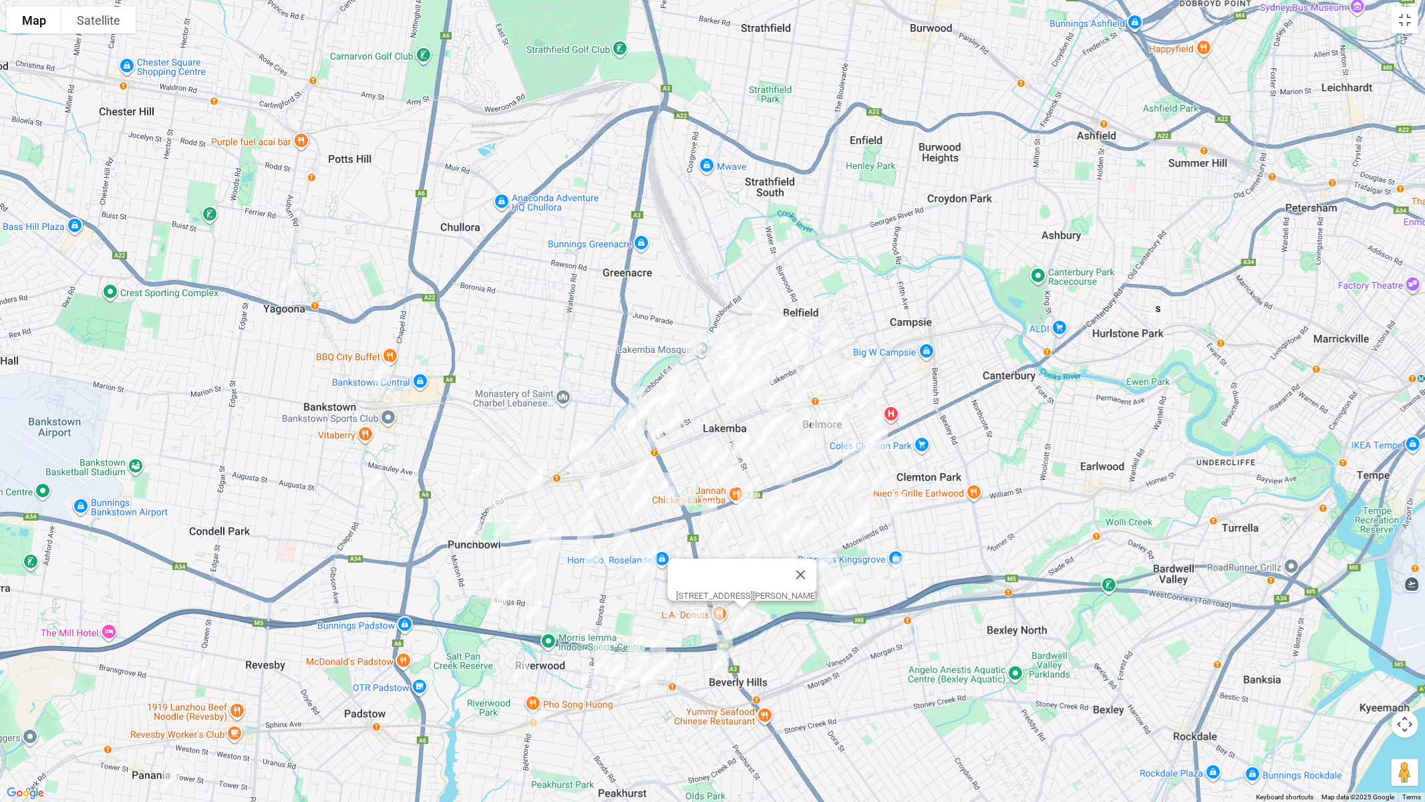
drag, startPoint x: 866, startPoint y: 686, endPoint x: 819, endPoint y: 603, distance: 94.6
click at [819, 605] on div "25 Allambee Crescent, BEVERLY HILLS NSW 2209" at bounding box center [712, 401] width 1425 height 802
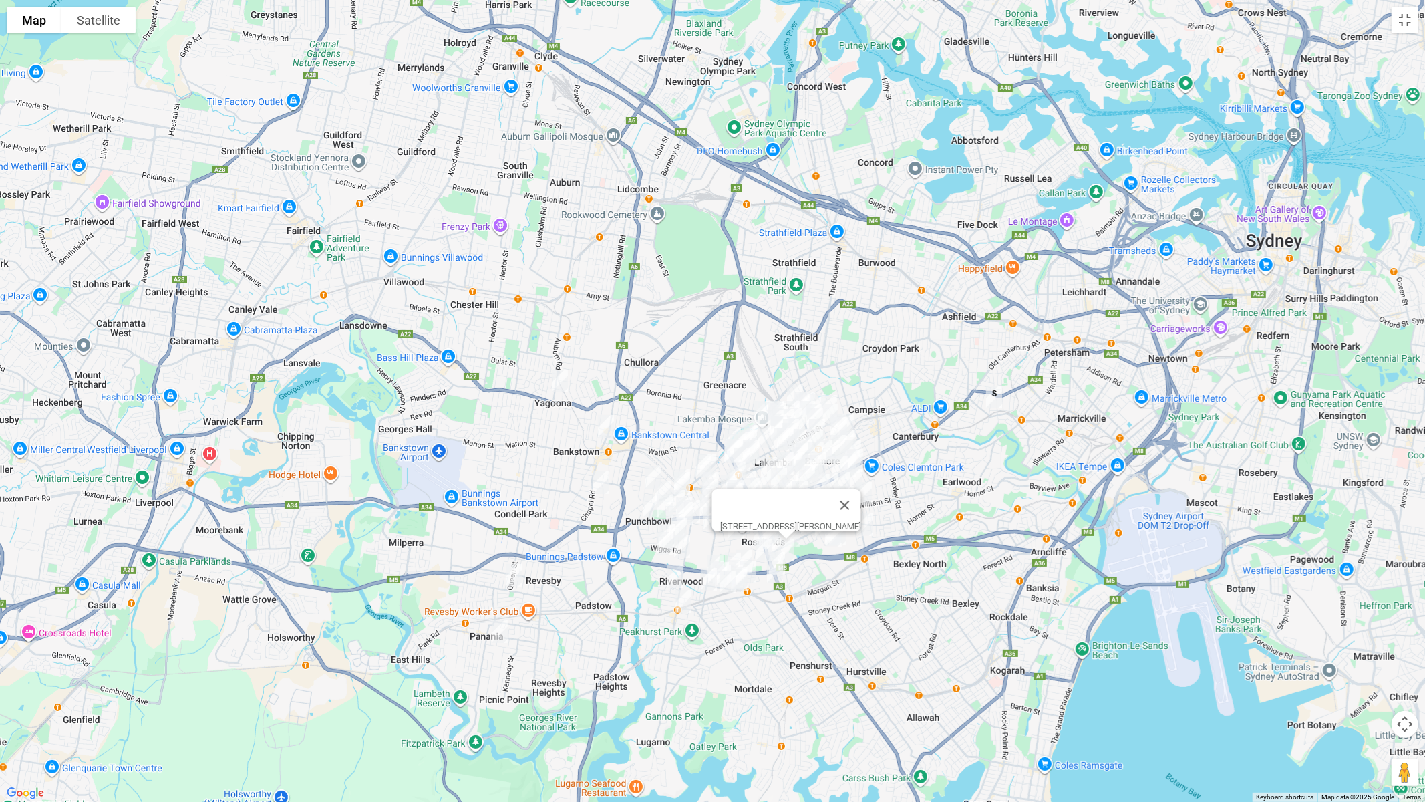
click at [649, 470] on img "16 Mawson Street, PUNCHBOWL NSW 2196" at bounding box center [652, 477] width 27 height 33
drag, startPoint x: 1407, startPoint y: 14, endPoint x: 1392, endPoint y: 12, distance: 14.8
click at [1406, 14] on button "Toggle fullscreen view" at bounding box center [1405, 20] width 27 height 27
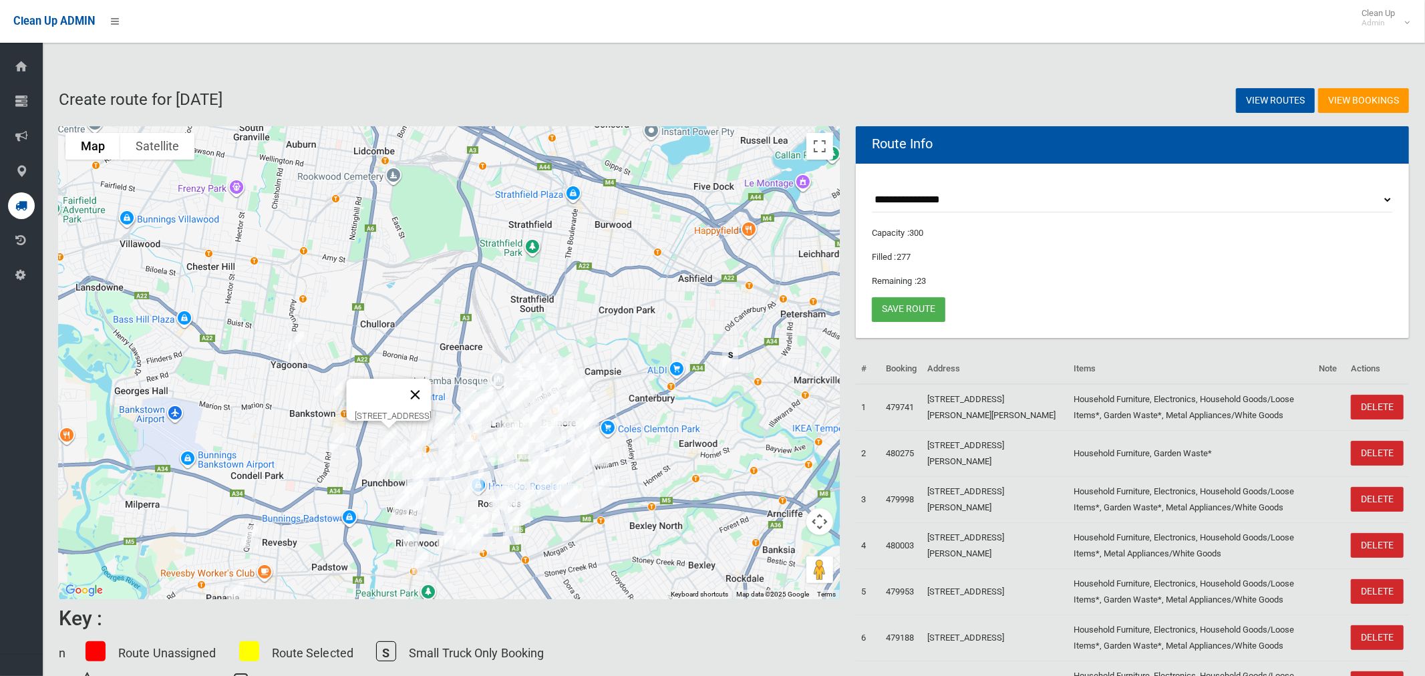
click at [432, 386] on button "Close" at bounding box center [416, 395] width 32 height 32
click at [342, 390] on img "32 Kitchener Parade, BANKSTOWN NSW 2200" at bounding box center [342, 387] width 27 height 33
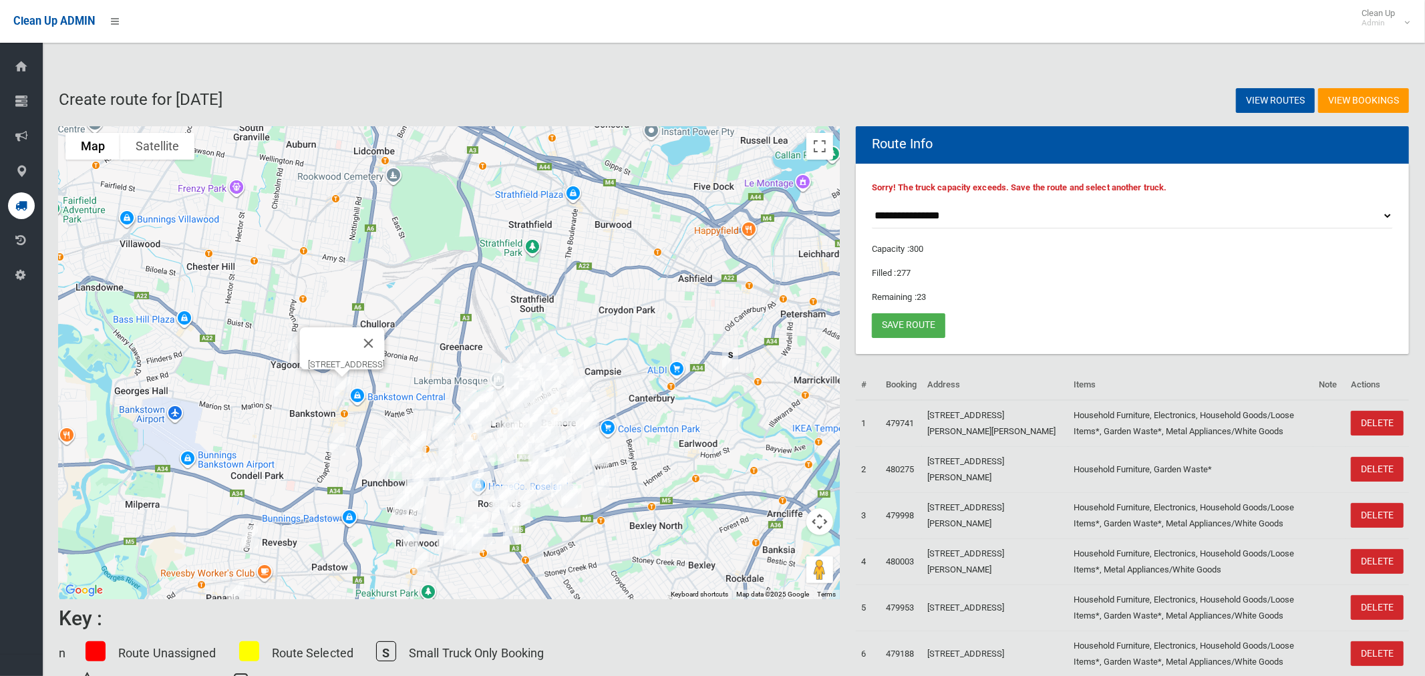
click at [384, 434] on img "16 Mawson Street, PUNCHBOWL NSW 2196" at bounding box center [388, 439] width 27 height 33
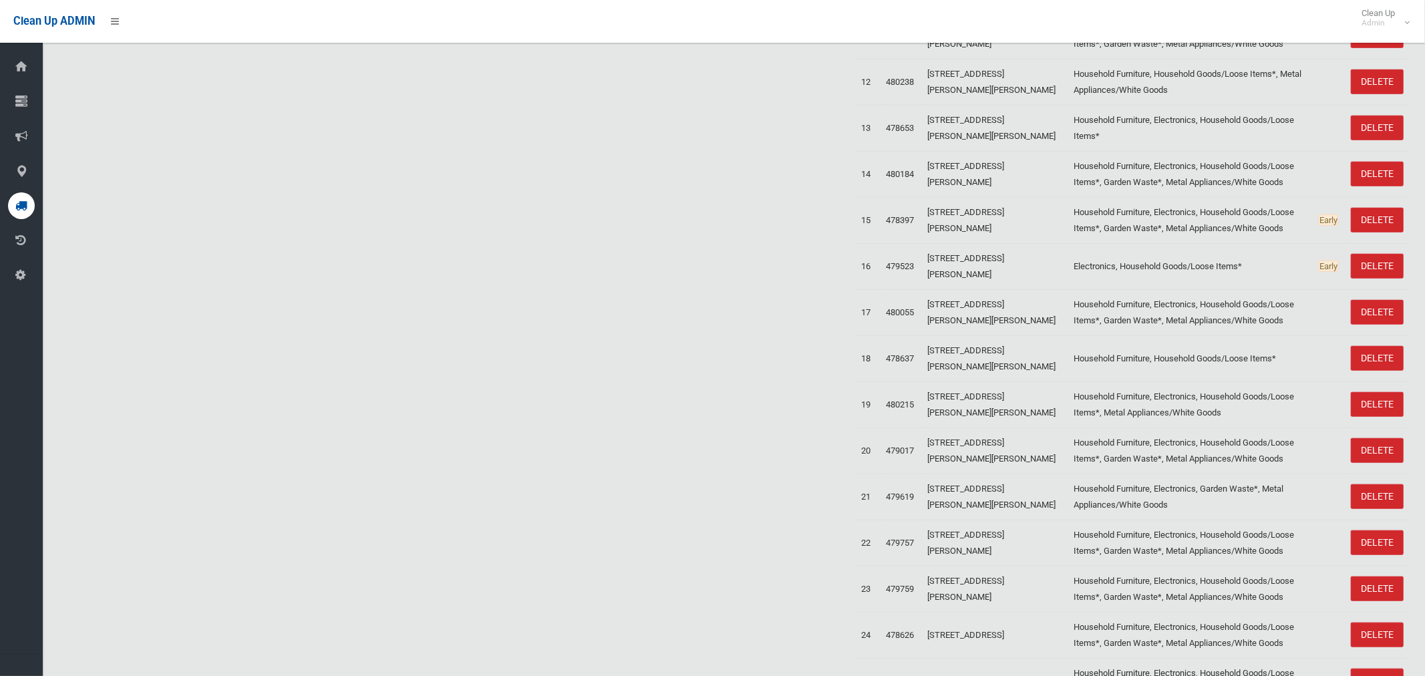
scroll to position [181, 0]
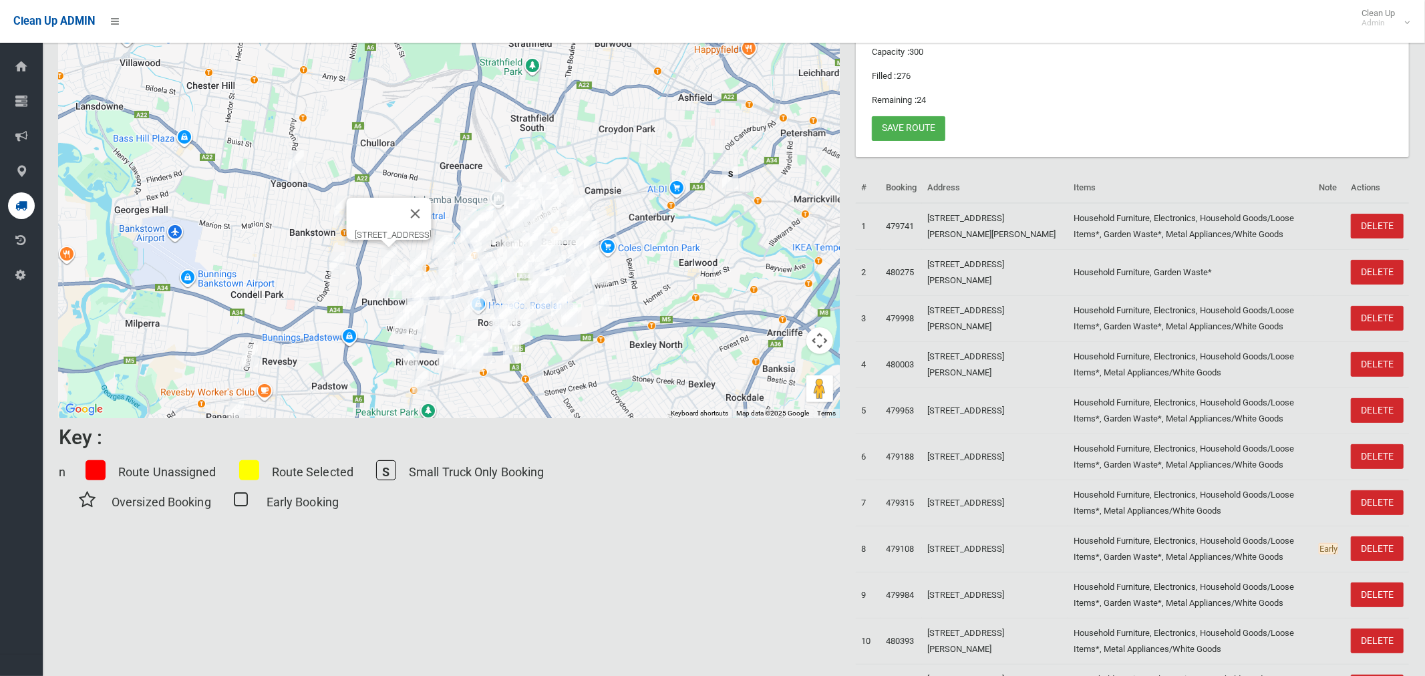
click at [338, 263] on img "127 Chapel Road, BANKSTOWN NSW 2200" at bounding box center [337, 263] width 27 height 33
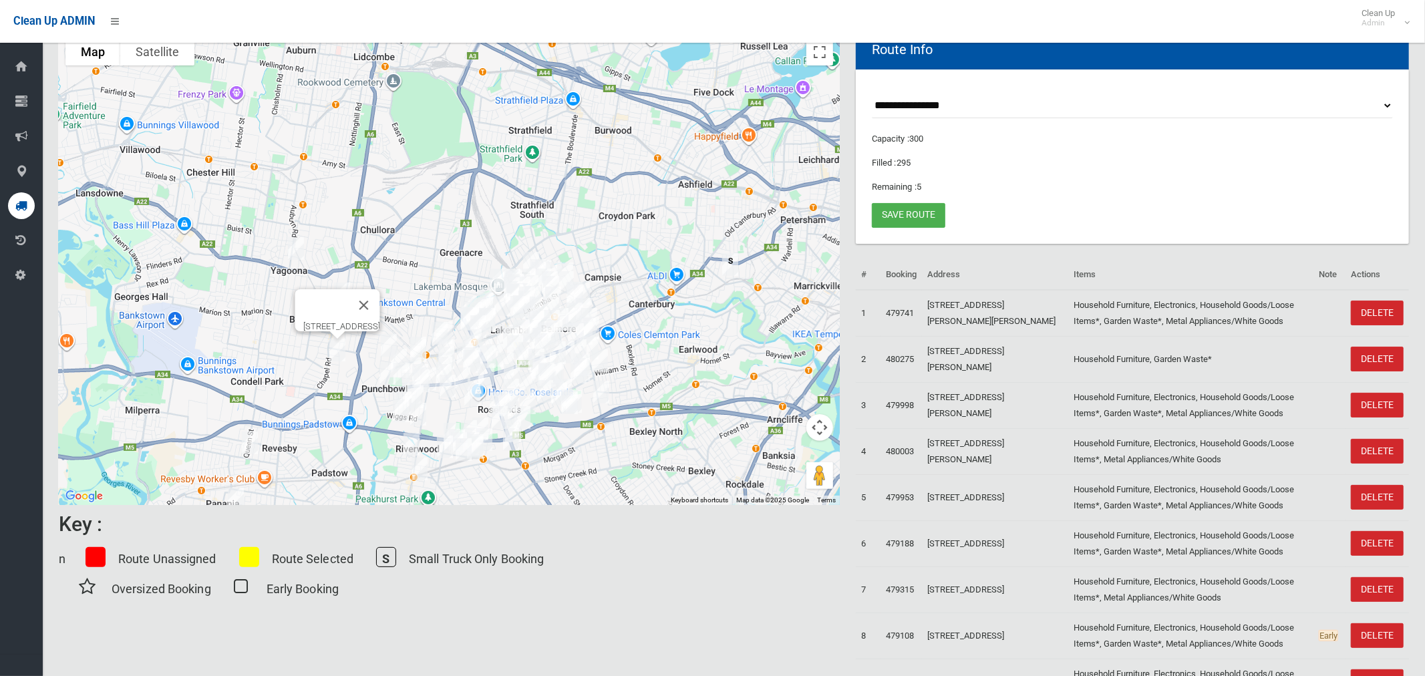
scroll to position [0, 0]
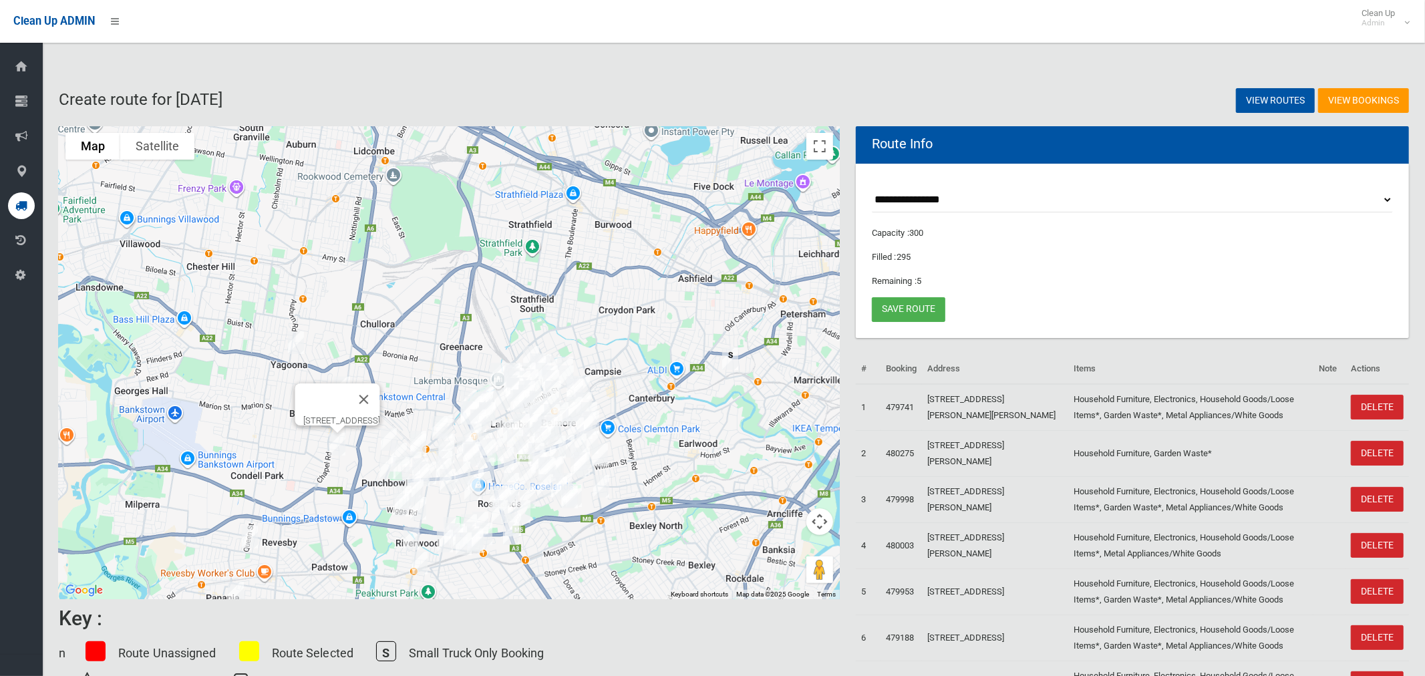
click at [331, 446] on img "127 Chapel Road, BANKSTOWN NSW 2200" at bounding box center [337, 444] width 27 height 33
click at [249, 541] on img "85 Bransgrove Road, REVESBY NSW 2212" at bounding box center [250, 536] width 27 height 33
click at [249, 536] on img "85 Bransgrove Road, REVESBY NSW 2212" at bounding box center [250, 536] width 27 height 33
click at [237, 587] on img "119A Tompson Road, PANANIA NSW 2213" at bounding box center [235, 593] width 27 height 33
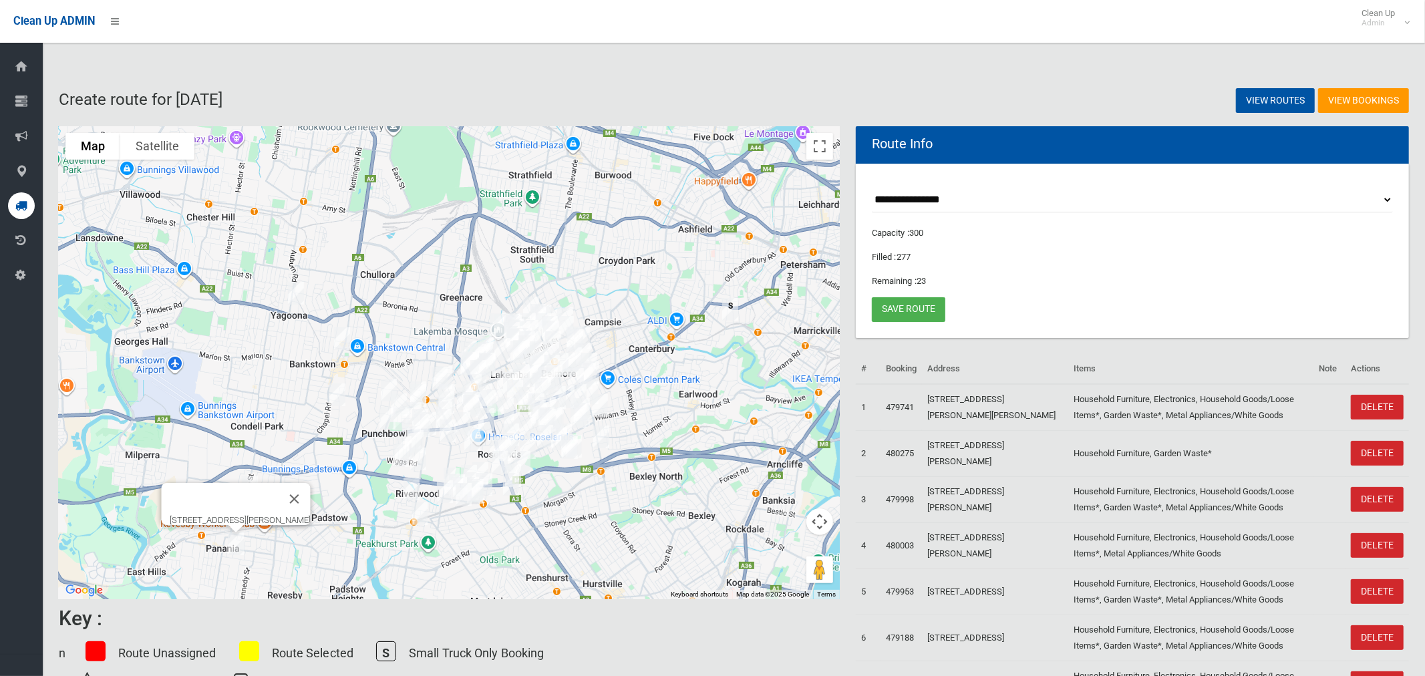
click at [337, 395] on img "127 Chapel Road, BANKSTOWN NSW 2200" at bounding box center [337, 394] width 27 height 33
click at [337, 396] on img "127 Chapel Road, BANKSTOWN NSW 2200" at bounding box center [337, 394] width 27 height 33
click at [237, 543] on img "119A Tompson Road, PANANIA NSW 2213" at bounding box center [235, 543] width 27 height 33
click at [369, 565] on div "119A Tompson Road, PANANIA NSW 2213" at bounding box center [449, 362] width 781 height 473
click at [296, 285] on img "306 Auburn Road, YAGOONA NSW 2199" at bounding box center [296, 293] width 27 height 33
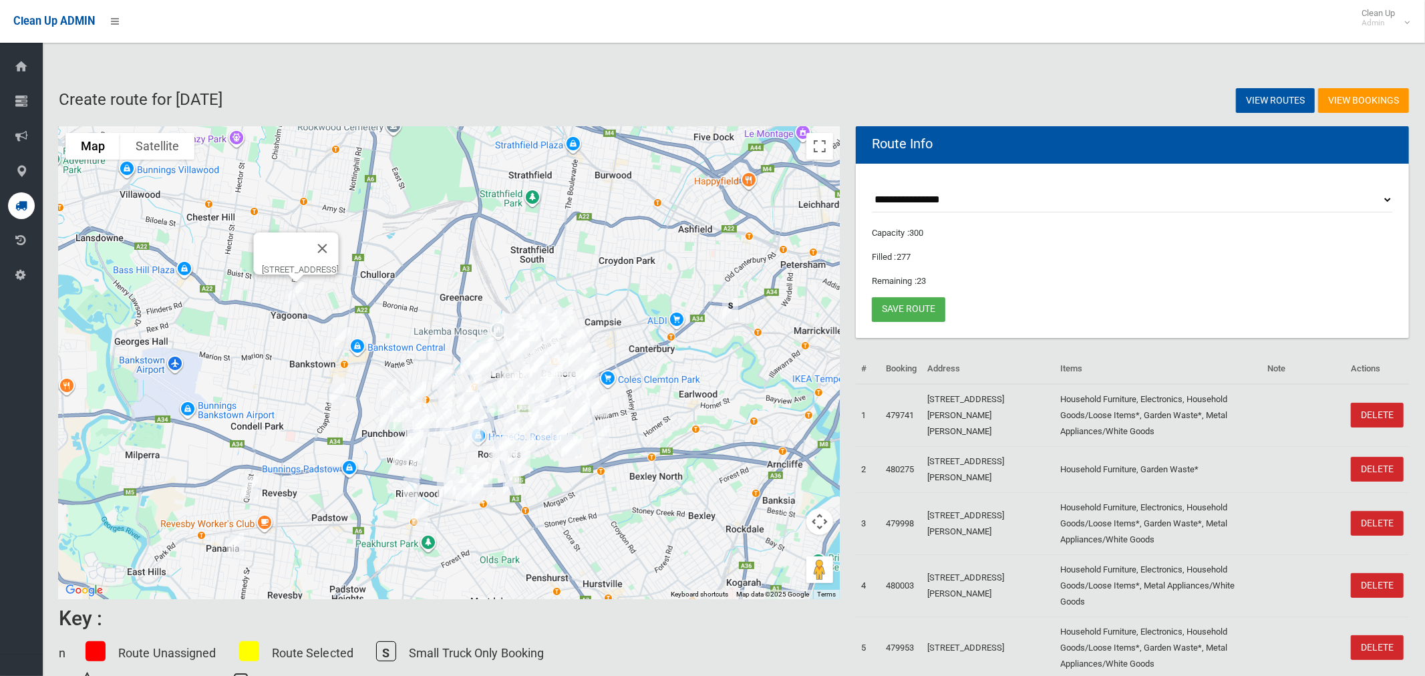
click at [289, 293] on img "306 Auburn Road, YAGOONA NSW 2199" at bounding box center [296, 293] width 27 height 33
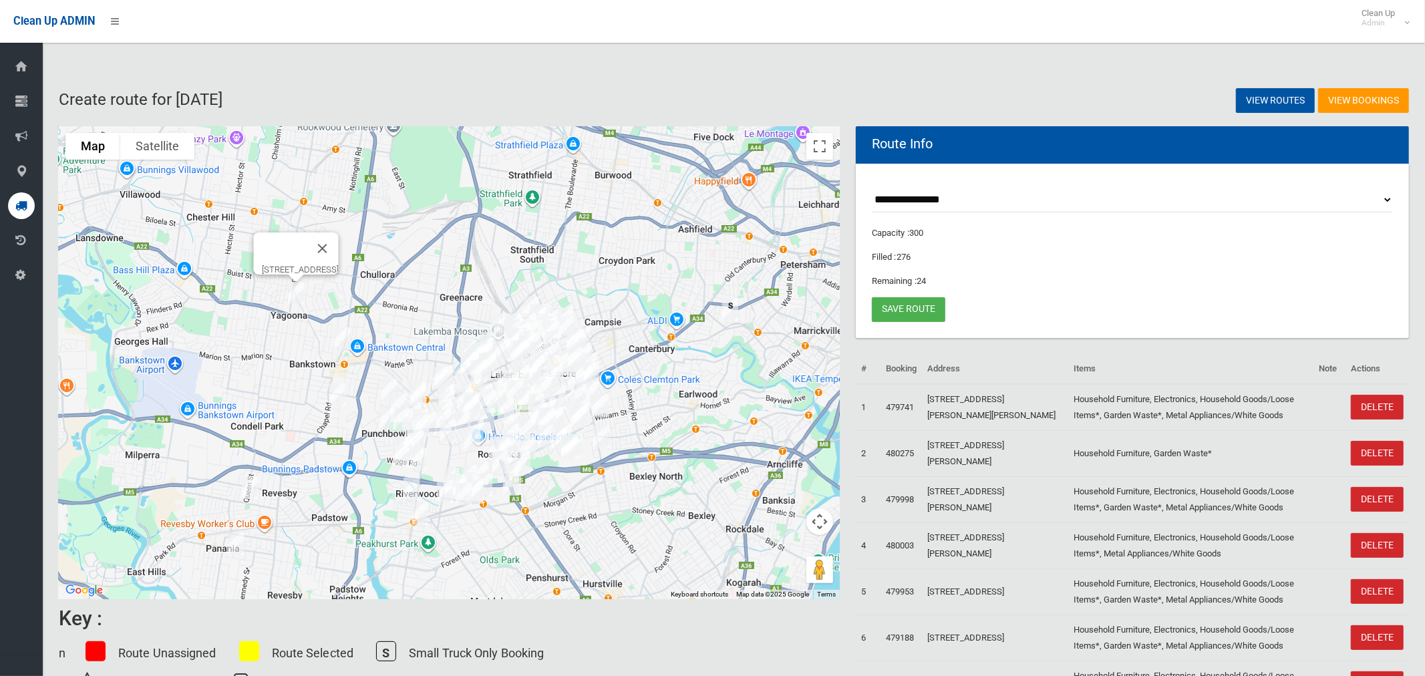
click at [345, 341] on img "32 Kitchener Parade, BANKSTOWN NSW 2200" at bounding box center [342, 338] width 27 height 33
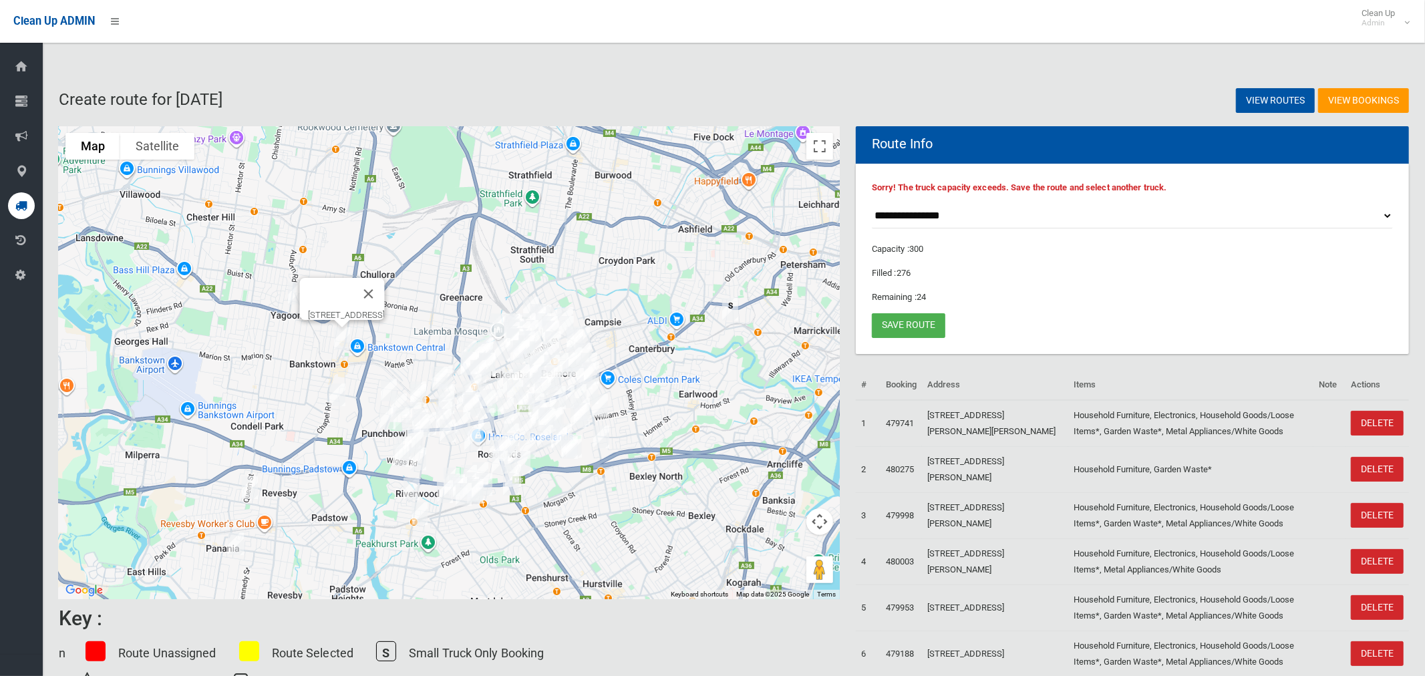
click at [470, 267] on div "32 Kitchener Parade, BANKSTOWN NSW 2200" at bounding box center [449, 362] width 781 height 473
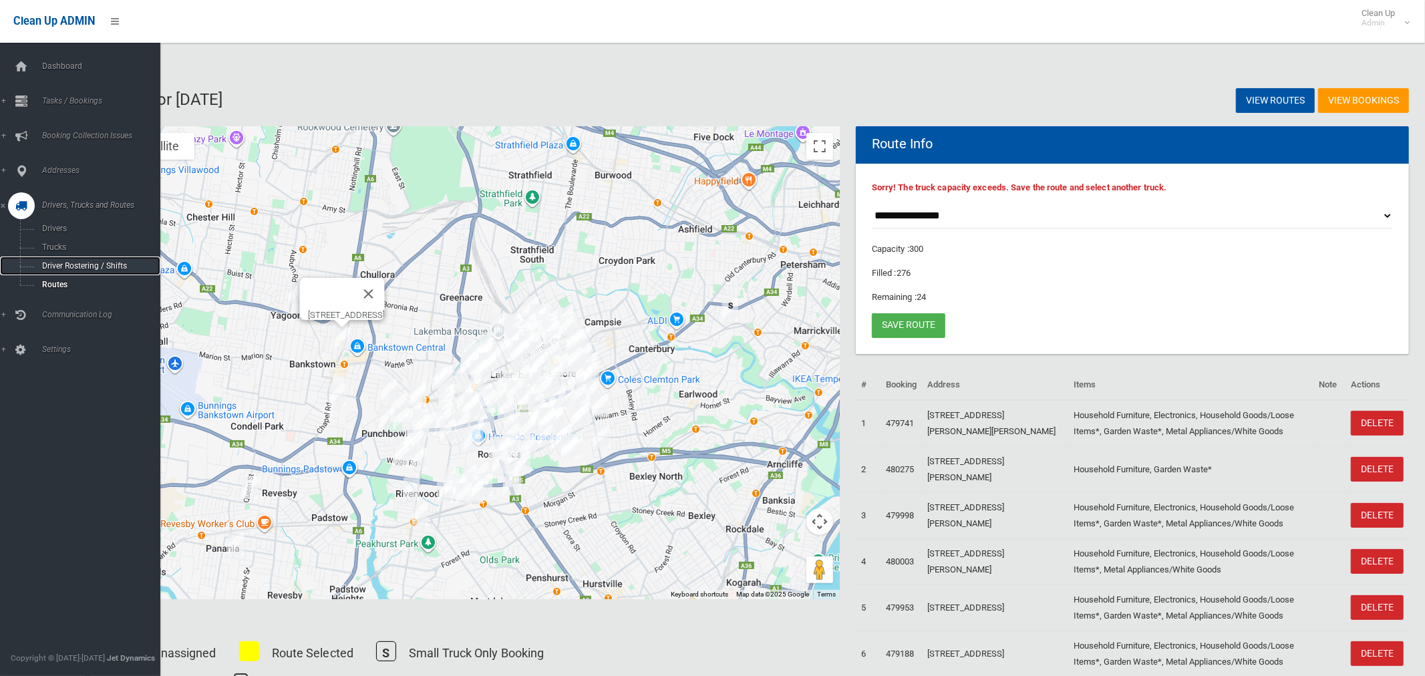
click at [82, 265] on span "Driver Rostering / Shifts" at bounding box center [93, 265] width 111 height 9
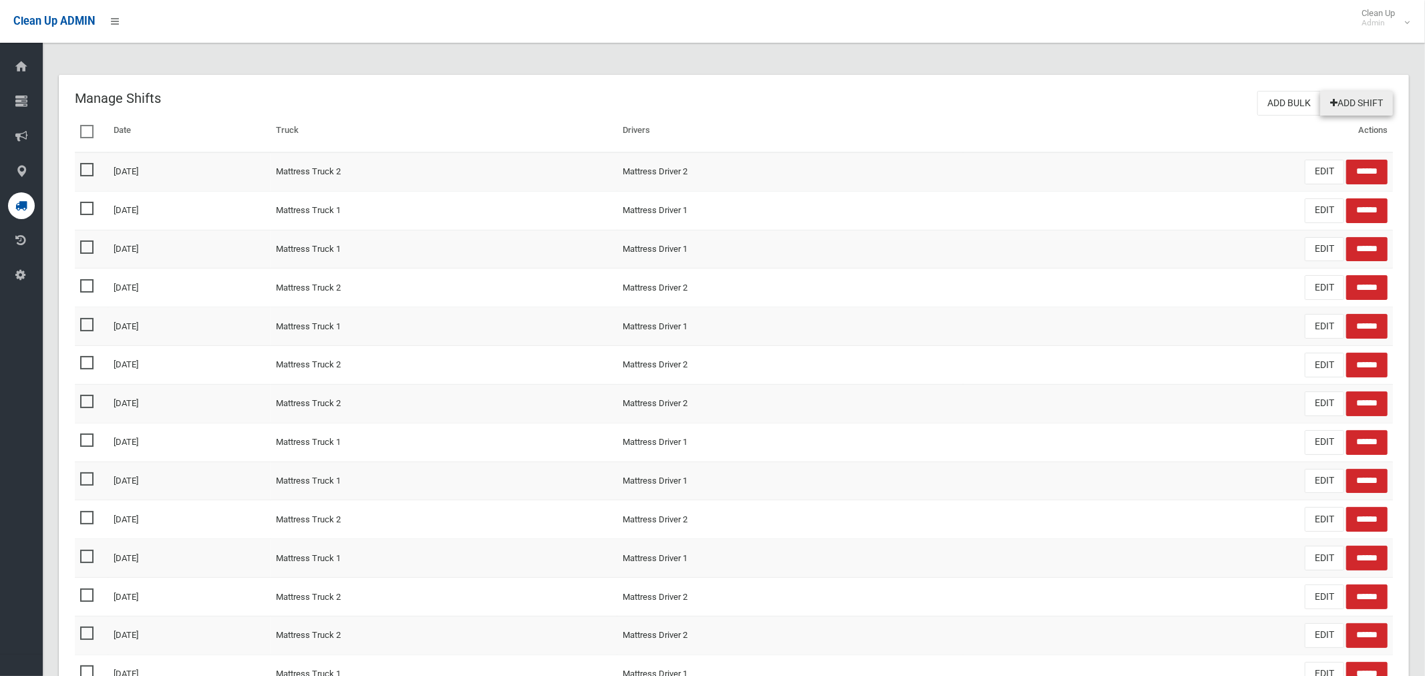
click at [1361, 102] on link "Add Shift" at bounding box center [1356, 103] width 73 height 25
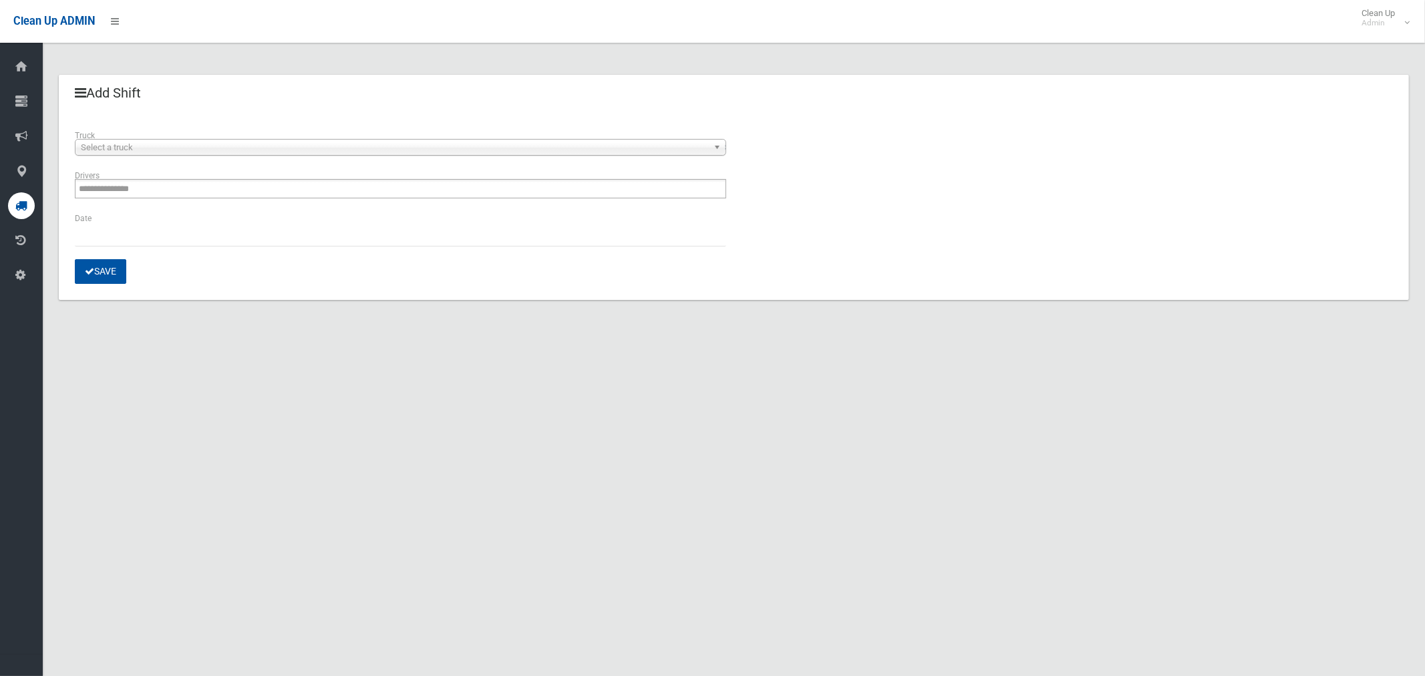
click at [148, 151] on span "Select a truck" at bounding box center [394, 148] width 627 height 16
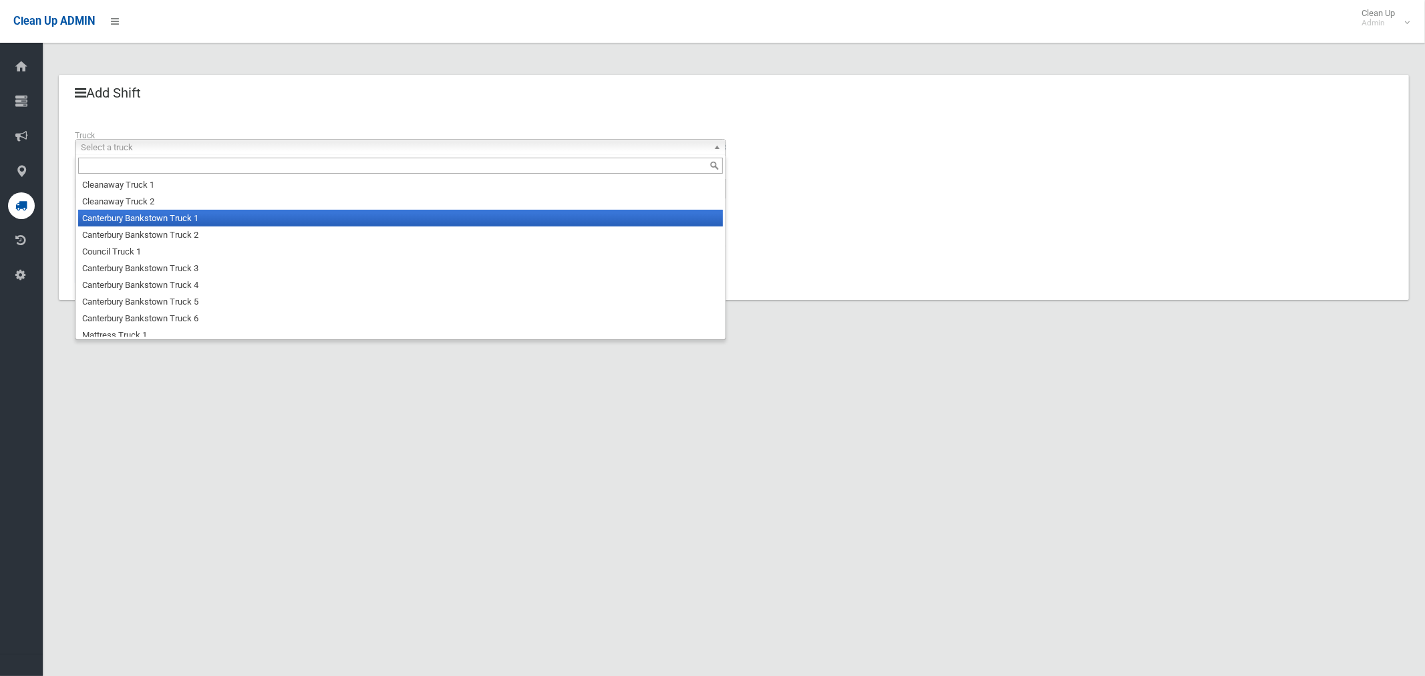
click at [151, 221] on li "Canterbury Bankstown Truck 1" at bounding box center [400, 218] width 645 height 17
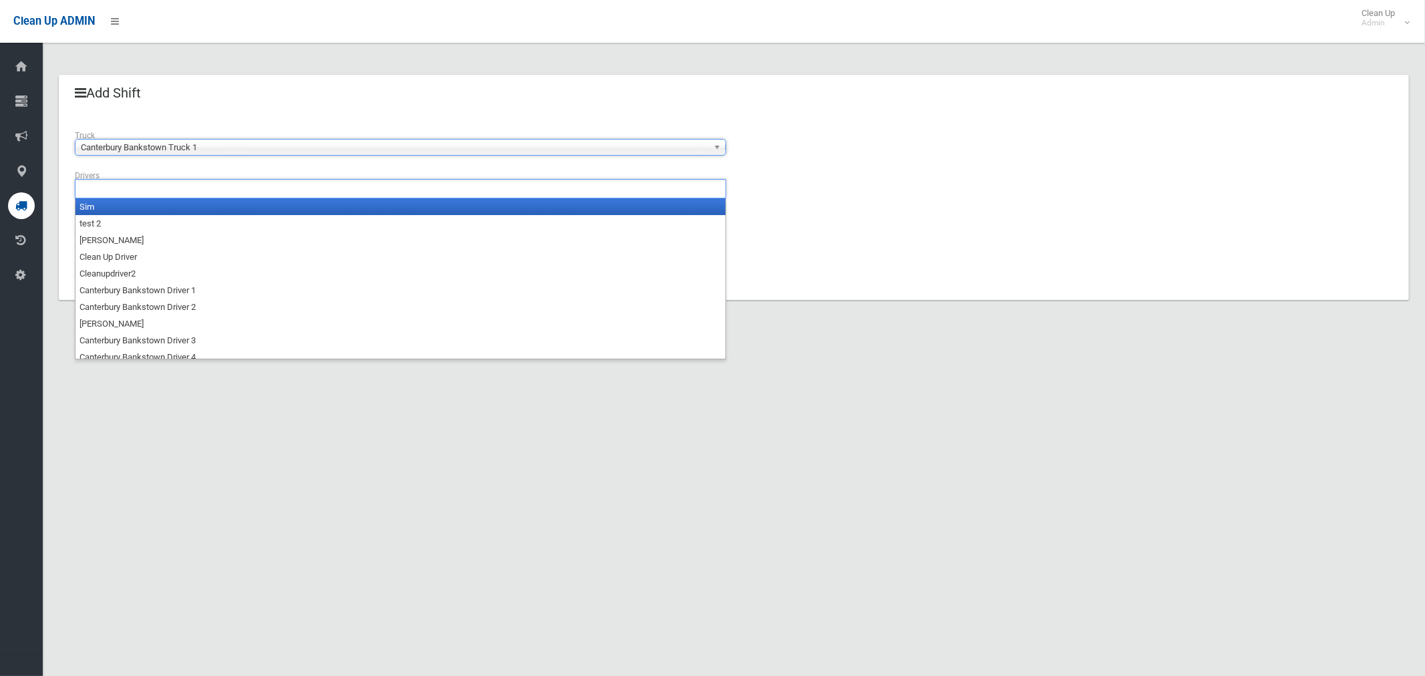
click at [133, 186] on input "text" at bounding box center [116, 188] width 75 height 17
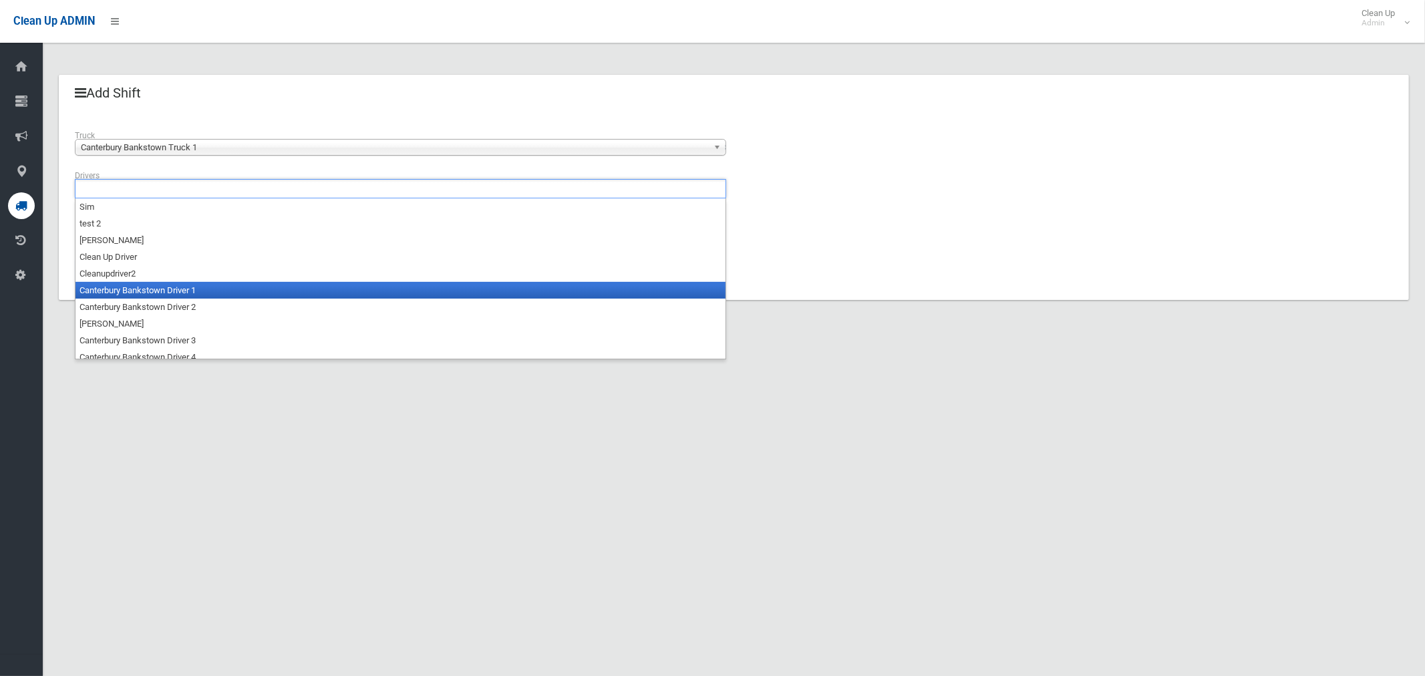
click at [140, 283] on li "Canterbury Bankstown Driver 1" at bounding box center [400, 290] width 650 height 17
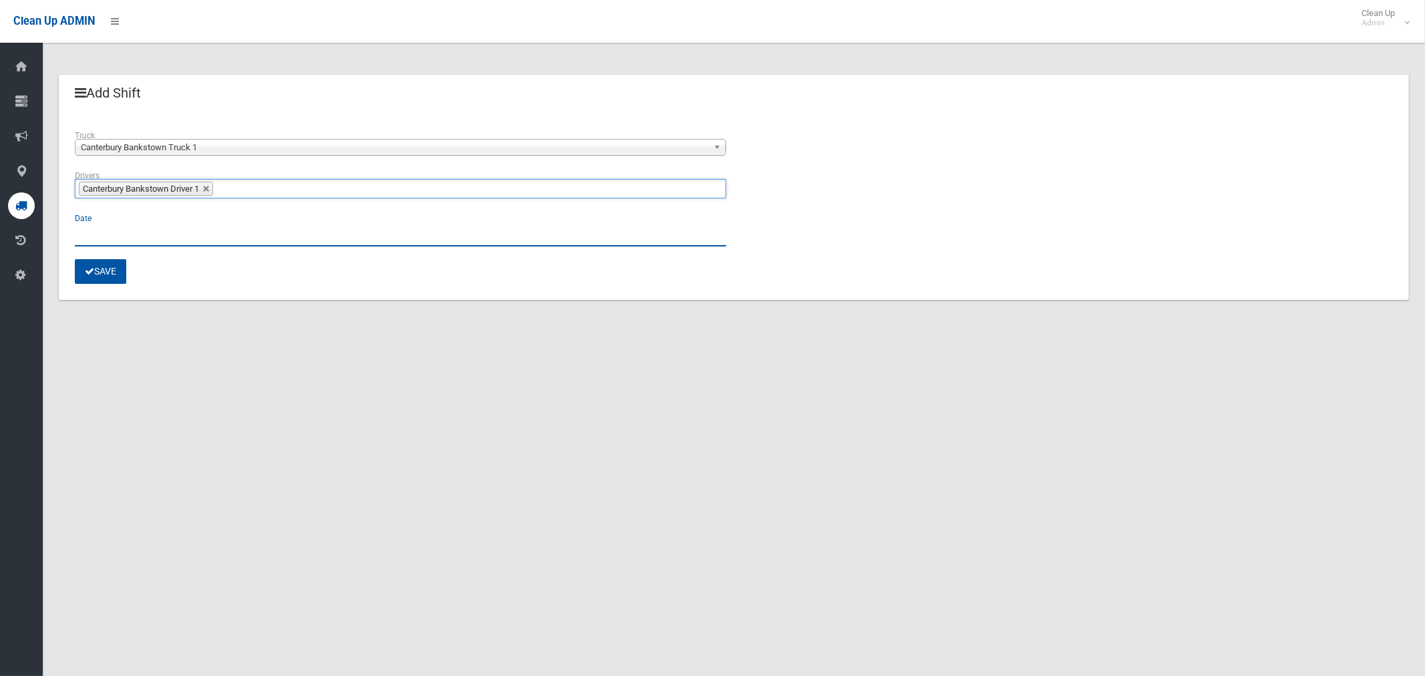
click at [107, 231] on input "text" at bounding box center [400, 234] width 651 height 25
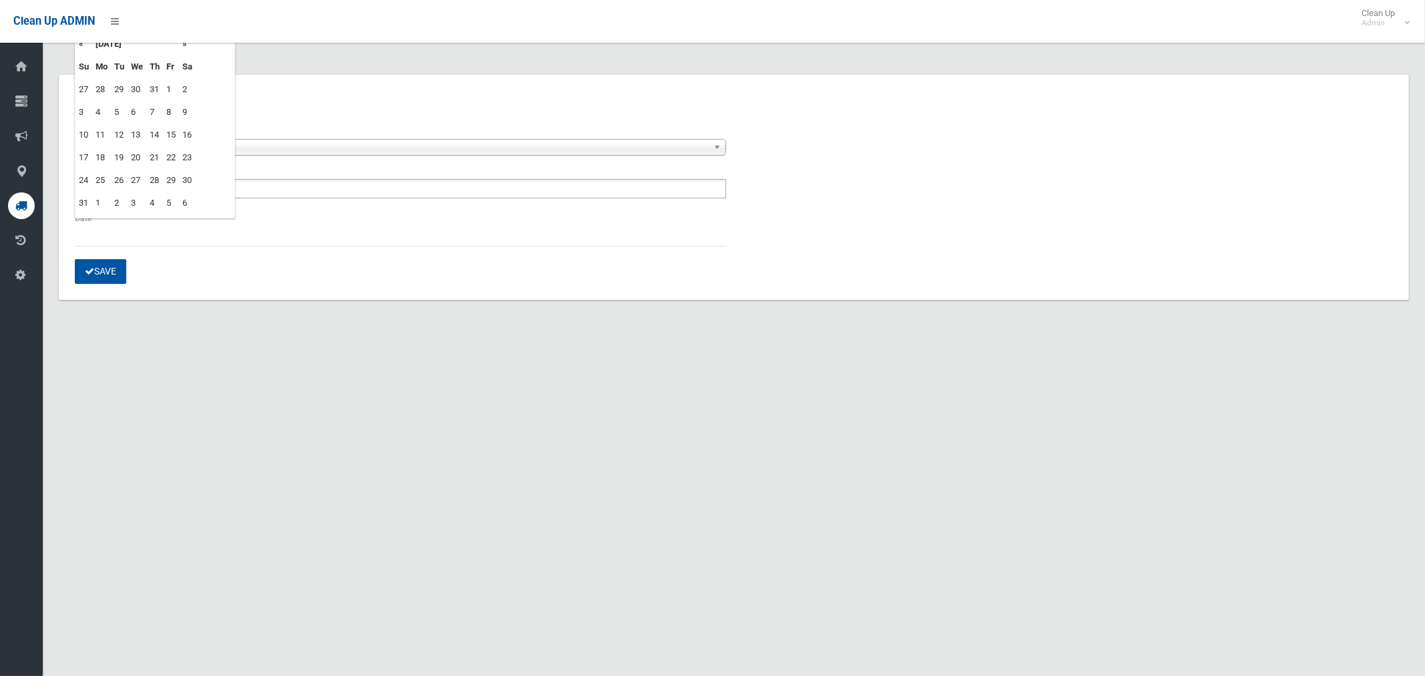
click at [123, 180] on td "26" at bounding box center [119, 180] width 17 height 23
type input "**********"
click at [107, 270] on button "Save" at bounding box center [100, 271] width 51 height 25
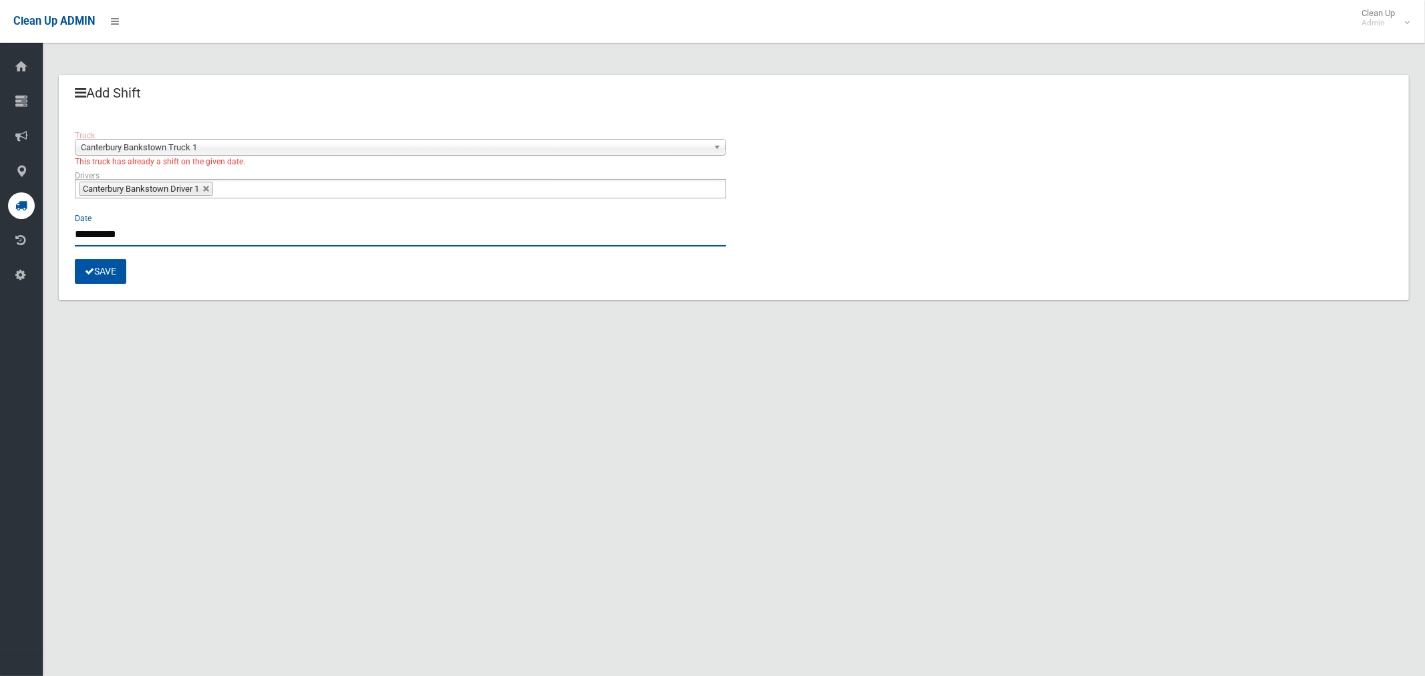
click at [110, 237] on input "**********" at bounding box center [400, 234] width 651 height 25
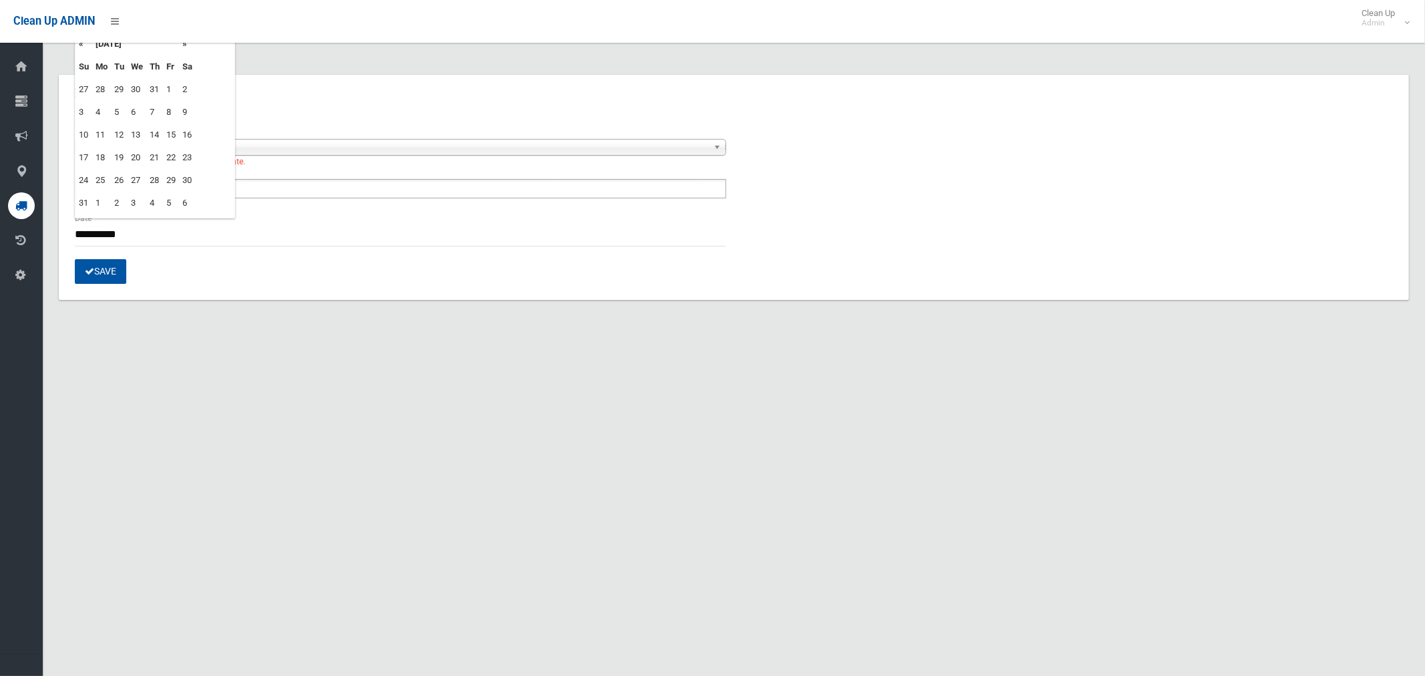
click at [140, 180] on td "27" at bounding box center [137, 180] width 19 height 23
type input "**********"
click at [91, 270] on icon "submit" at bounding box center [89, 271] width 9 height 9
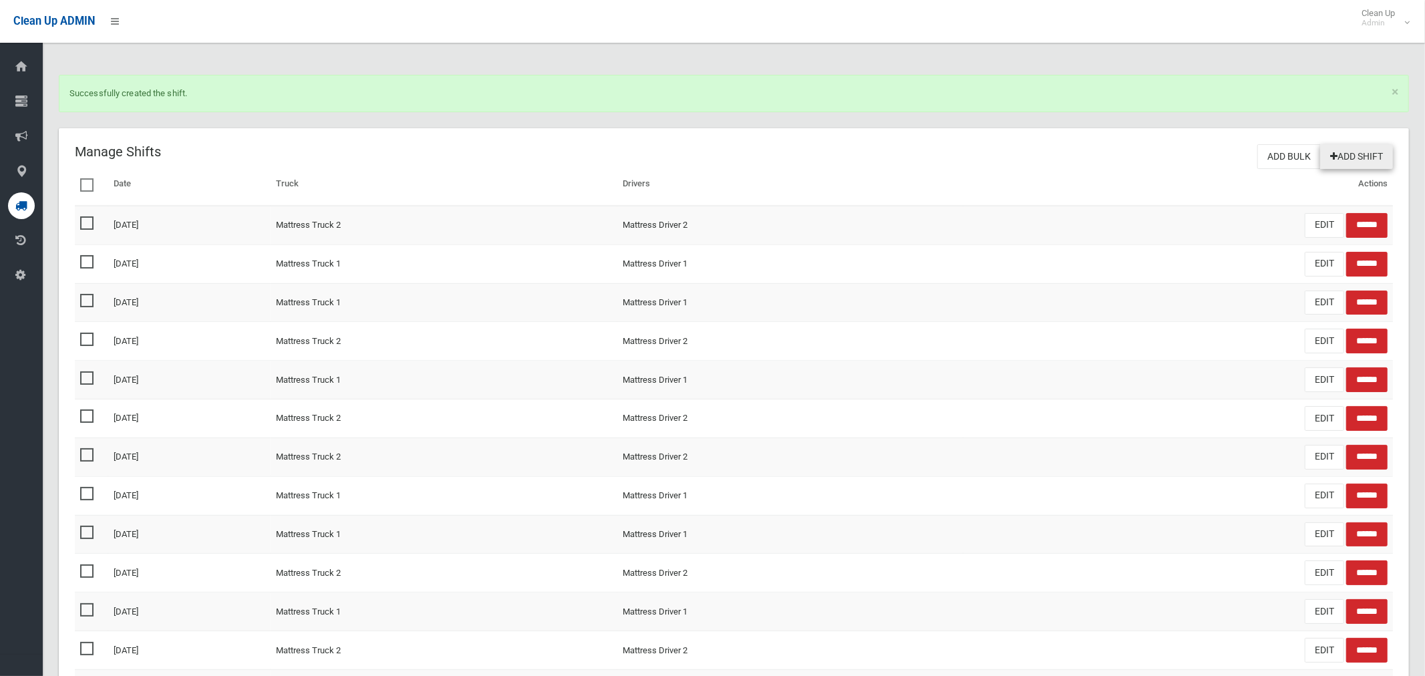
click at [1350, 160] on link "Add Shift" at bounding box center [1356, 156] width 73 height 25
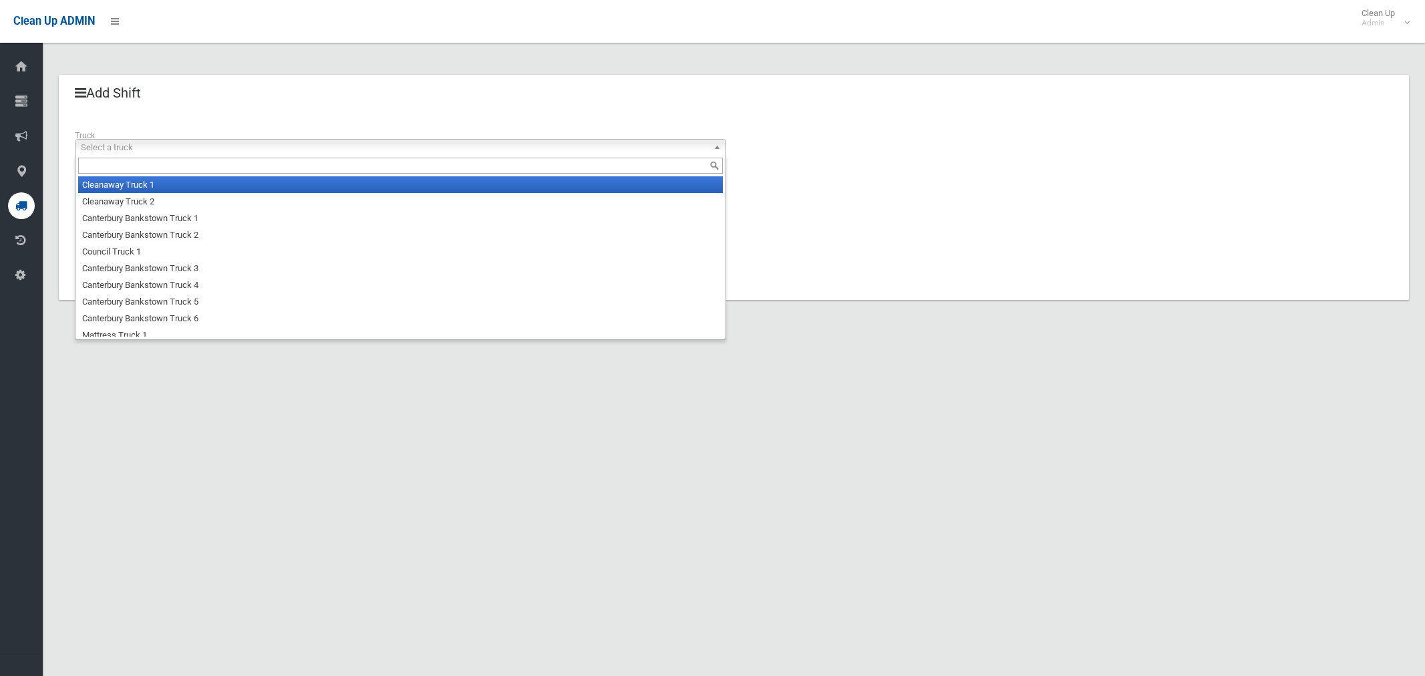
click at [176, 149] on span "Select a truck" at bounding box center [394, 148] width 627 height 16
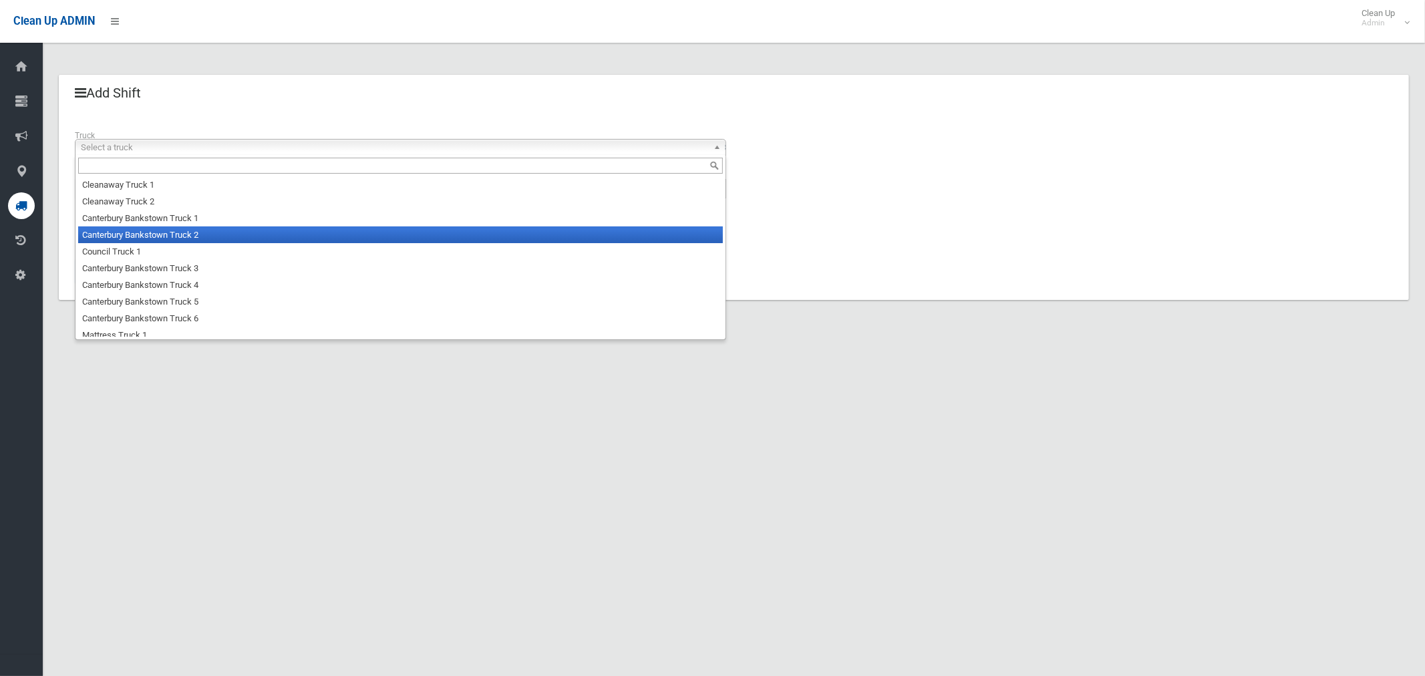
click at [182, 238] on li "Canterbury Bankstown Truck 2" at bounding box center [400, 234] width 645 height 17
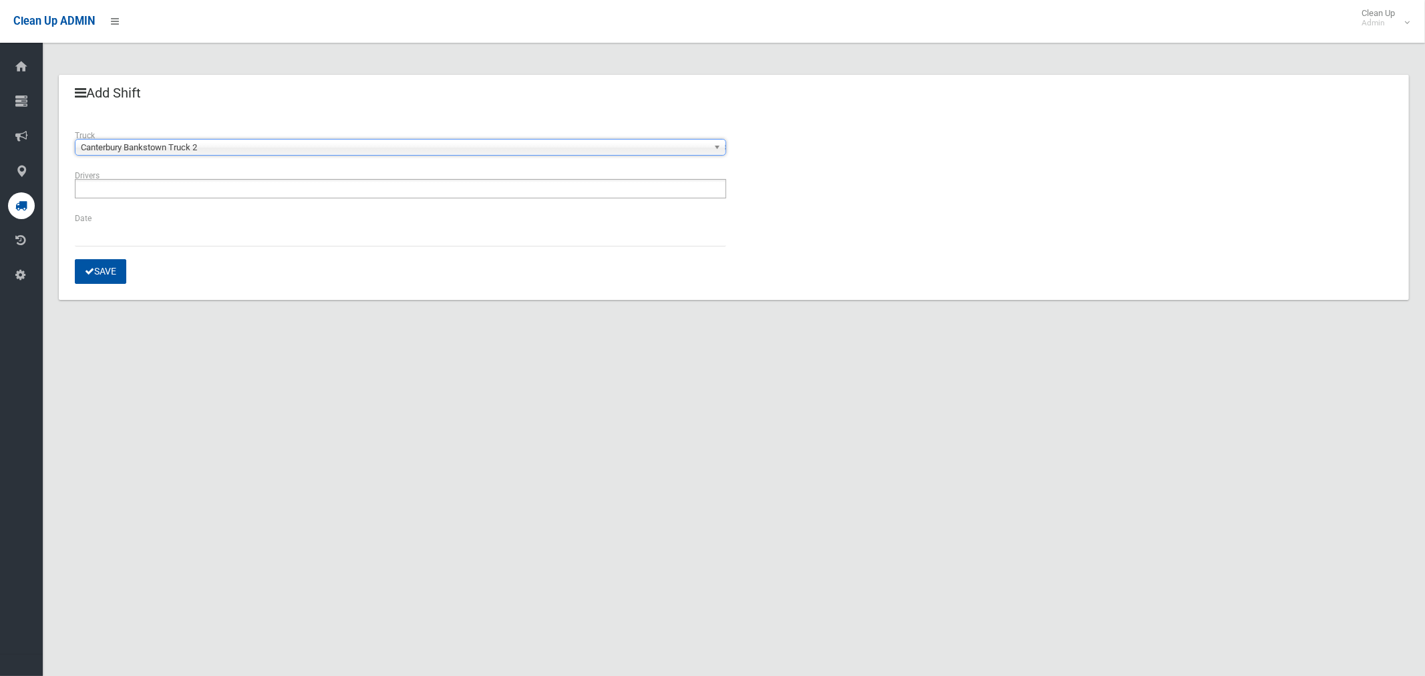
click at [155, 192] on ul at bounding box center [400, 188] width 651 height 19
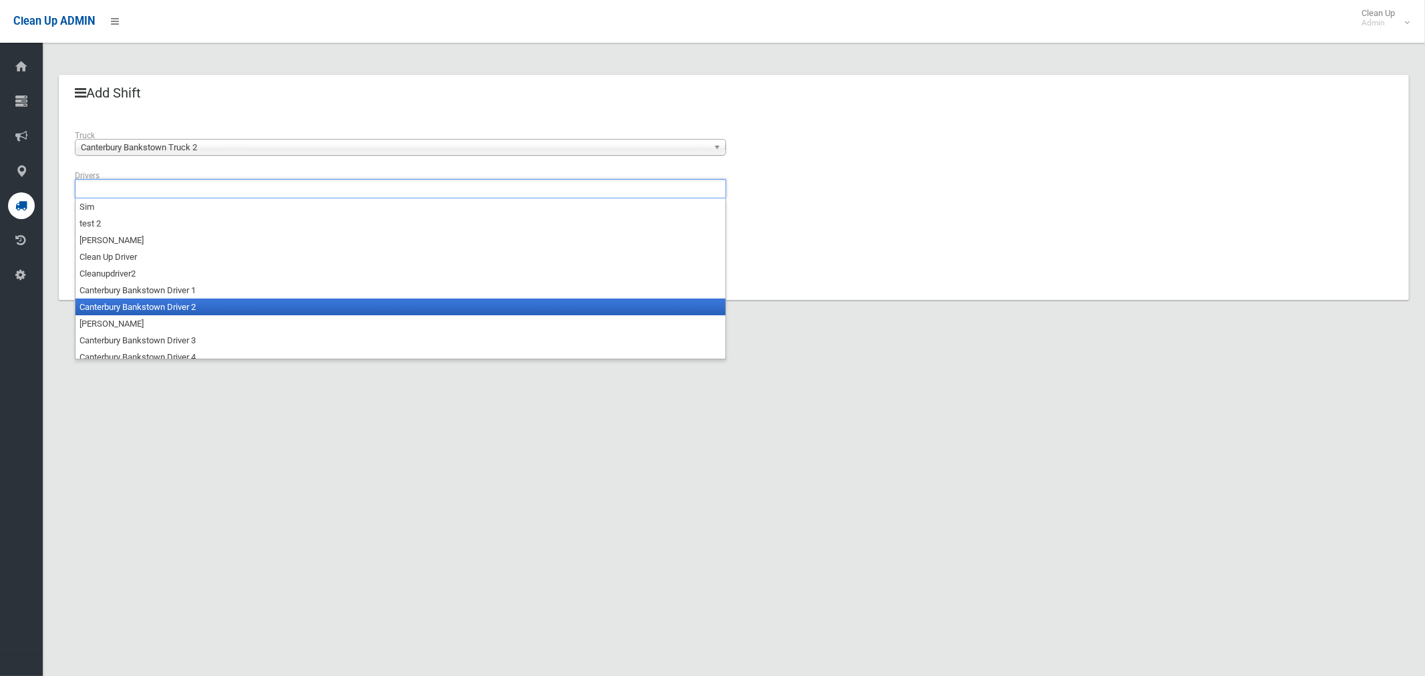
click at [157, 305] on li "Canterbury Bankstown Driver 2" at bounding box center [400, 307] width 650 height 17
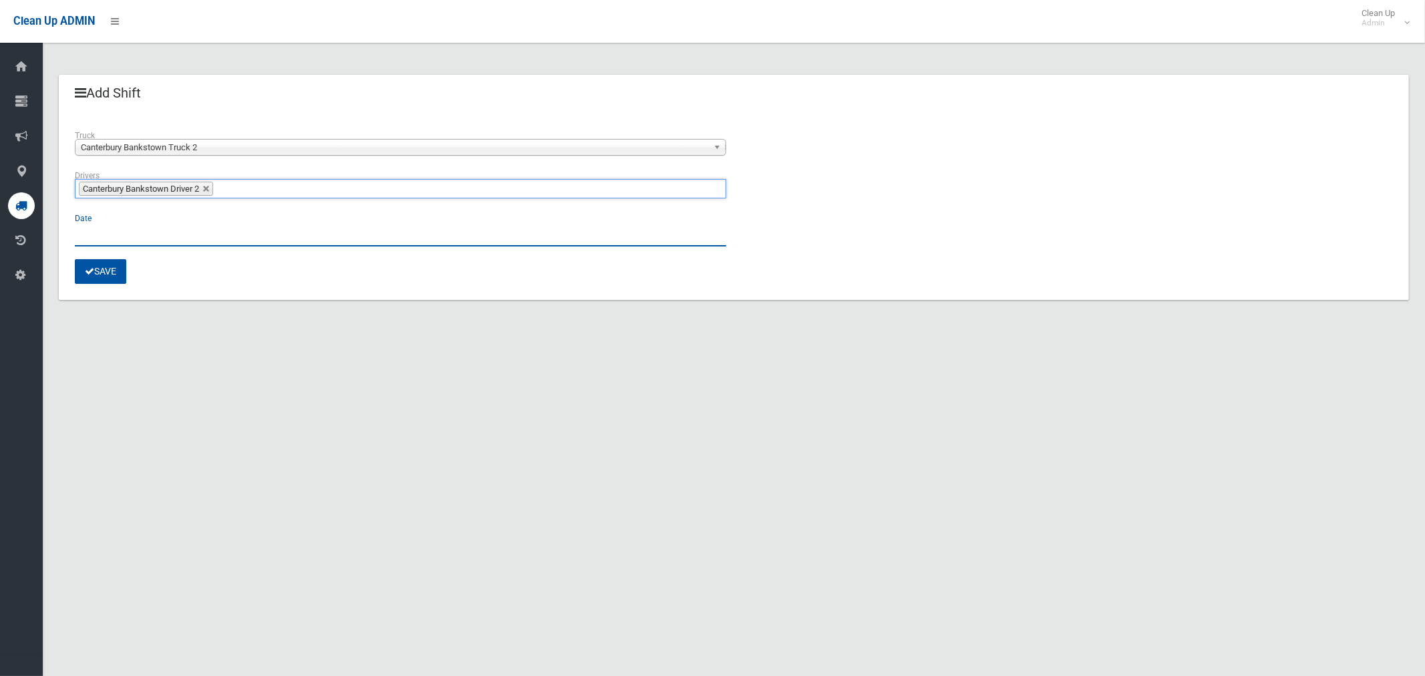
click at [96, 233] on input "text" at bounding box center [400, 234] width 651 height 25
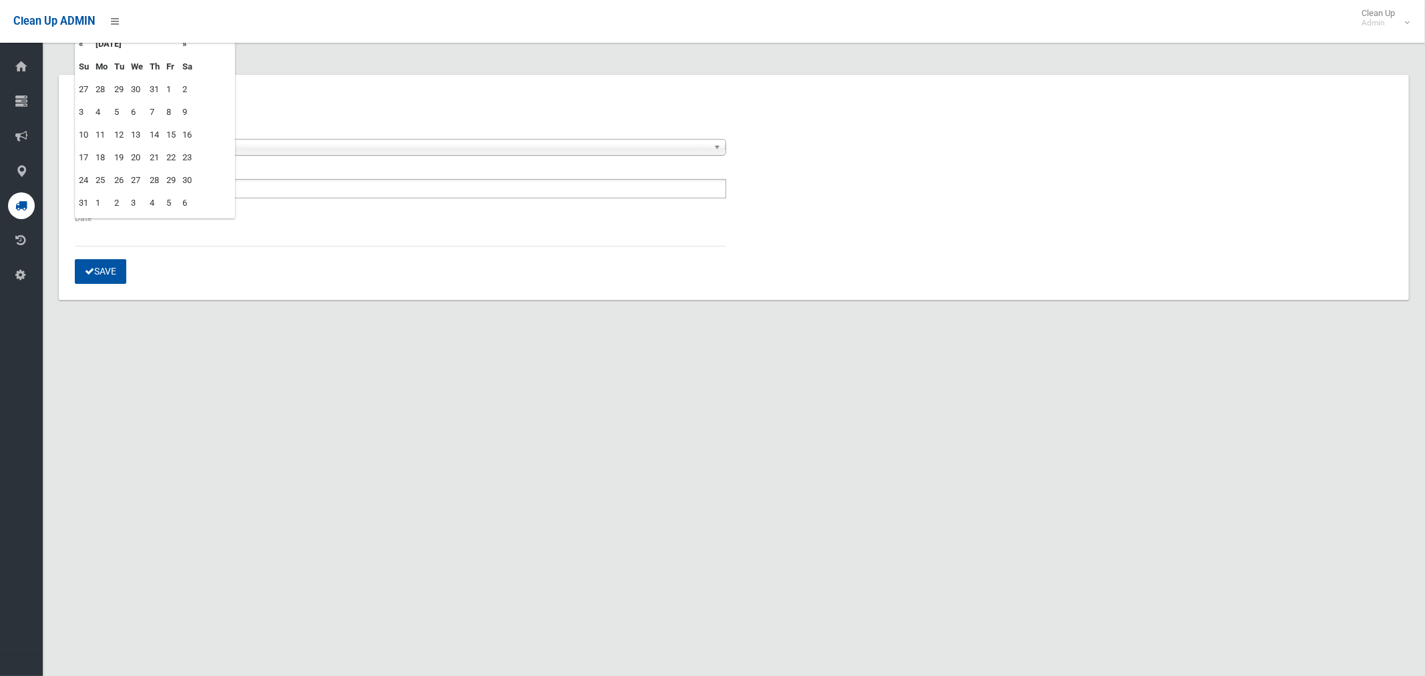
click at [138, 177] on td "27" at bounding box center [137, 180] width 19 height 23
type input "**********"
click at [105, 271] on button "Save" at bounding box center [100, 271] width 51 height 25
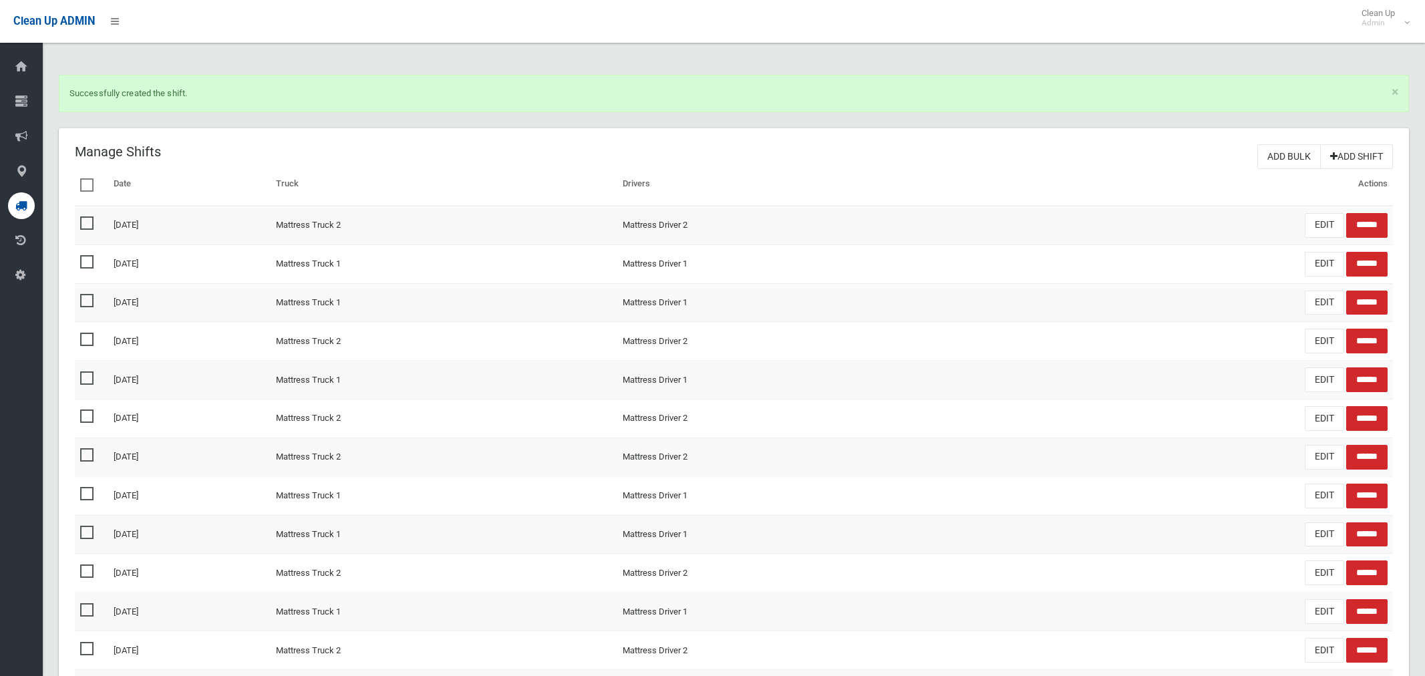
click at [1362, 154] on link "Add Shift" at bounding box center [1356, 156] width 73 height 25
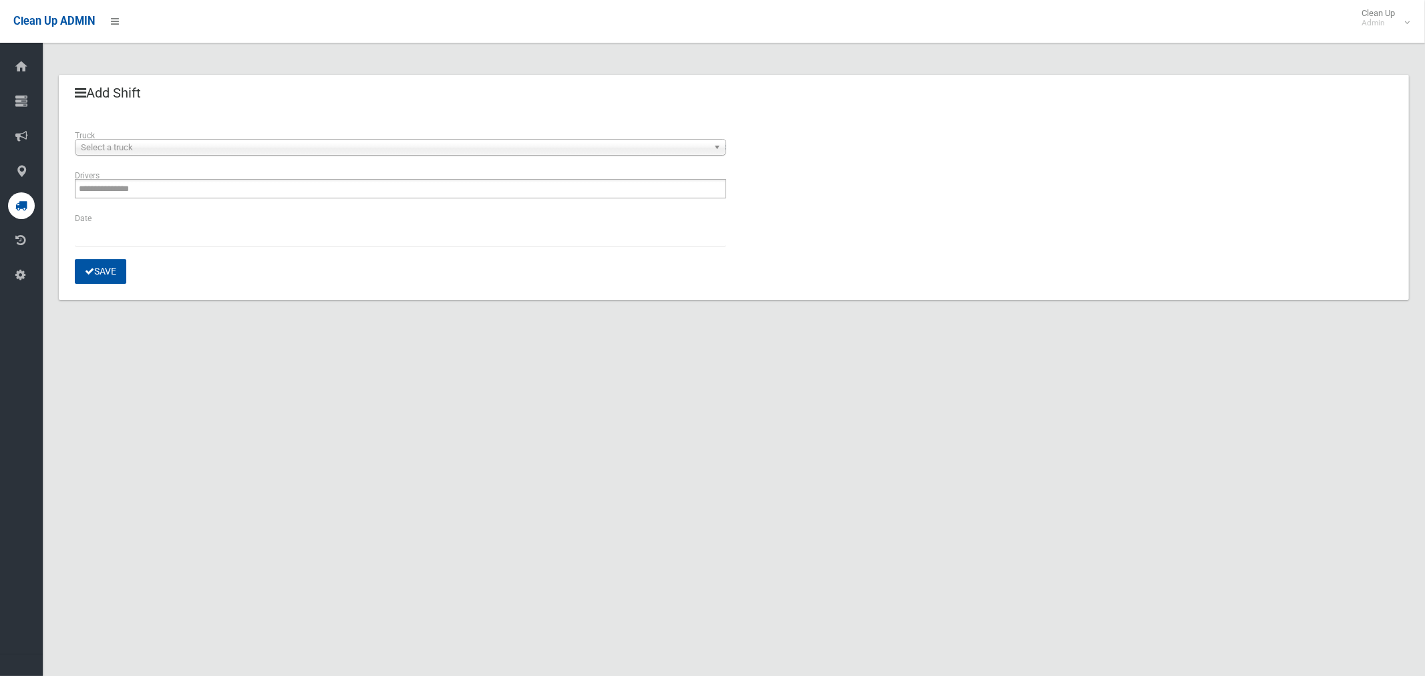
click at [174, 150] on span "Select a truck" at bounding box center [394, 148] width 627 height 16
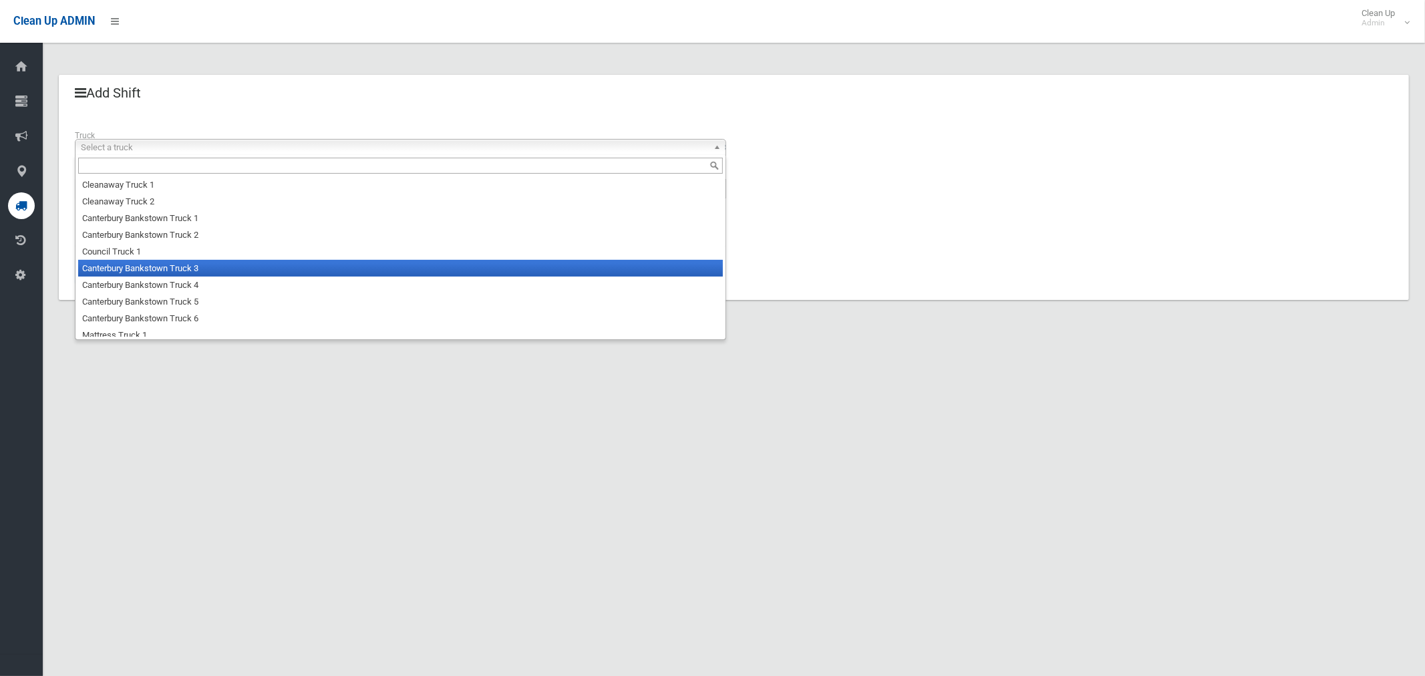
click at [186, 269] on li "Canterbury Bankstown Truck 3" at bounding box center [400, 268] width 645 height 17
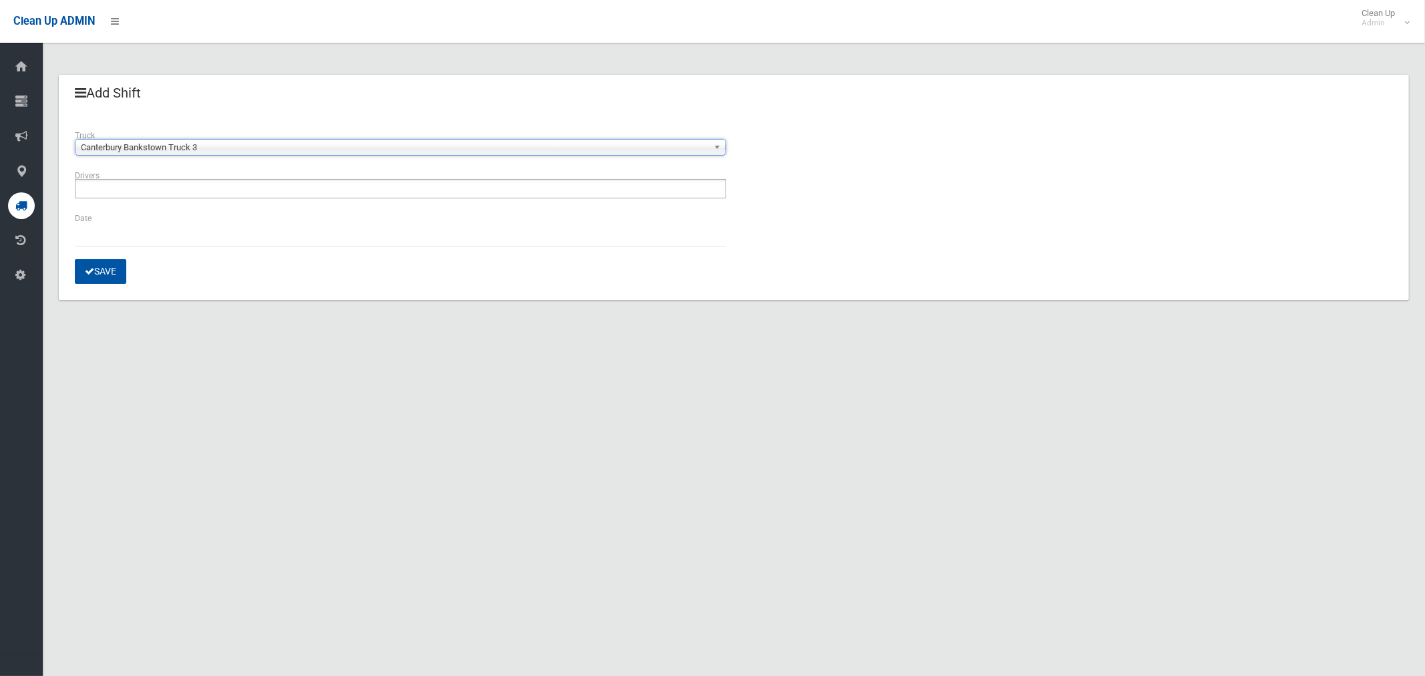
click at [151, 192] on input "text" at bounding box center [116, 188] width 75 height 17
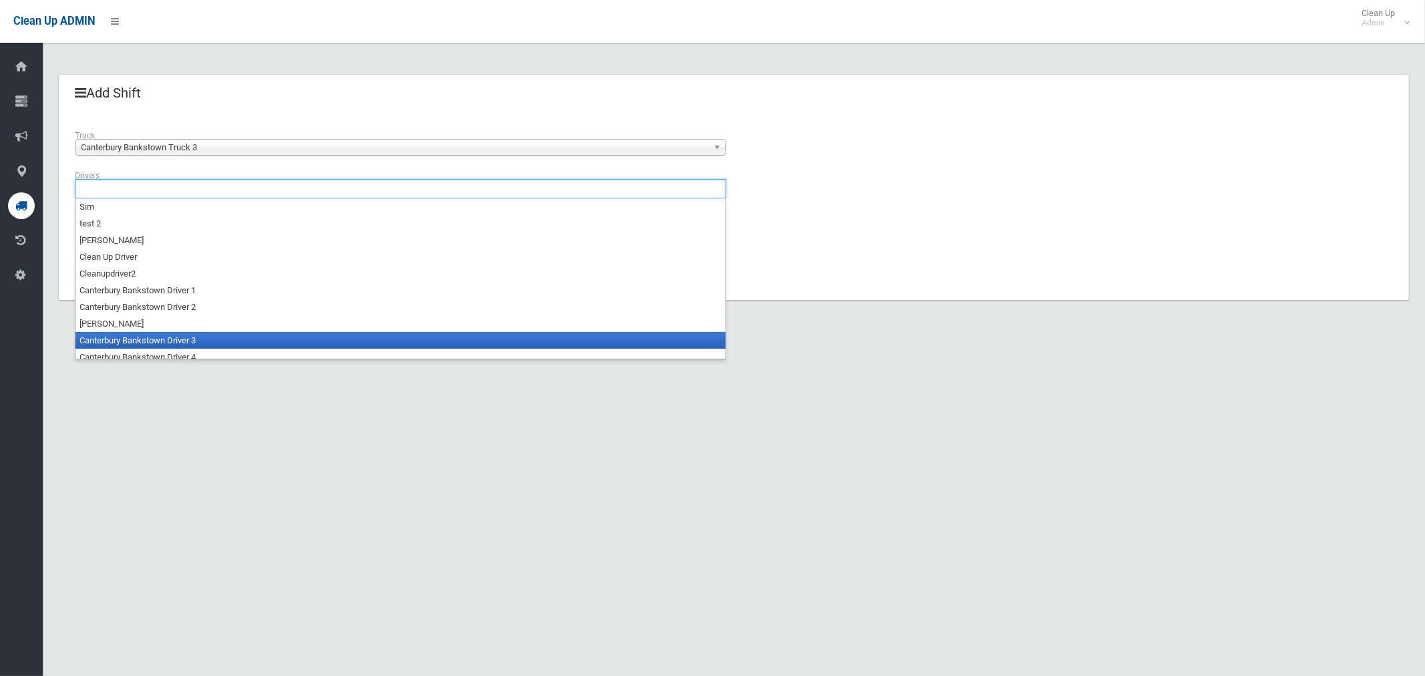
scroll to position [7, 0]
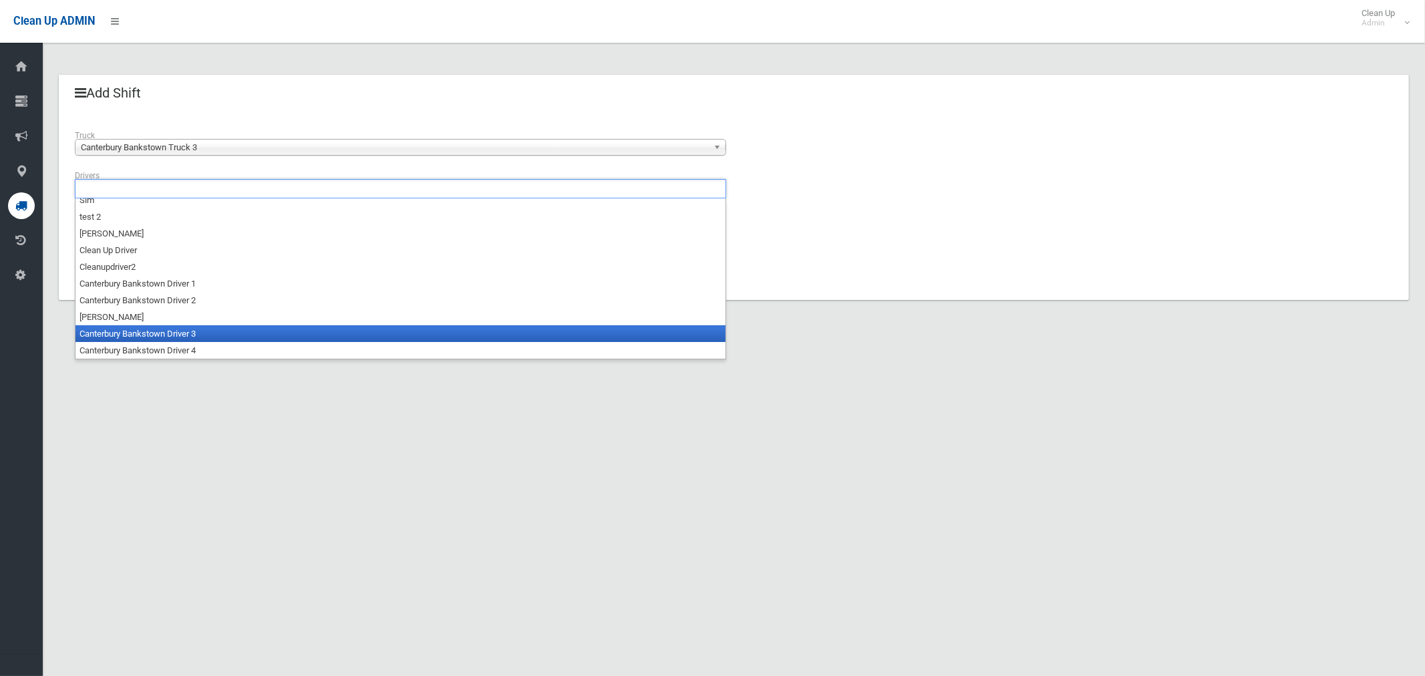
click at [194, 335] on li "Canterbury Bankstown Driver 3" at bounding box center [400, 333] width 650 height 17
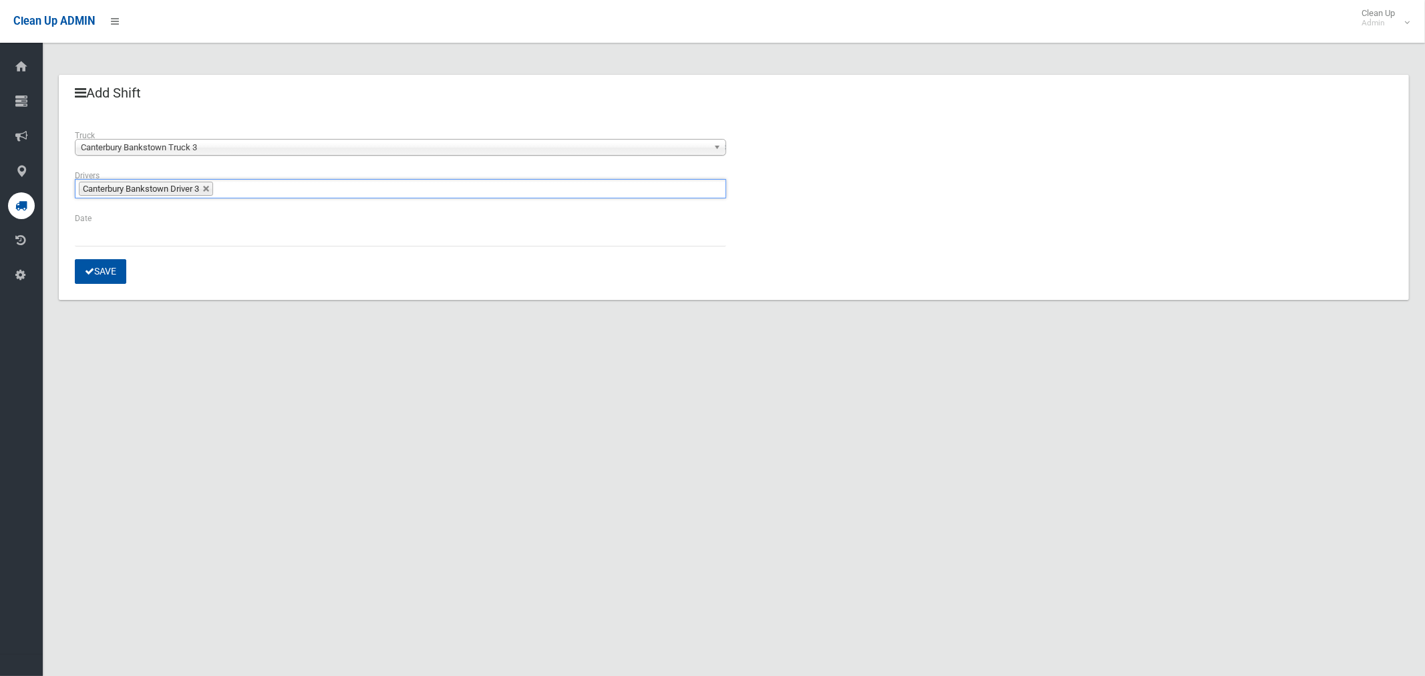
click at [79, 247] on div "Date" at bounding box center [400, 235] width 667 height 48
click at [82, 241] on input "text" at bounding box center [400, 234] width 651 height 25
